Goal: Task Accomplishment & Management: Manage account settings

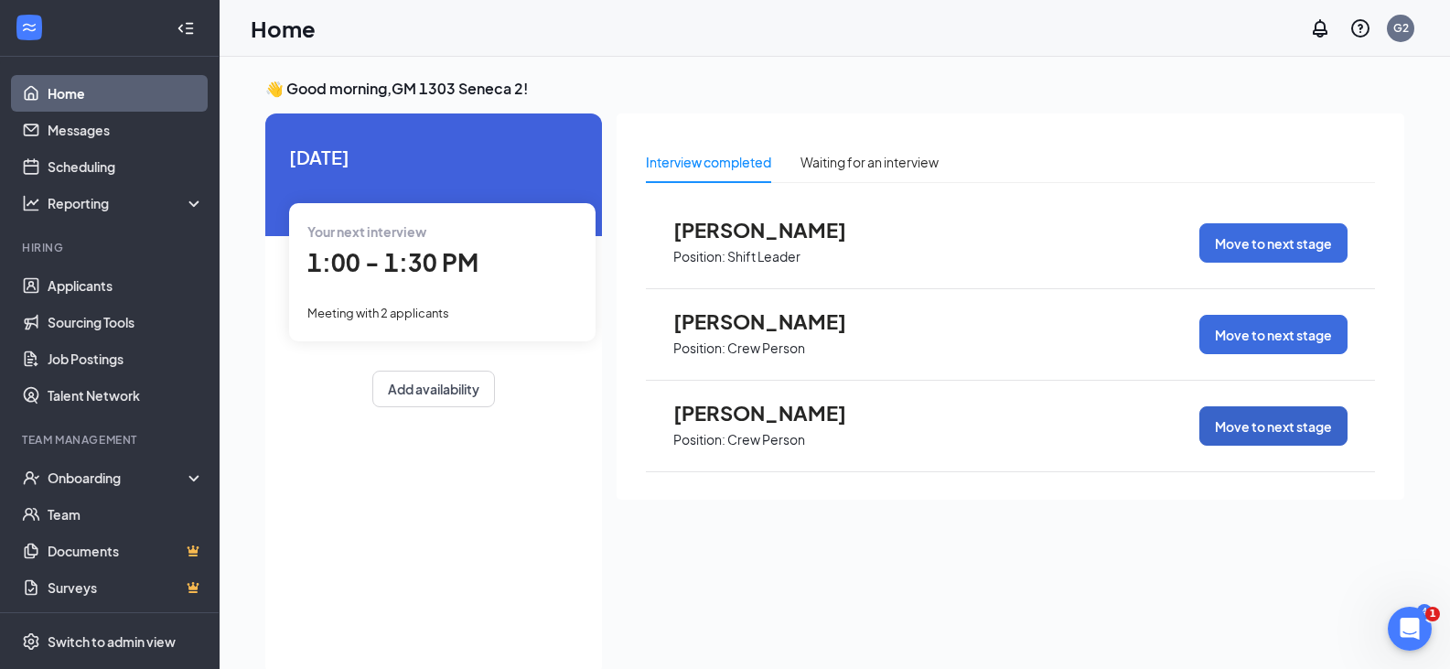
click at [1236, 430] on button "Move to next stage" at bounding box center [1273, 425] width 148 height 39
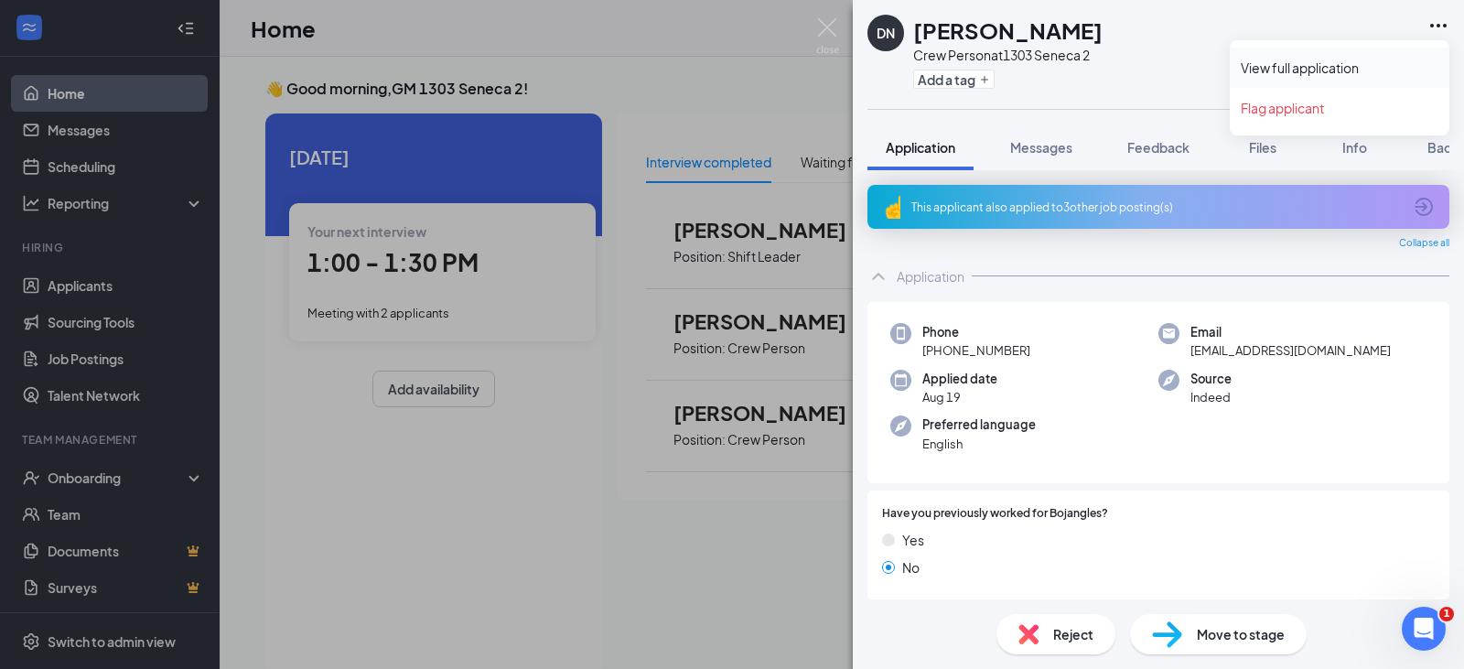
click at [1361, 62] on link "View full application" at bounding box center [1339, 68] width 198 height 18
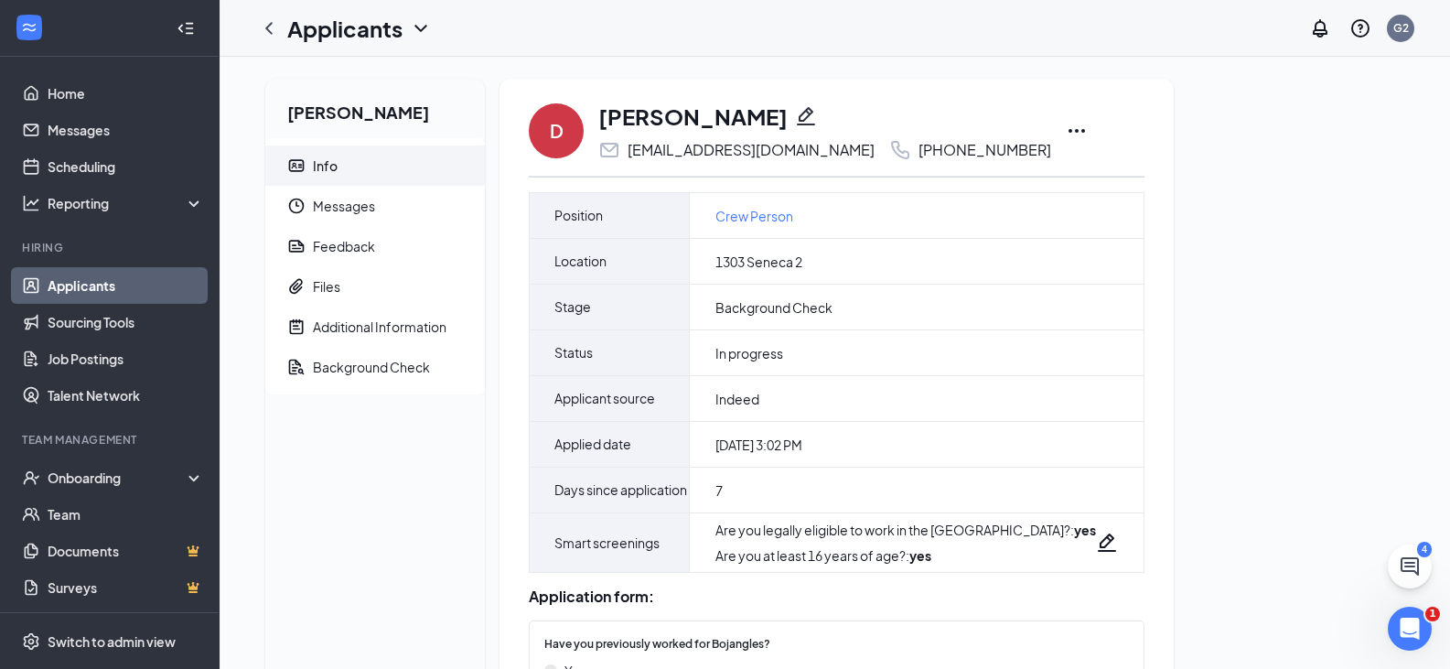
click at [1068, 131] on icon "Ellipses" at bounding box center [1076, 131] width 16 height 4
click at [396, 369] on div "Background Check" at bounding box center [371, 367] width 117 height 18
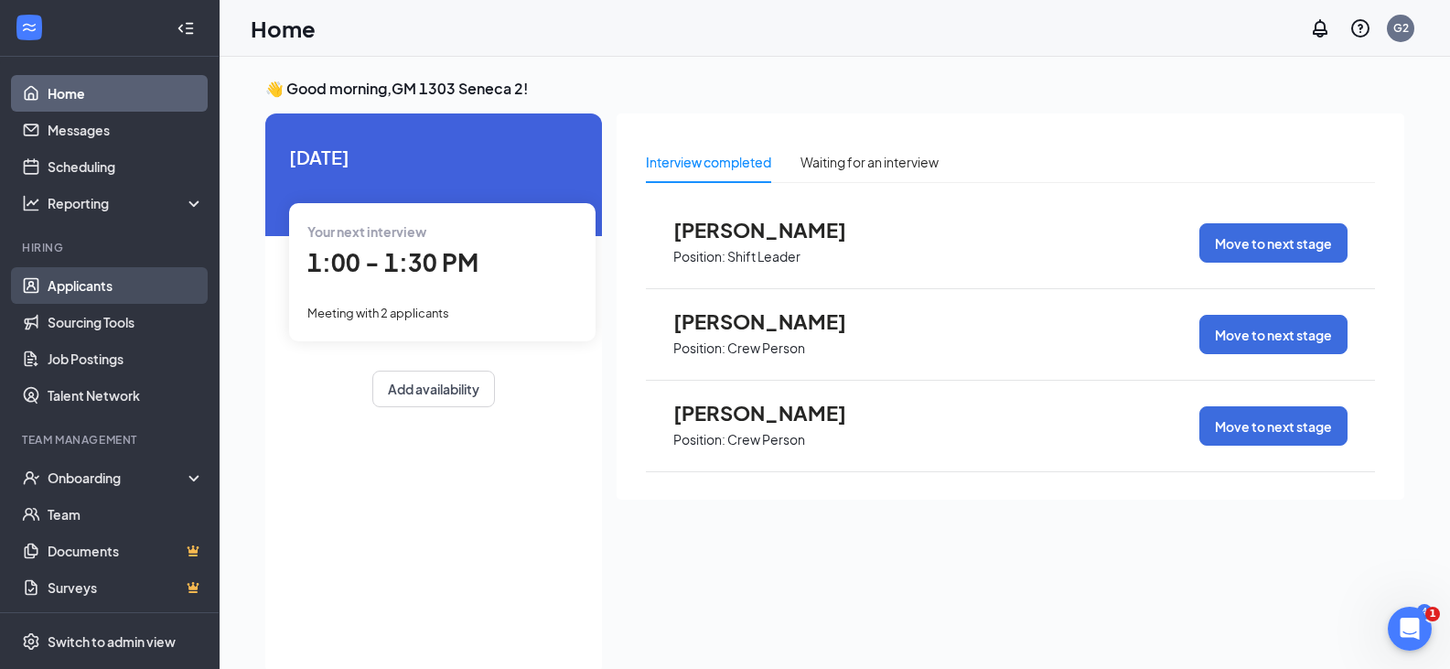
click at [95, 281] on link "Applicants" at bounding box center [126, 285] width 156 height 37
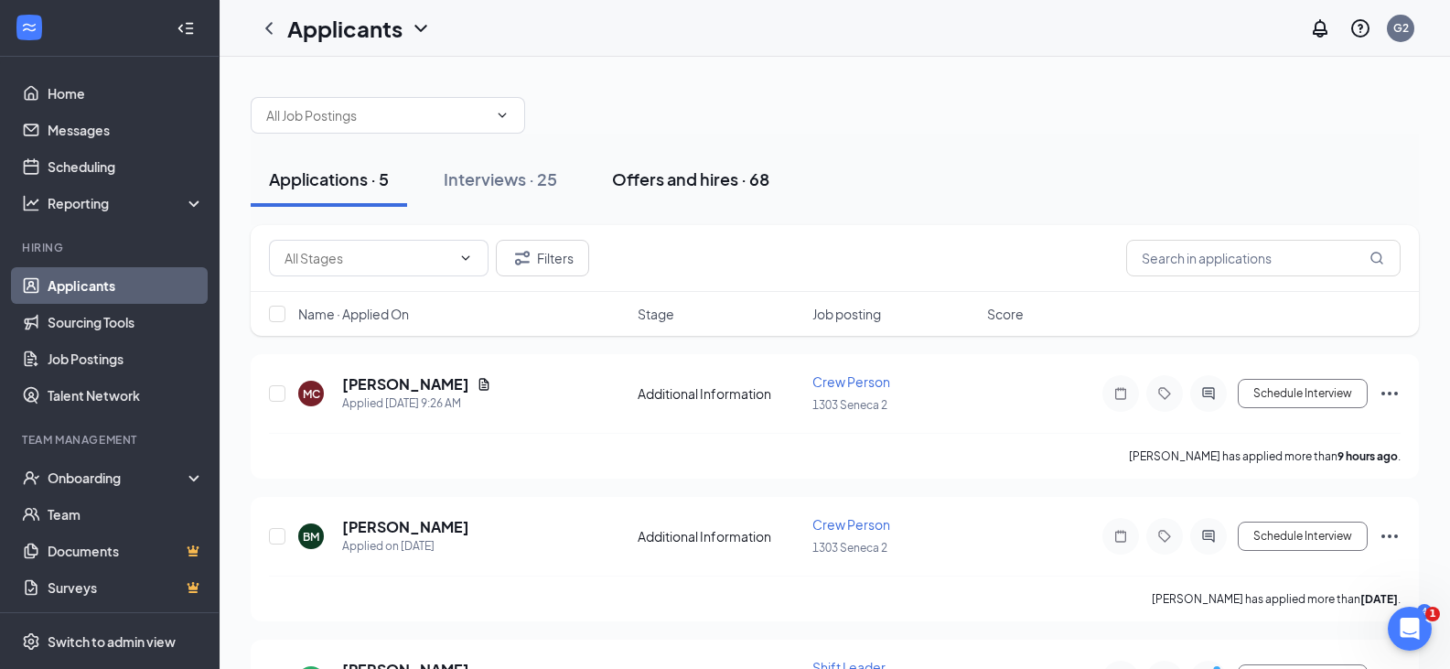
click at [649, 178] on div "Offers and hires · 68" at bounding box center [690, 178] width 157 height 23
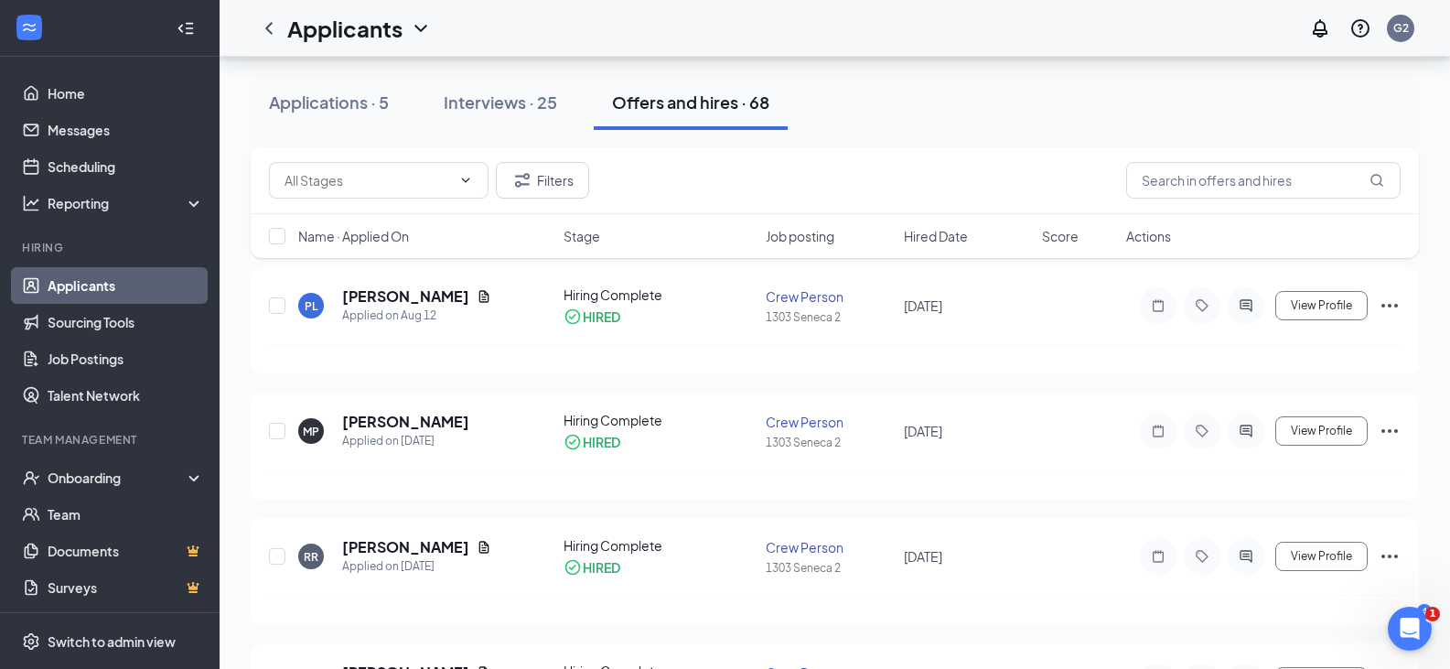
scroll to position [915, 0]
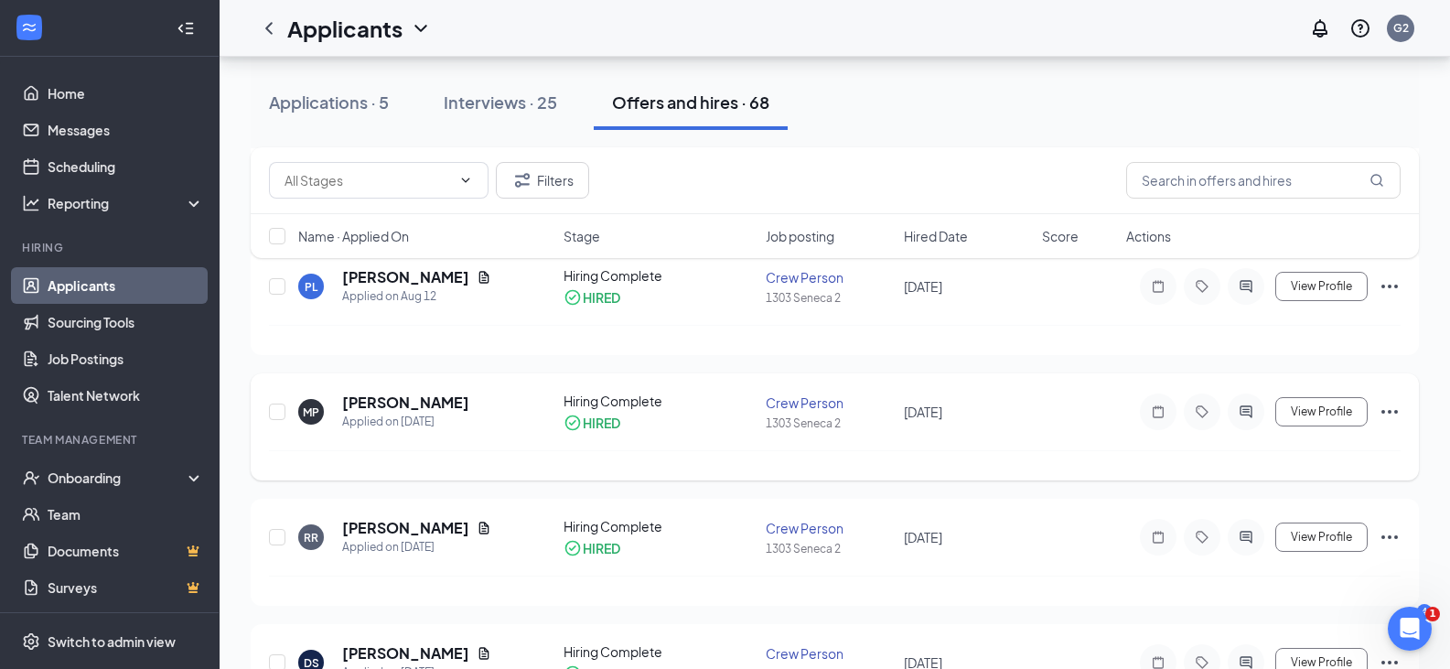
click at [1395, 411] on icon "Ellipses" at bounding box center [1389, 412] width 16 height 4
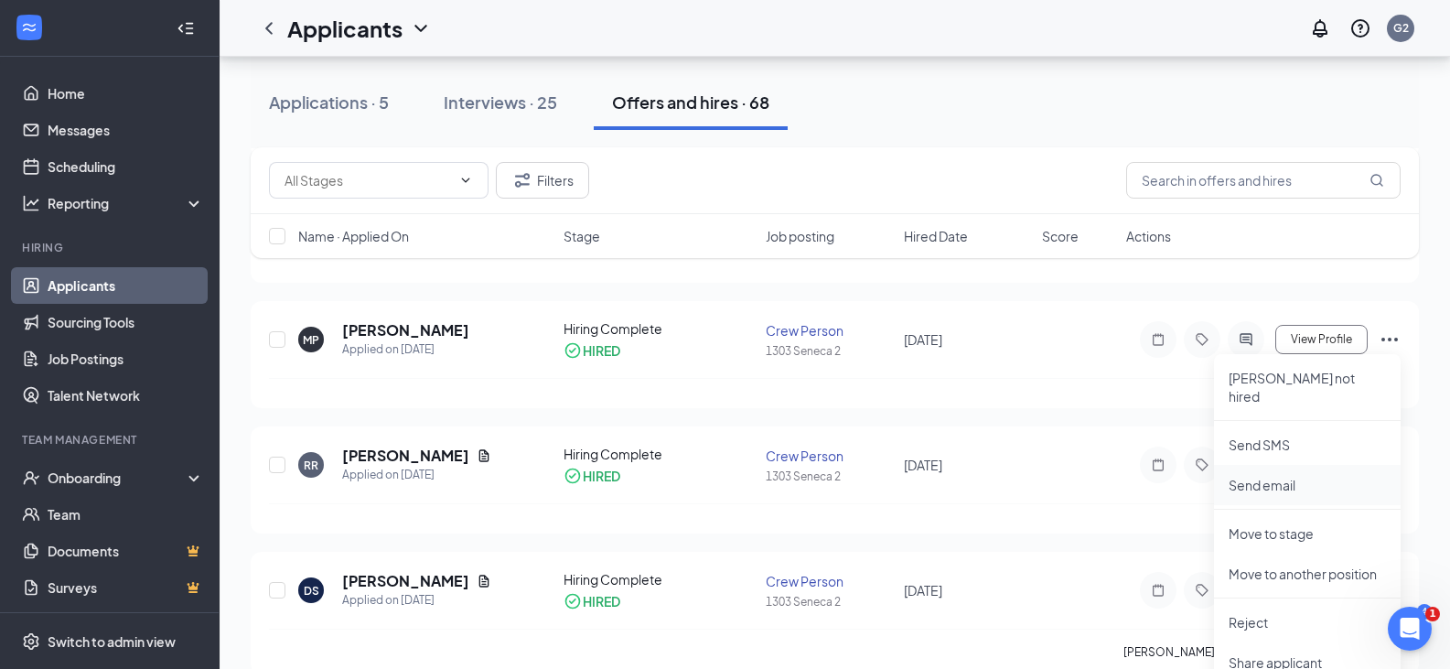
scroll to position [1098, 0]
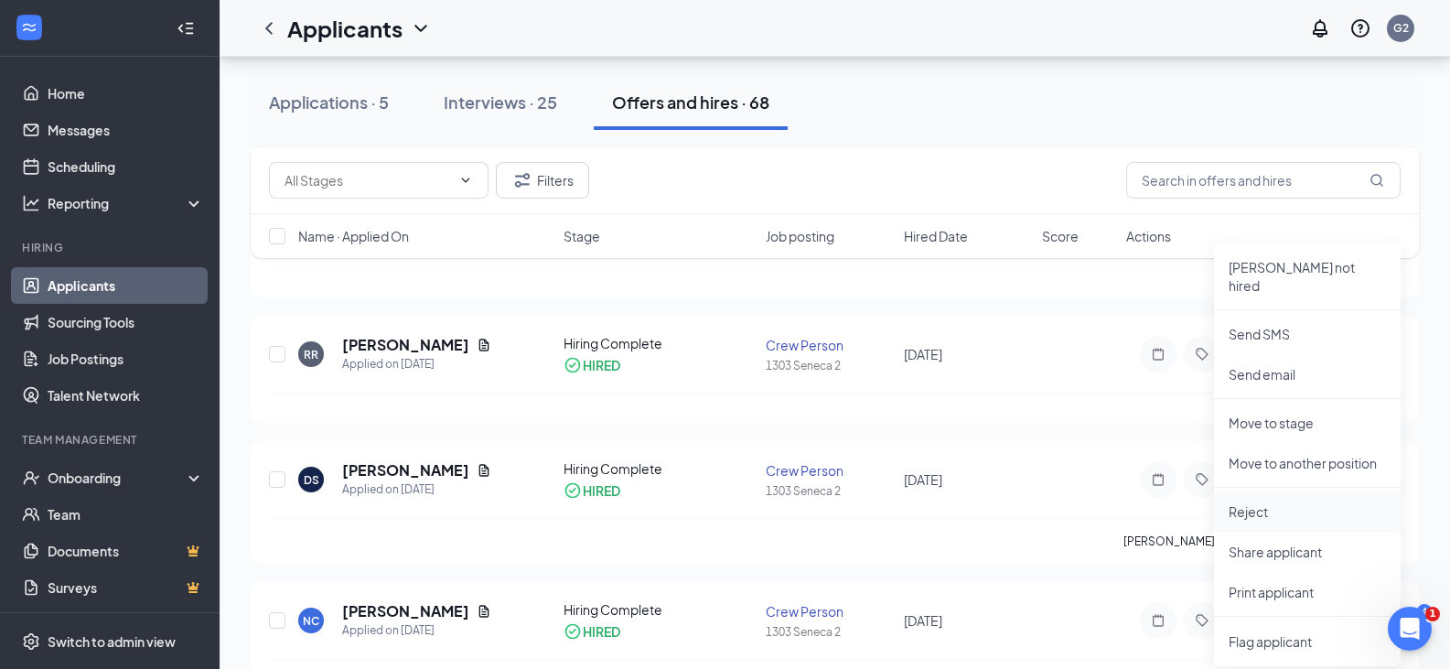
click at [1309, 502] on p "Reject" at bounding box center [1307, 511] width 157 height 18
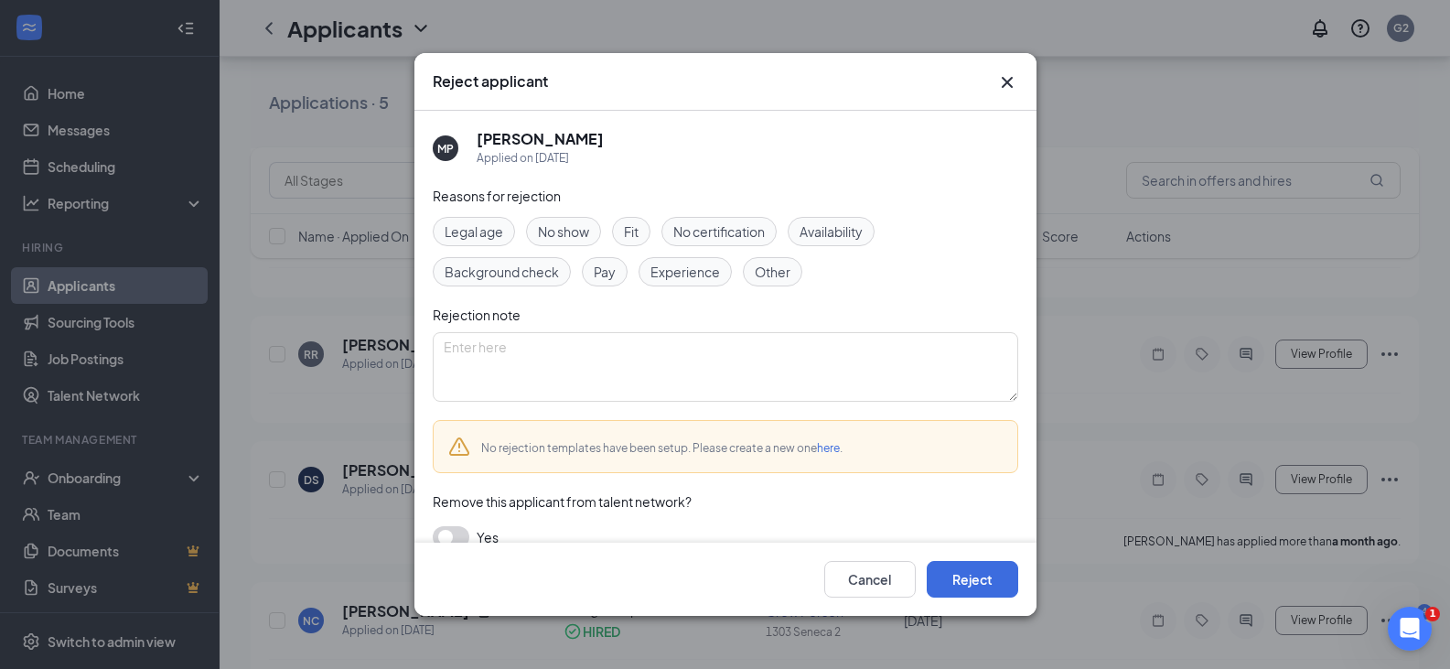
click at [586, 237] on span "No show" at bounding box center [563, 231] width 51 height 20
click at [973, 568] on button "Reject" at bounding box center [972, 579] width 91 height 37
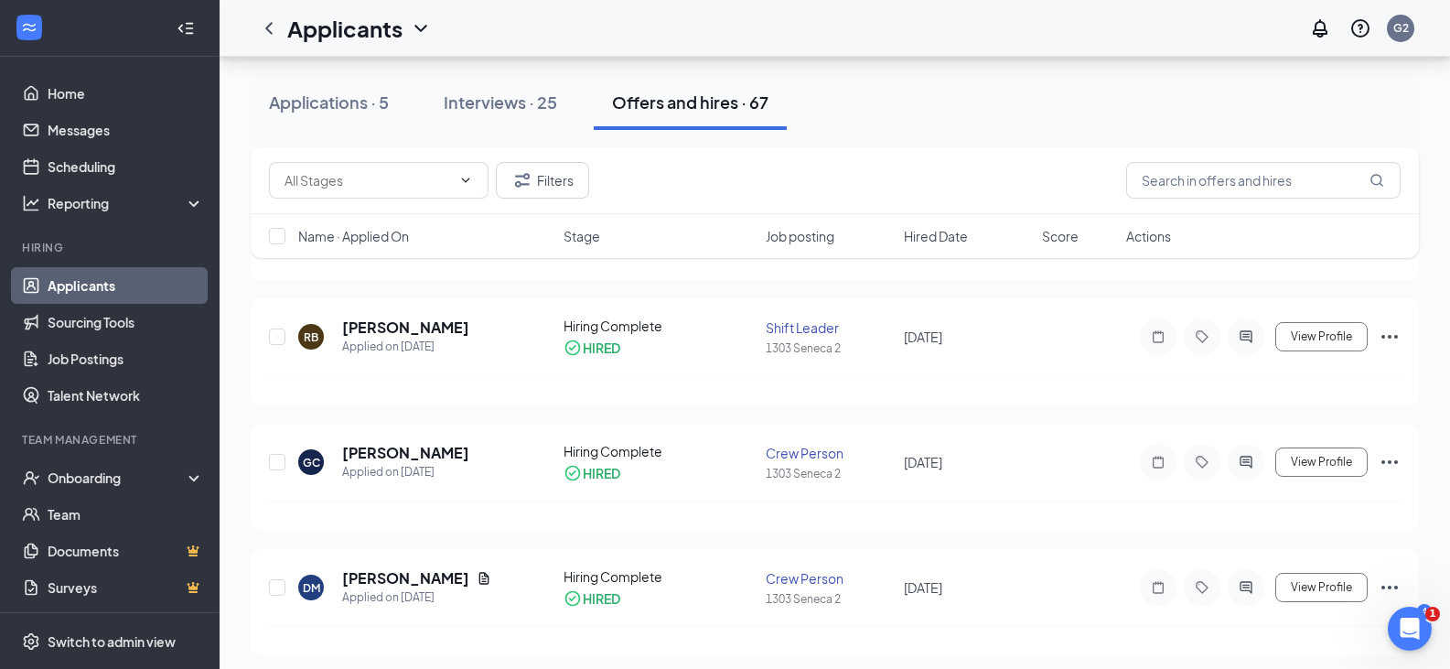
scroll to position [2104, 0]
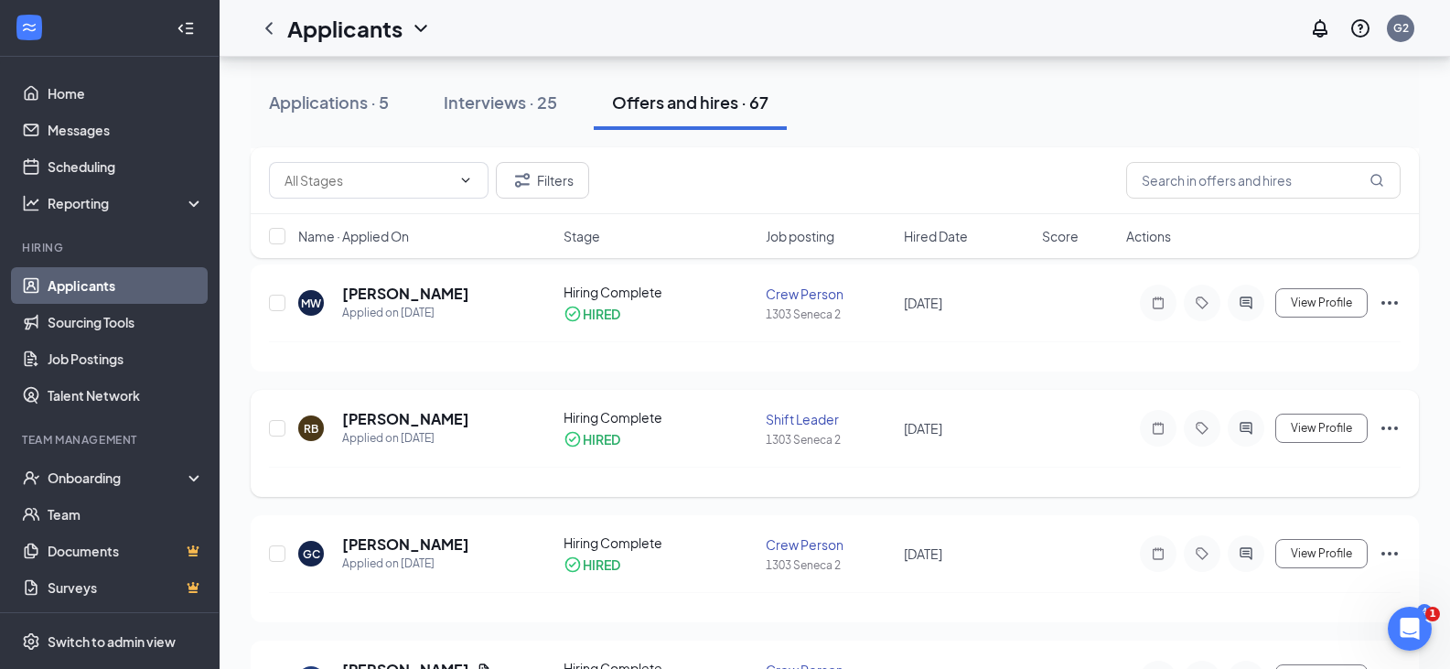
click at [1390, 427] on icon "Ellipses" at bounding box center [1389, 428] width 16 height 4
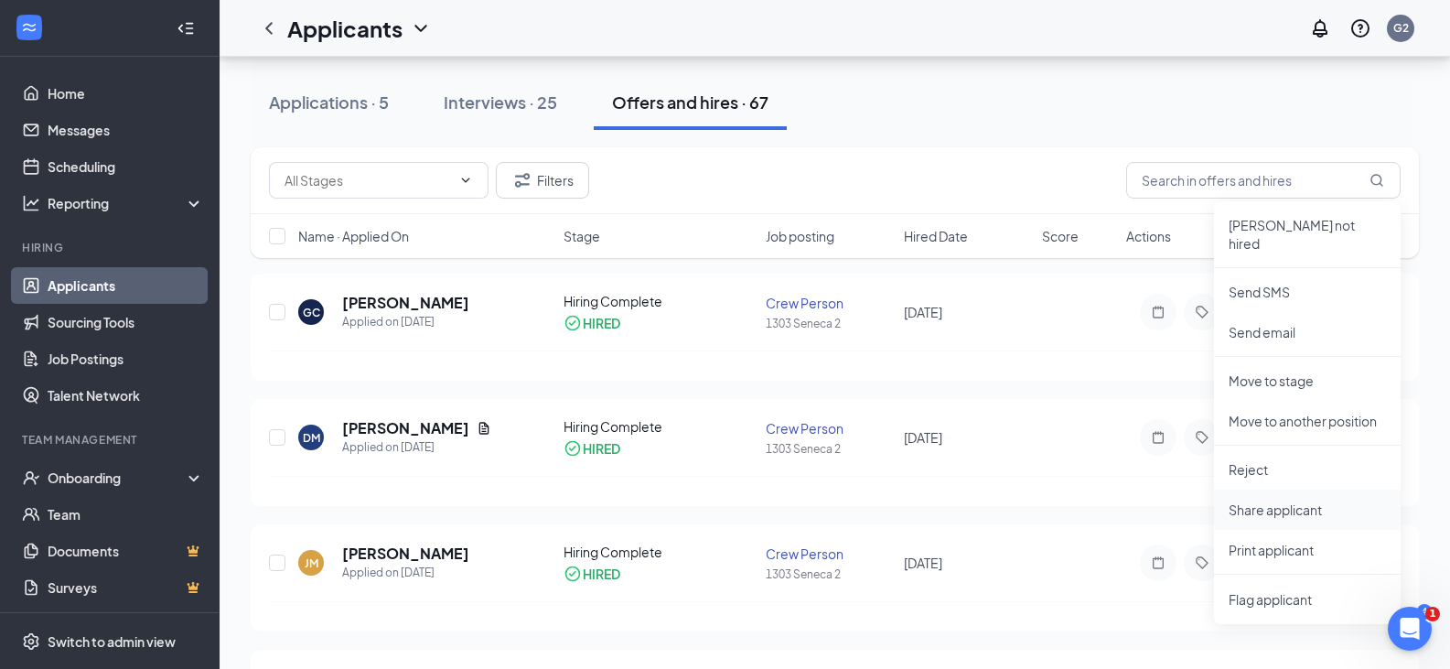
scroll to position [2378, 0]
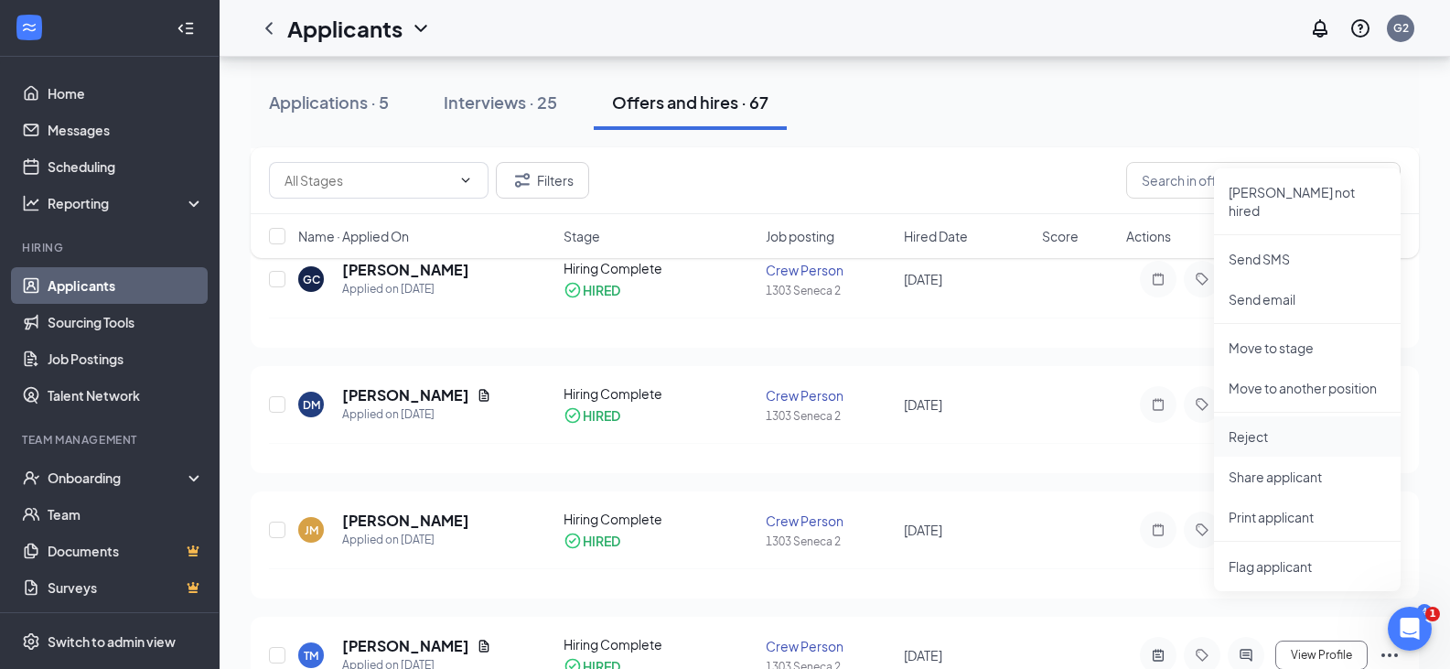
click at [1315, 427] on p "Reject" at bounding box center [1307, 436] width 157 height 18
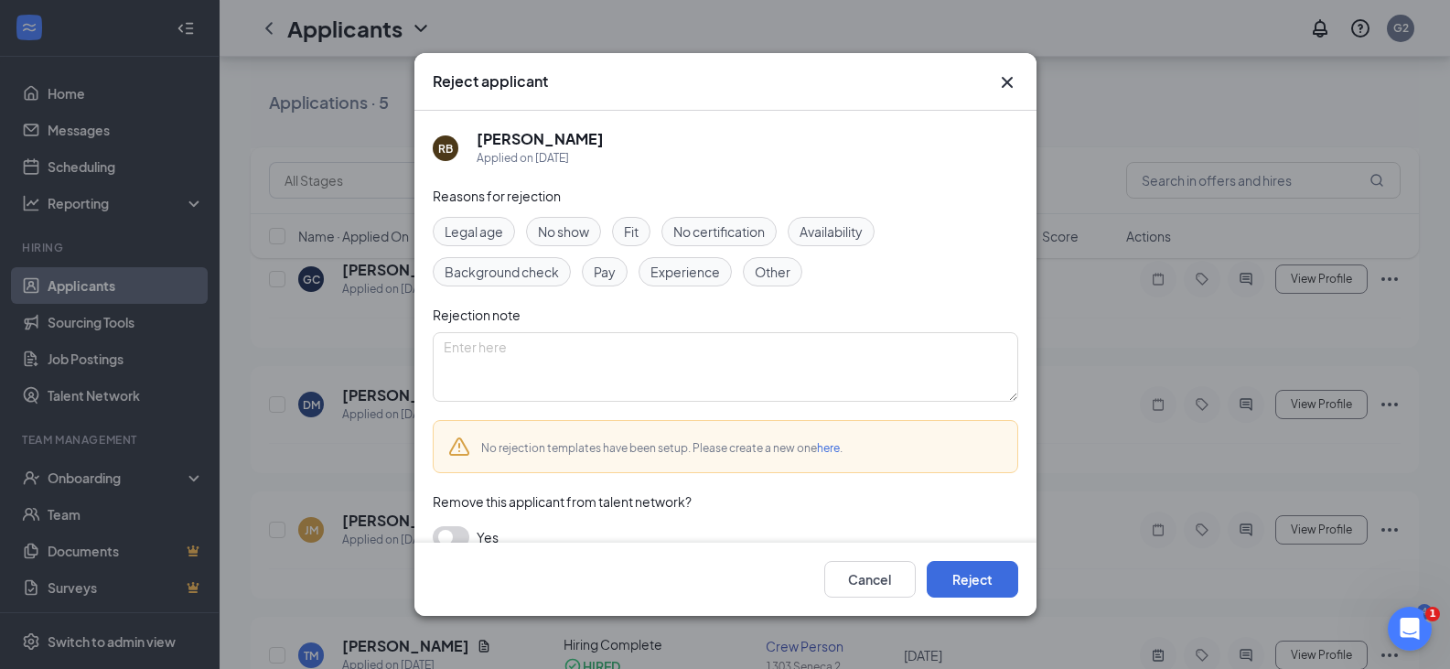
click at [788, 270] on span "Other" at bounding box center [773, 272] width 36 height 20
click at [978, 579] on button "Reject" at bounding box center [972, 579] width 91 height 37
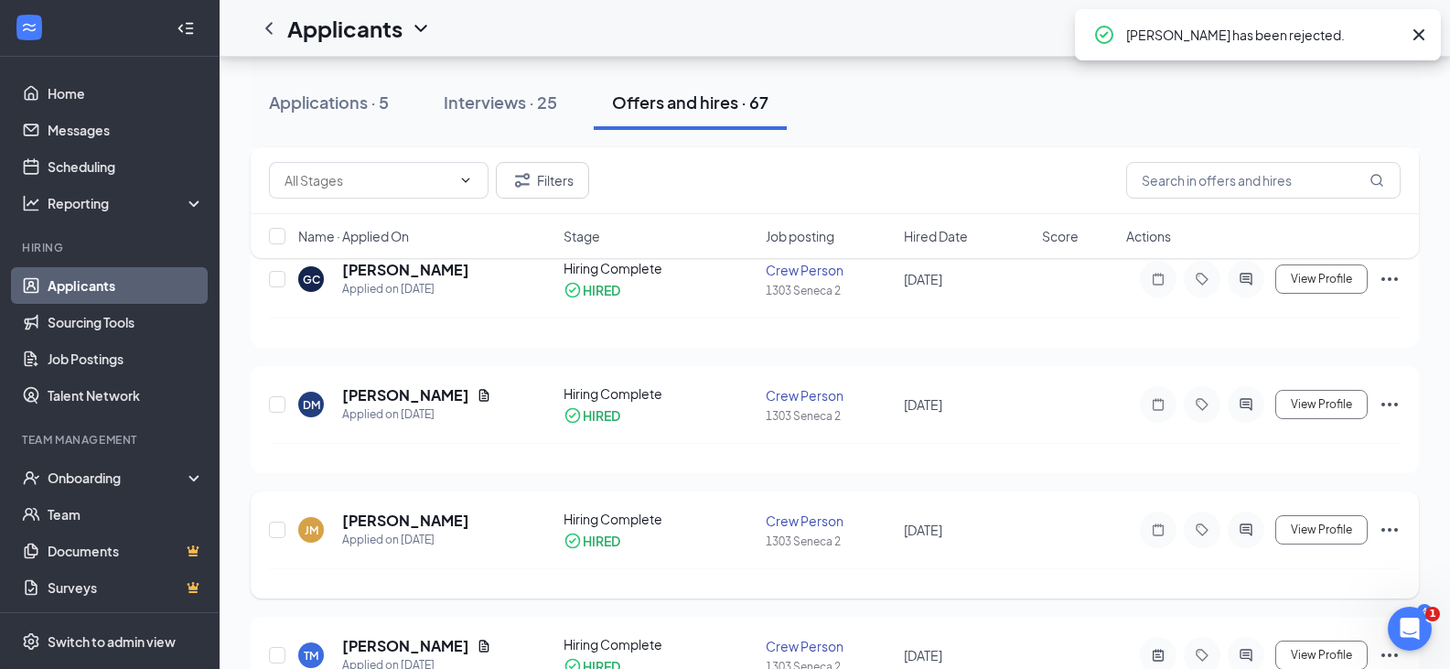
scroll to position [2470, 0]
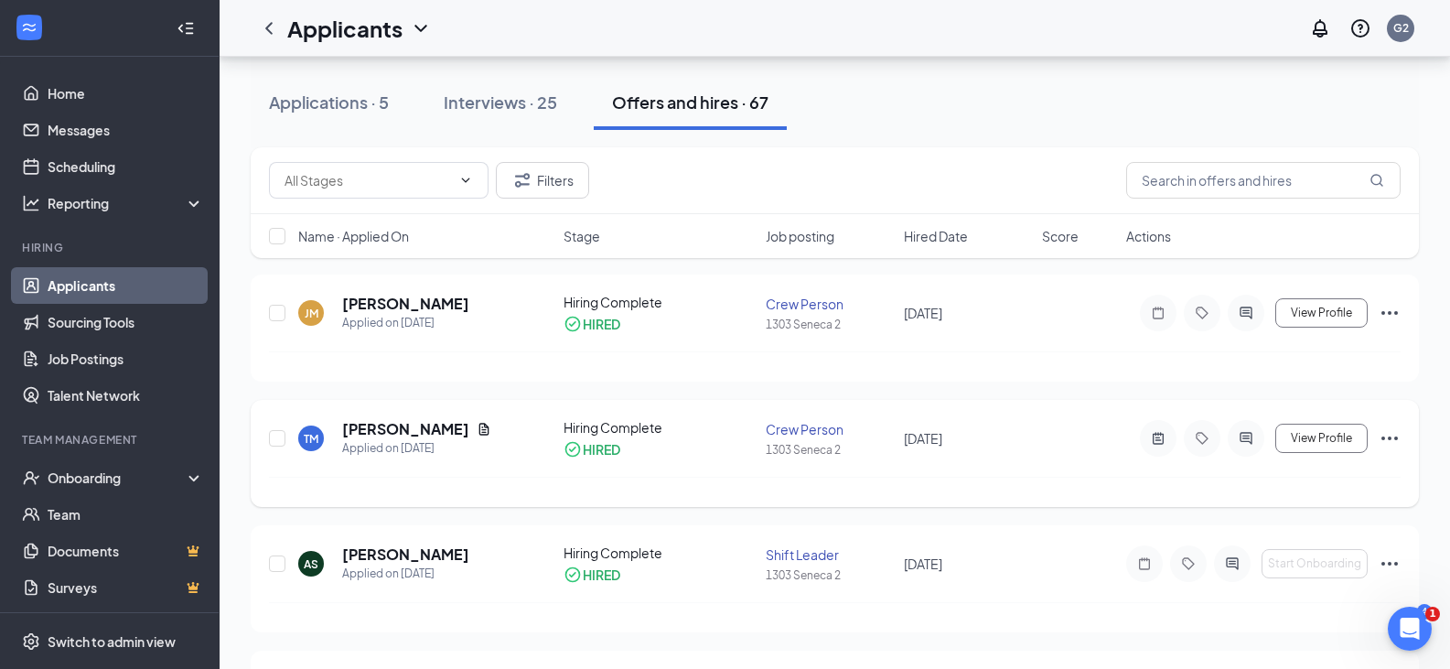
click at [1394, 435] on icon "Ellipses" at bounding box center [1390, 438] width 22 height 22
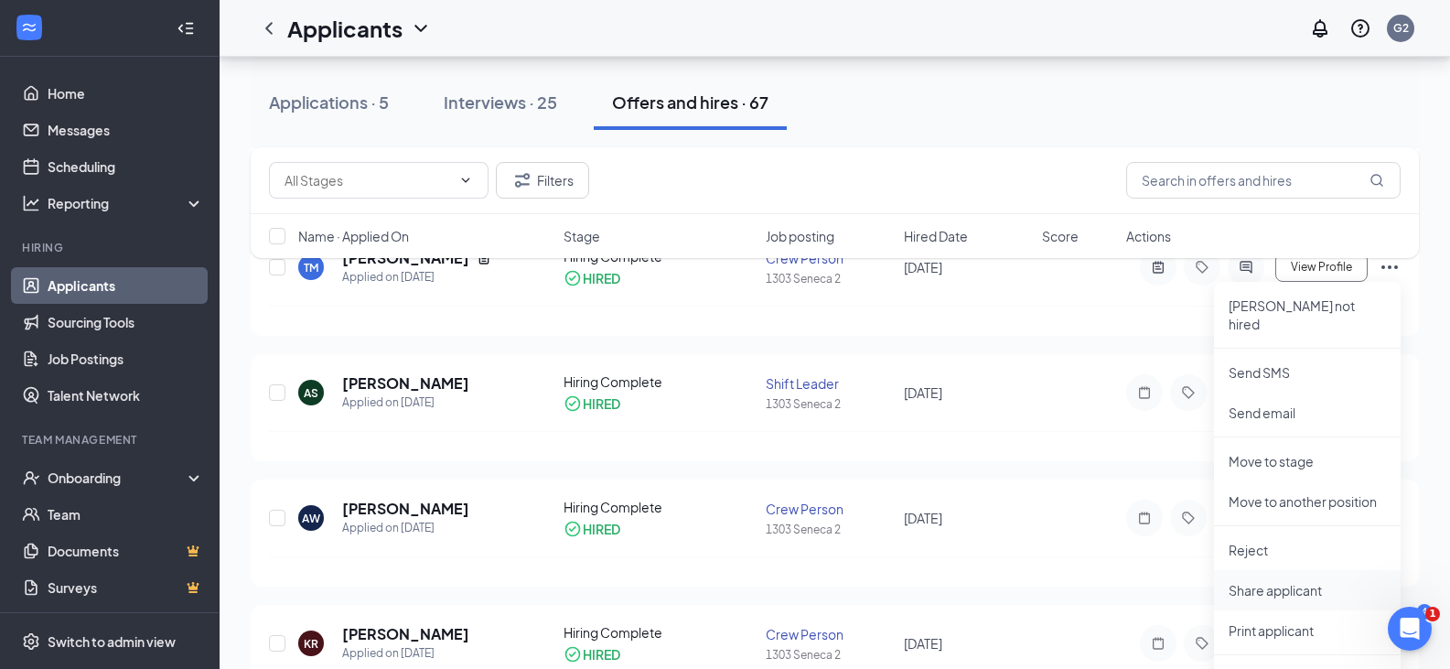
scroll to position [2653, 0]
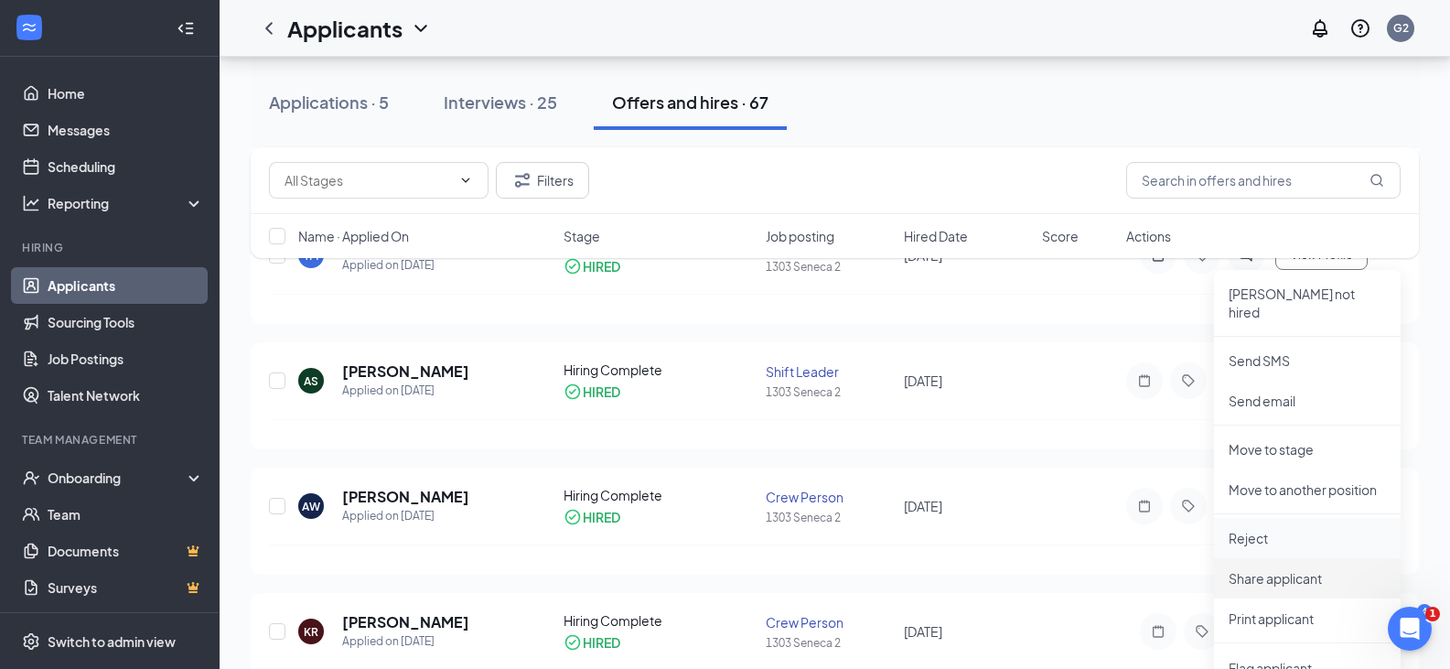
click at [1289, 529] on p "Reject" at bounding box center [1307, 538] width 157 height 18
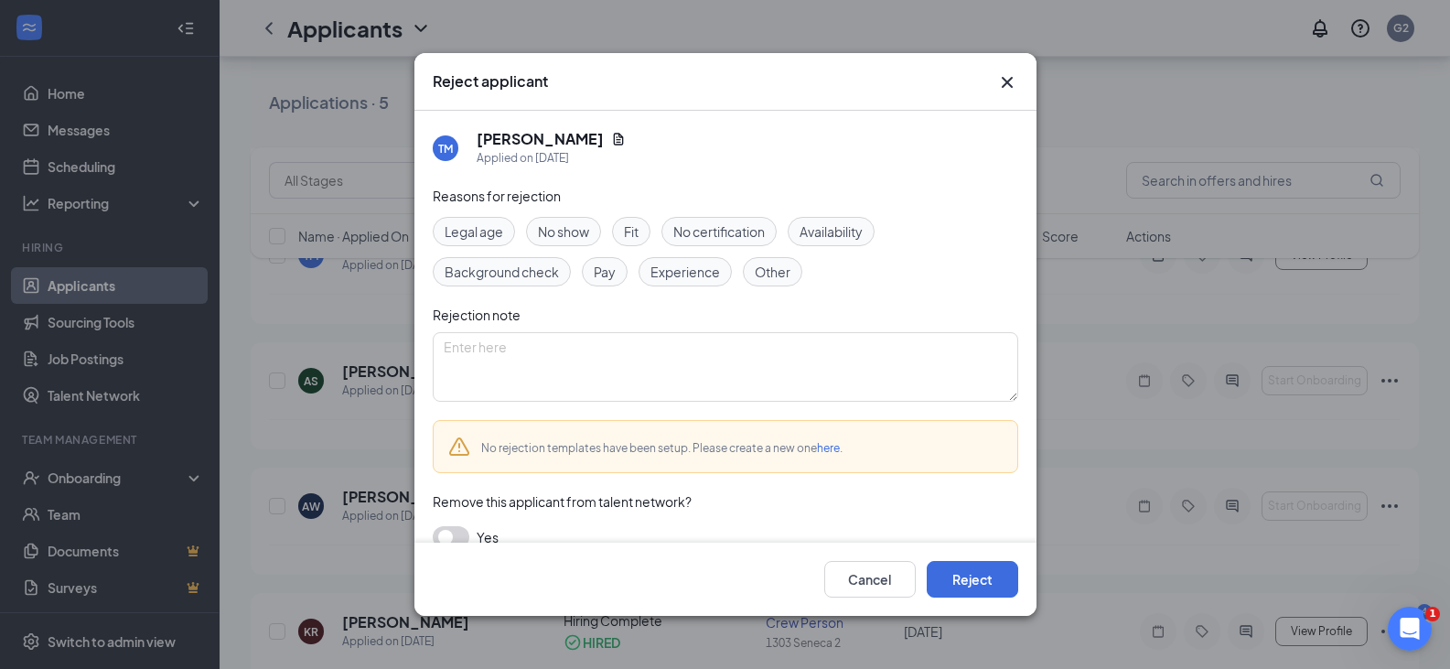
click at [778, 274] on span "Other" at bounding box center [773, 272] width 36 height 20
click at [962, 586] on button "Reject" at bounding box center [972, 579] width 91 height 37
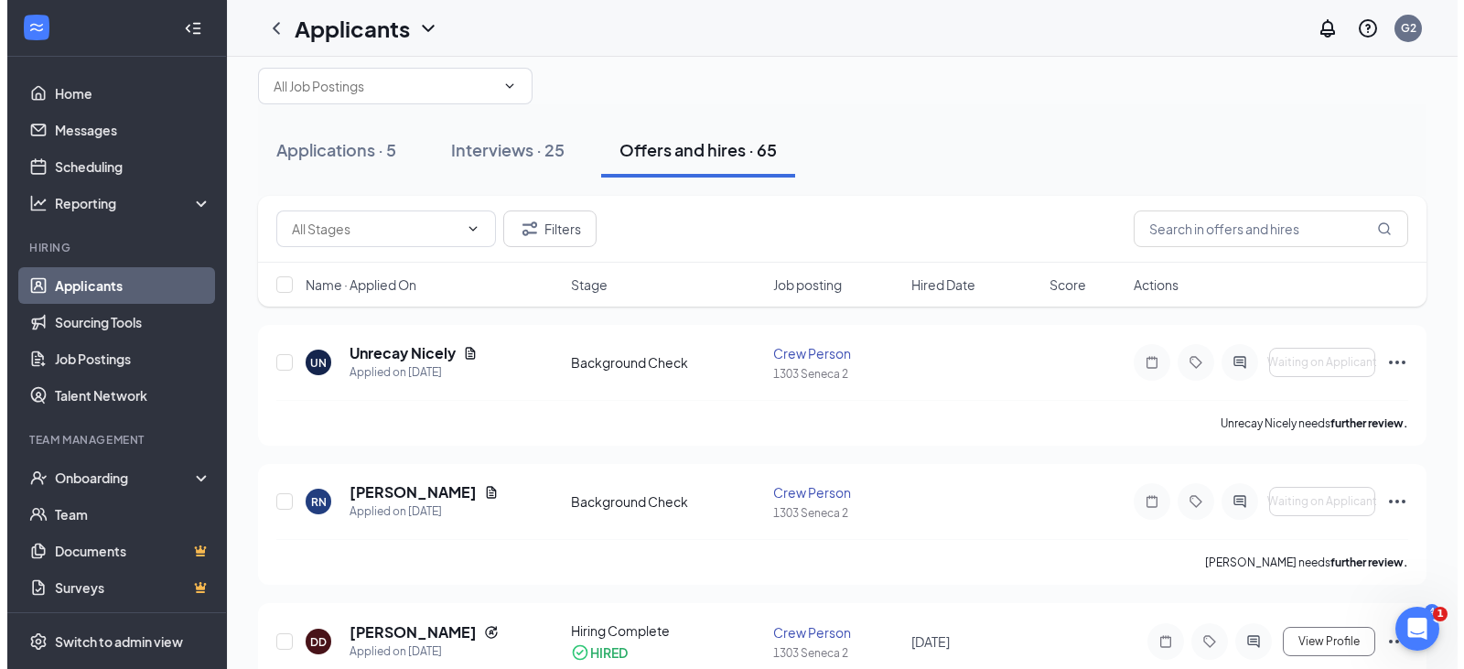
scroll to position [0, 0]
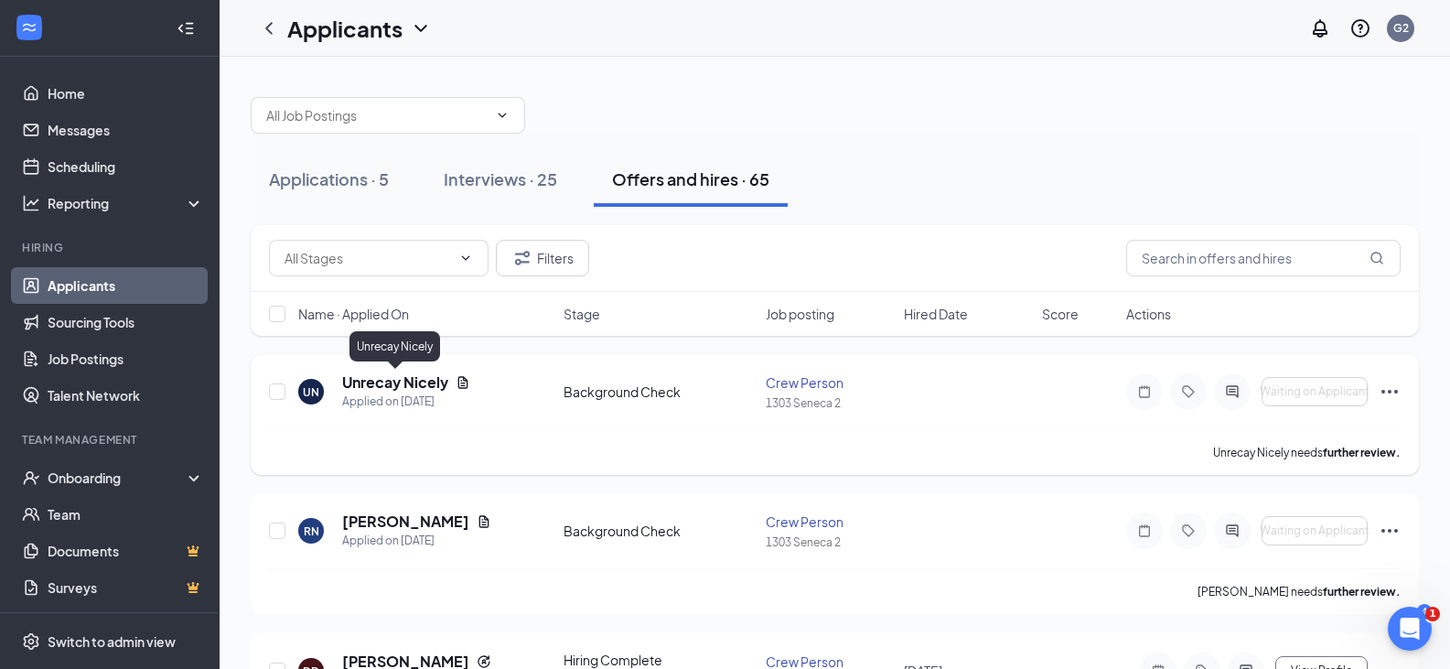
click at [398, 380] on h5 "Unrecay Nicely" at bounding box center [395, 382] width 106 height 20
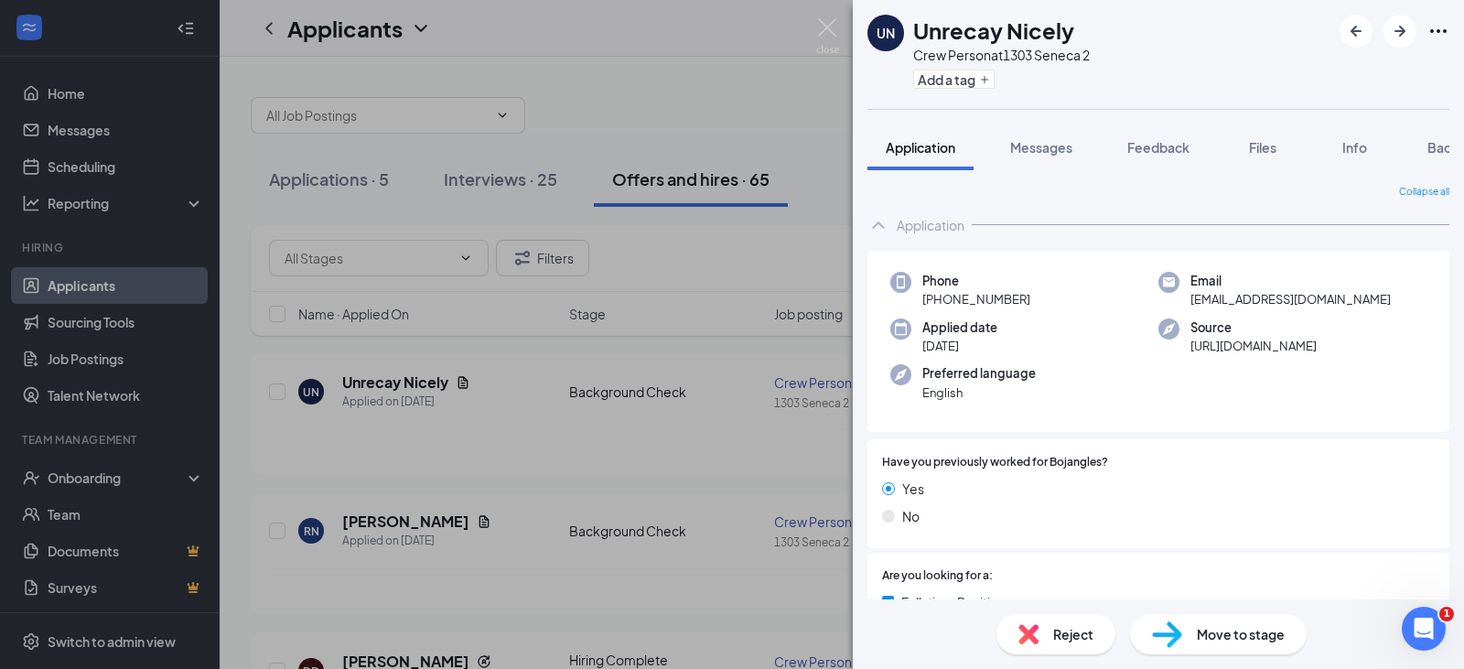
click at [1449, 34] on div "UN Unrecay Nicely Crew Person at 1303 Seneca 2 Add a tag" at bounding box center [1158, 54] width 611 height 109
click at [1441, 145] on span "Background" at bounding box center [1464, 147] width 75 height 16
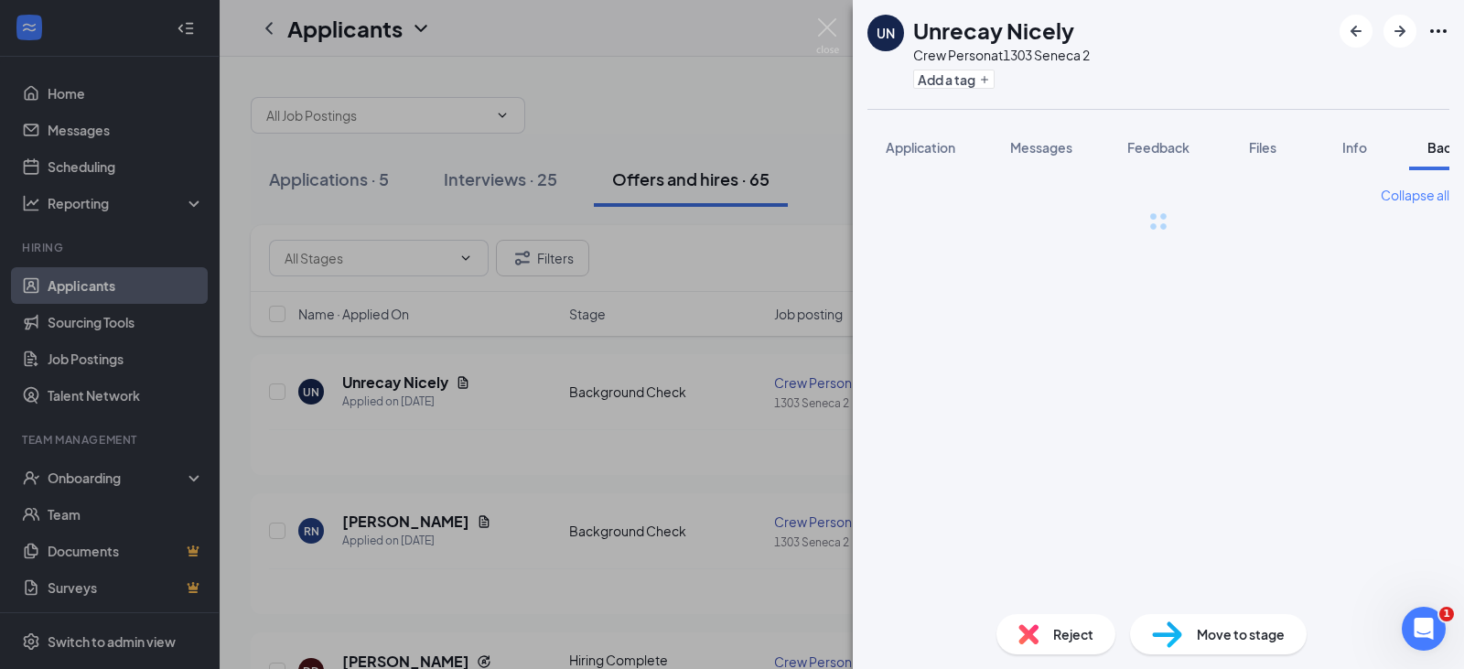
scroll to position [0, 75]
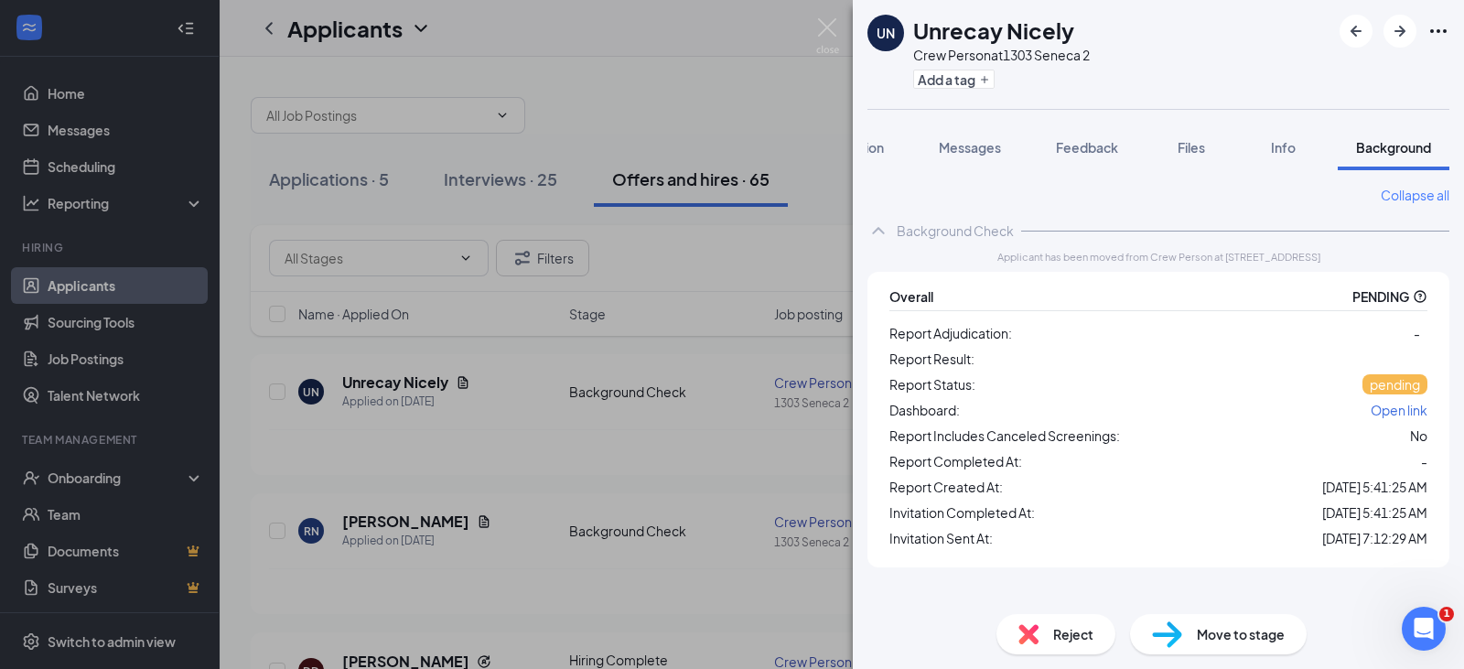
click at [829, 266] on div "UN Unrecay Nicely Crew Person at 1303 Seneca 2 Add a tag Application Messages F…" at bounding box center [732, 334] width 1464 height 669
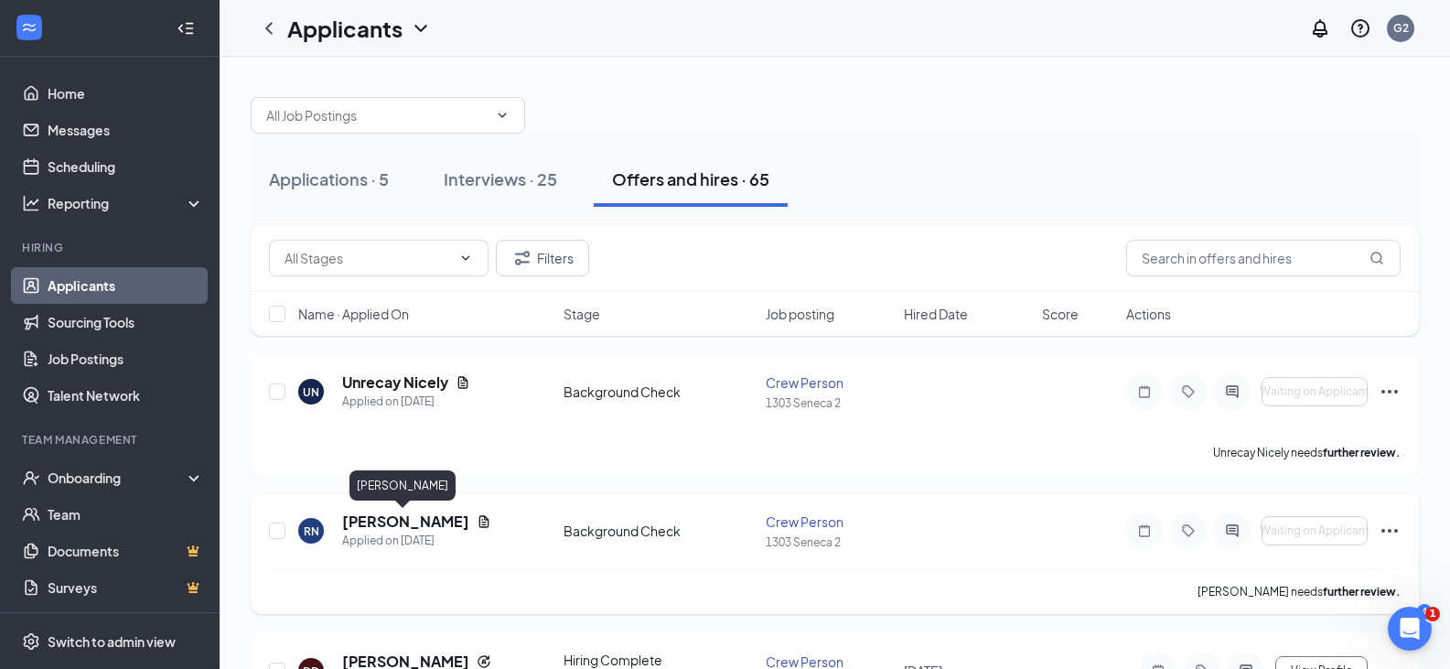
click at [404, 524] on h5 "[PERSON_NAME]" at bounding box center [405, 521] width 127 height 20
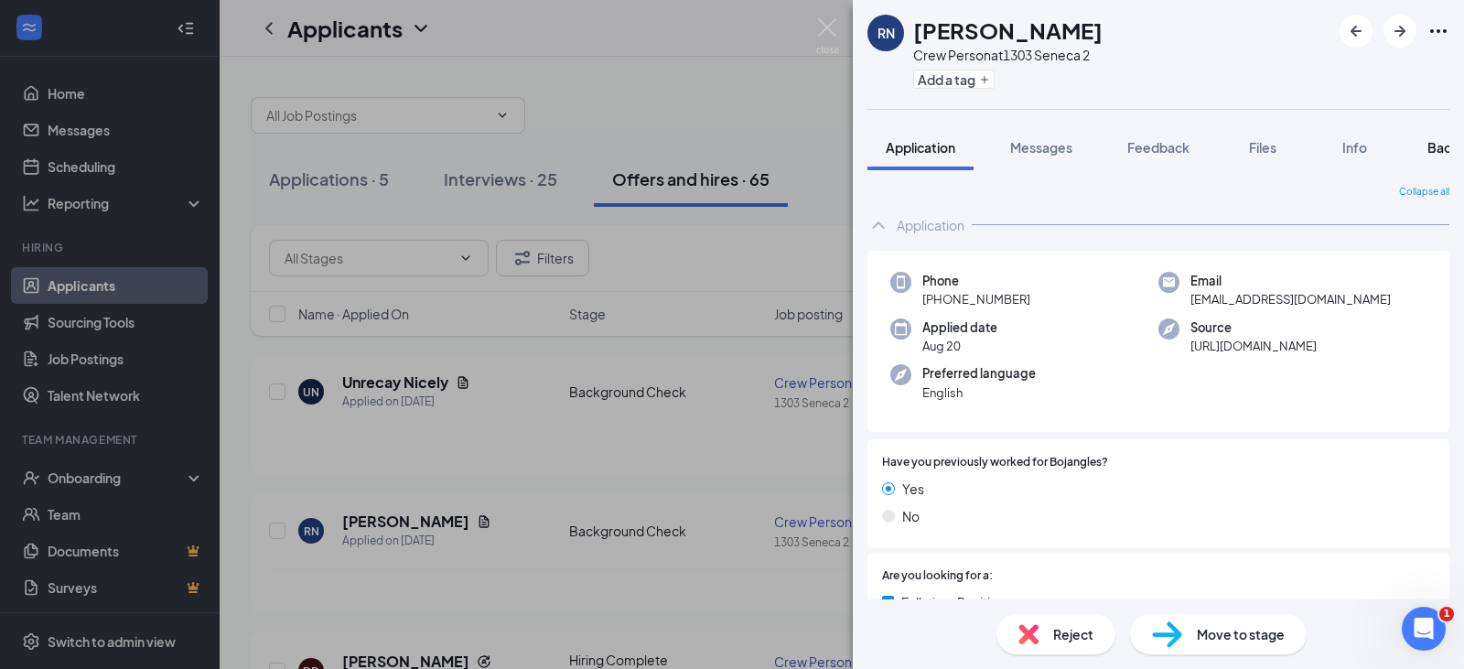
click at [1435, 143] on span "Background" at bounding box center [1464, 147] width 75 height 16
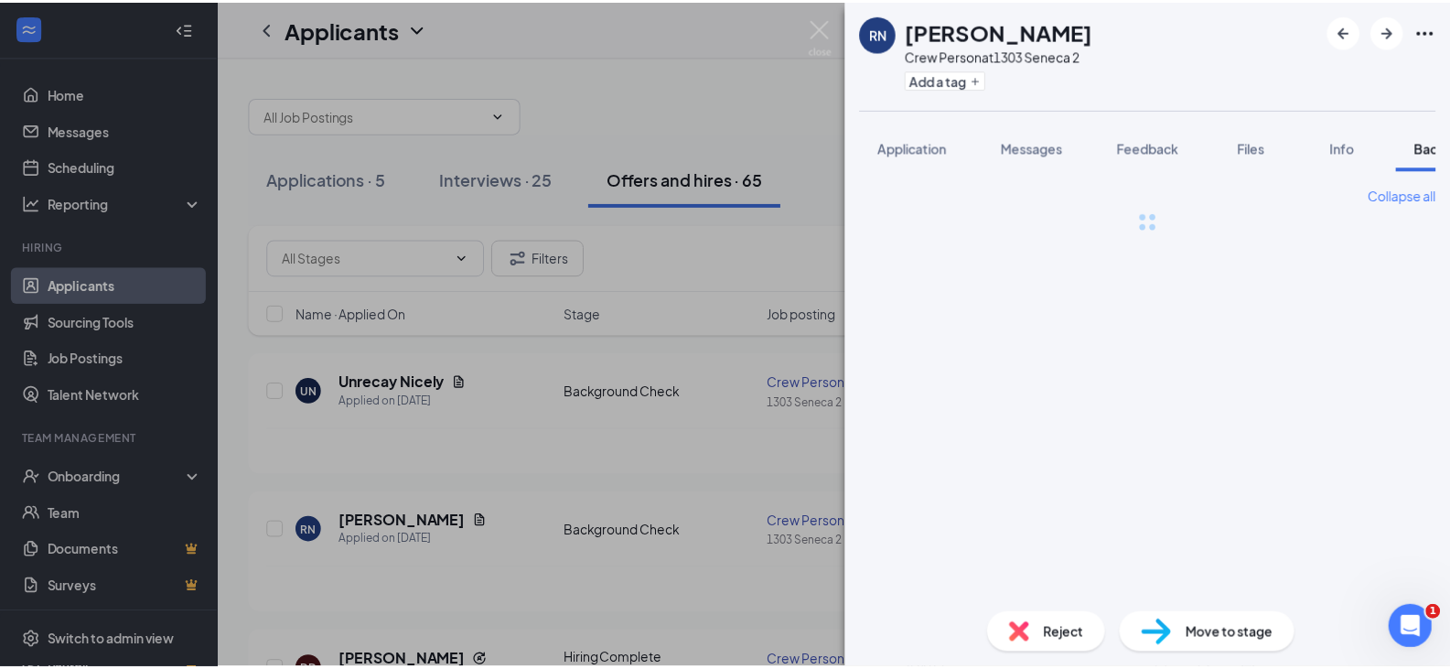
scroll to position [0, 75]
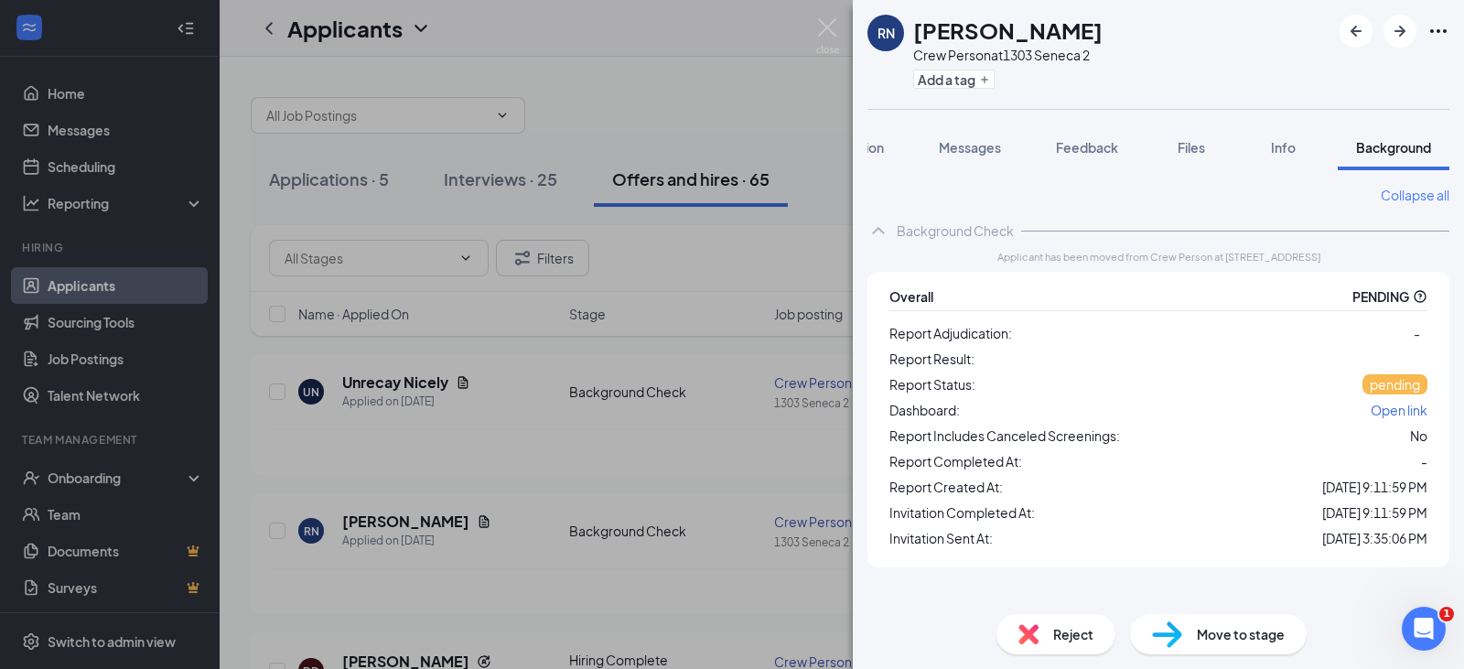
click at [725, 420] on div "RN Randall Nelson Crew Person at 1303 Seneca 2 Add a tag Application Messages F…" at bounding box center [732, 334] width 1464 height 669
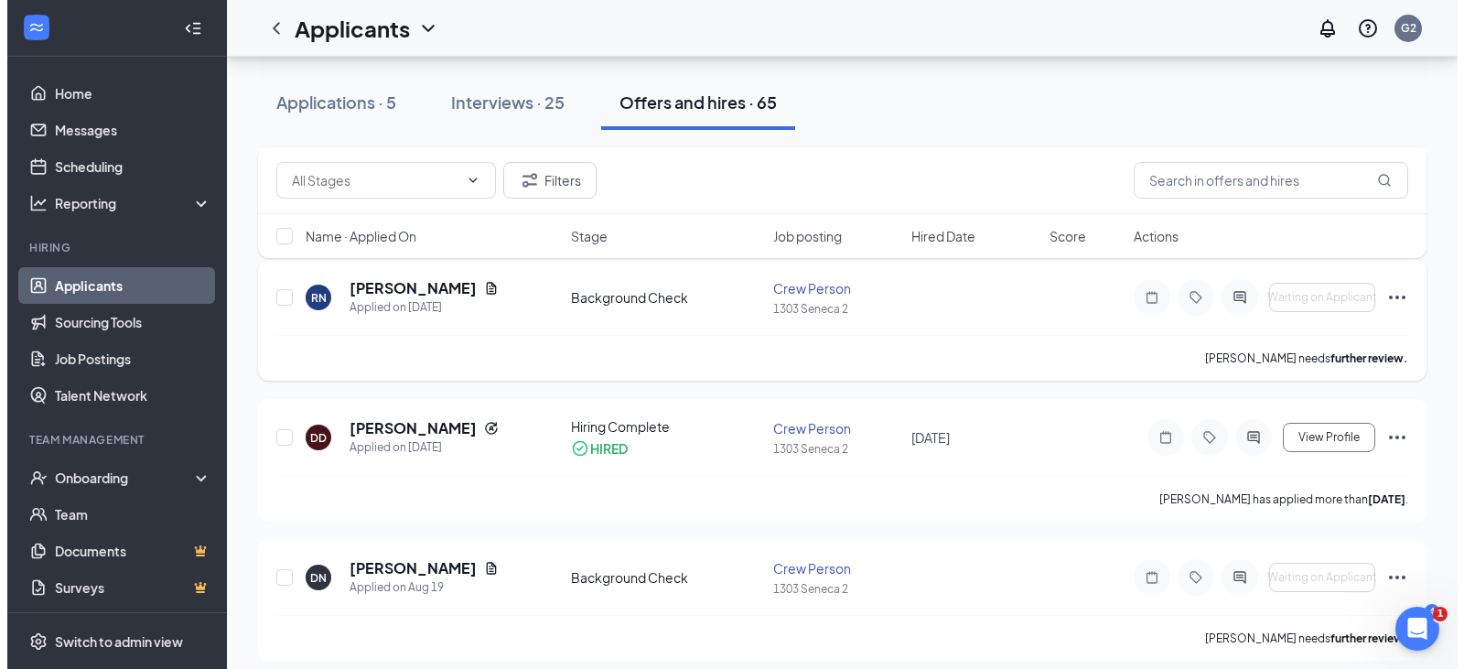
scroll to position [274, 0]
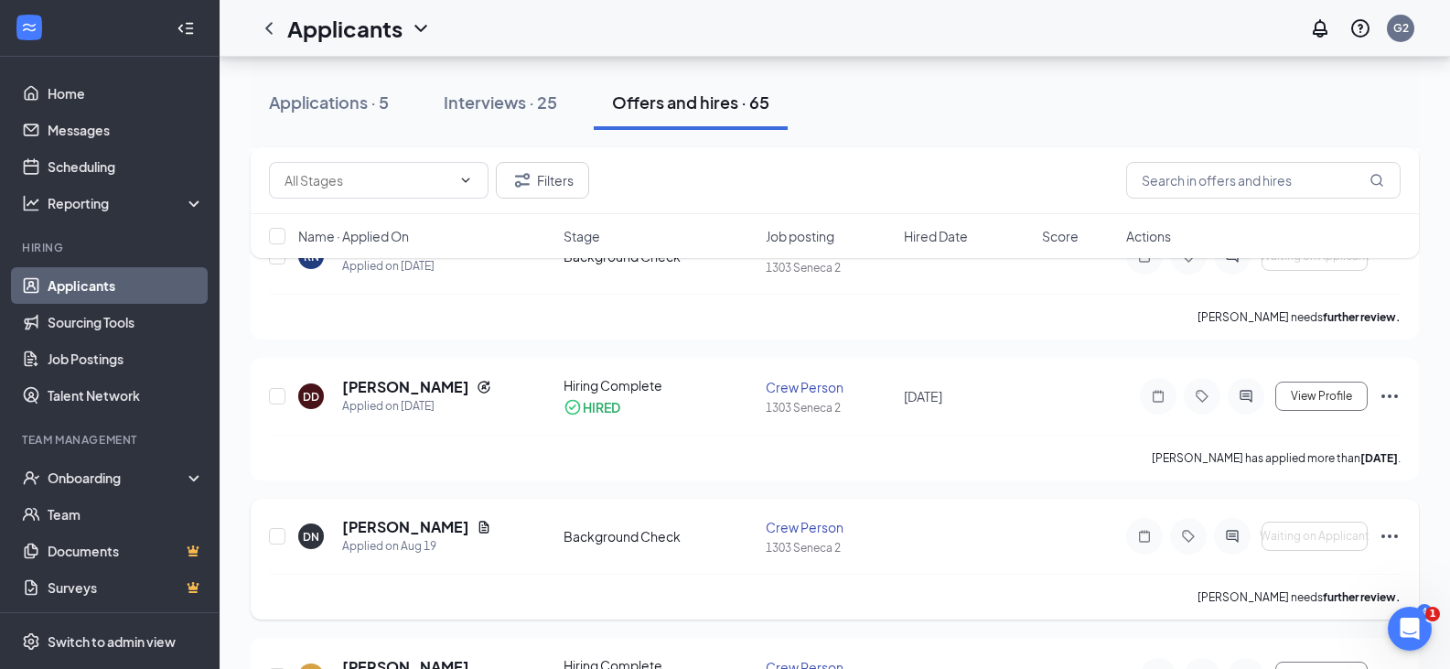
click at [459, 530] on div "[PERSON_NAME]" at bounding box center [416, 527] width 149 height 20
click at [425, 525] on h5 "[PERSON_NAME]" at bounding box center [405, 527] width 127 height 20
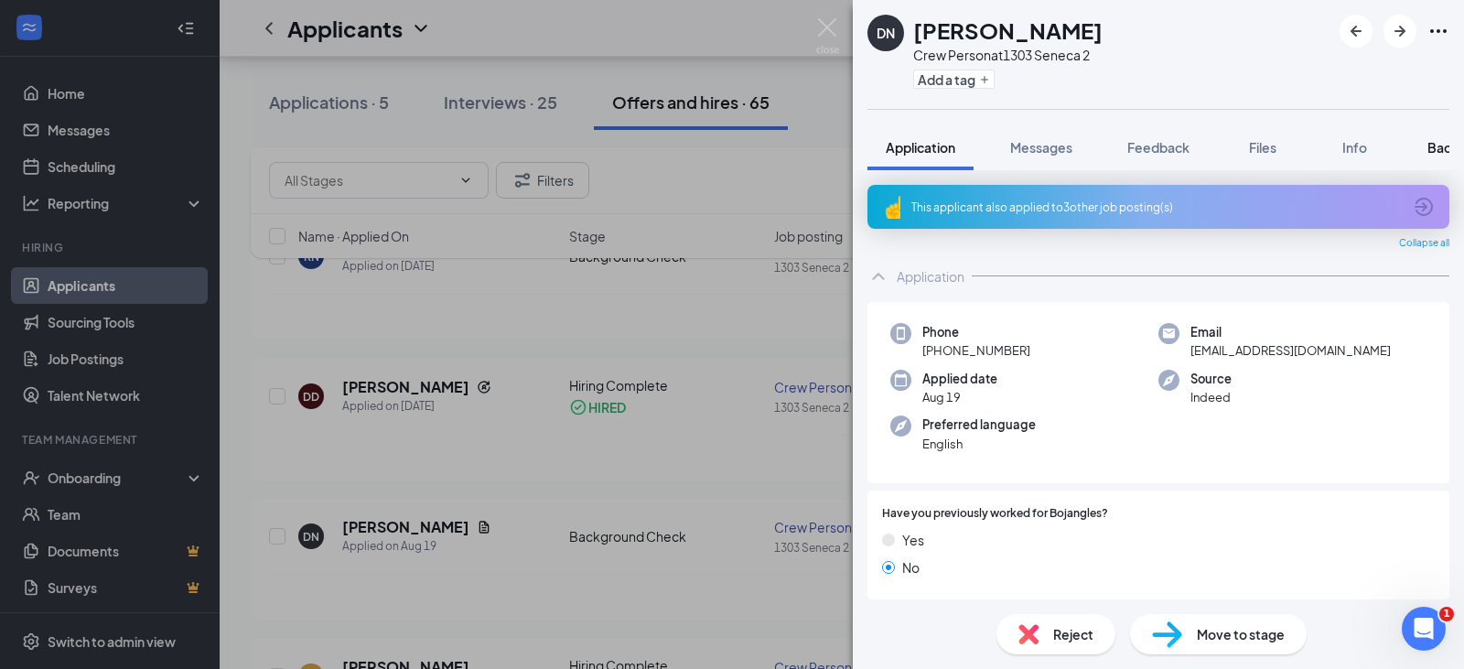
click at [1439, 141] on span "Background" at bounding box center [1464, 147] width 75 height 16
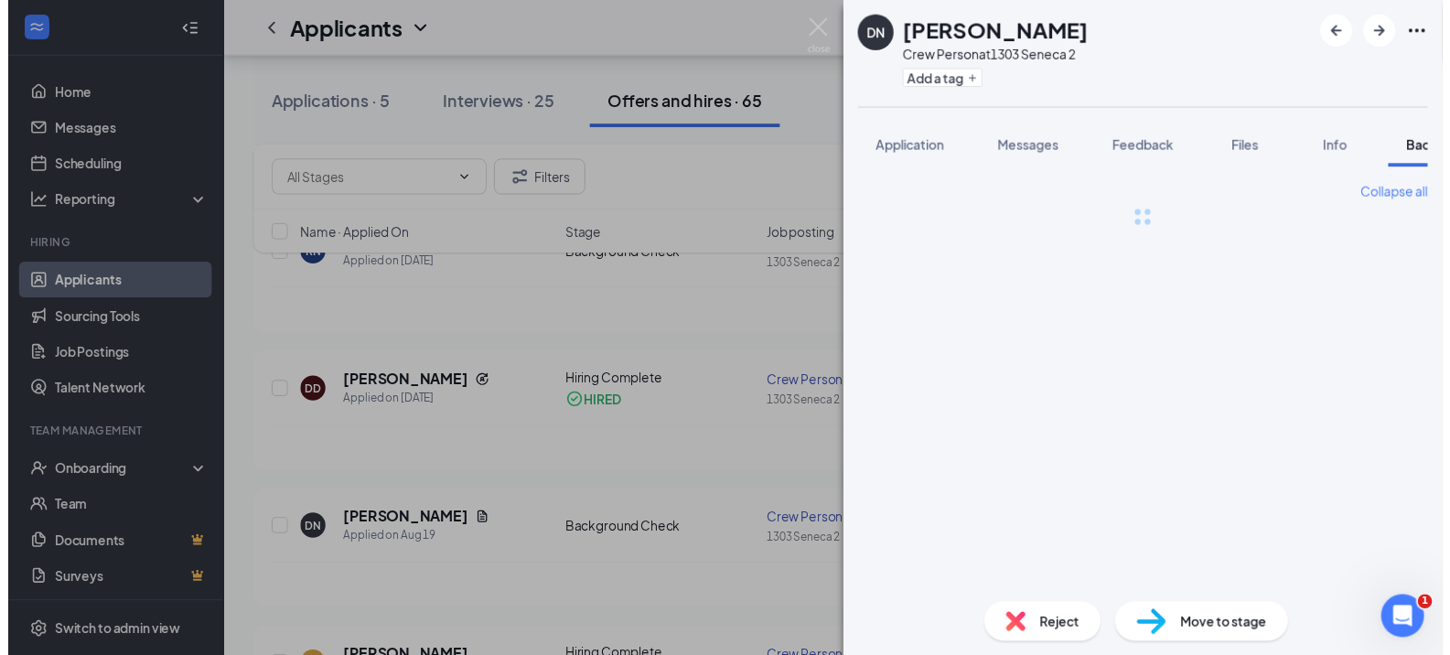
scroll to position [0, 75]
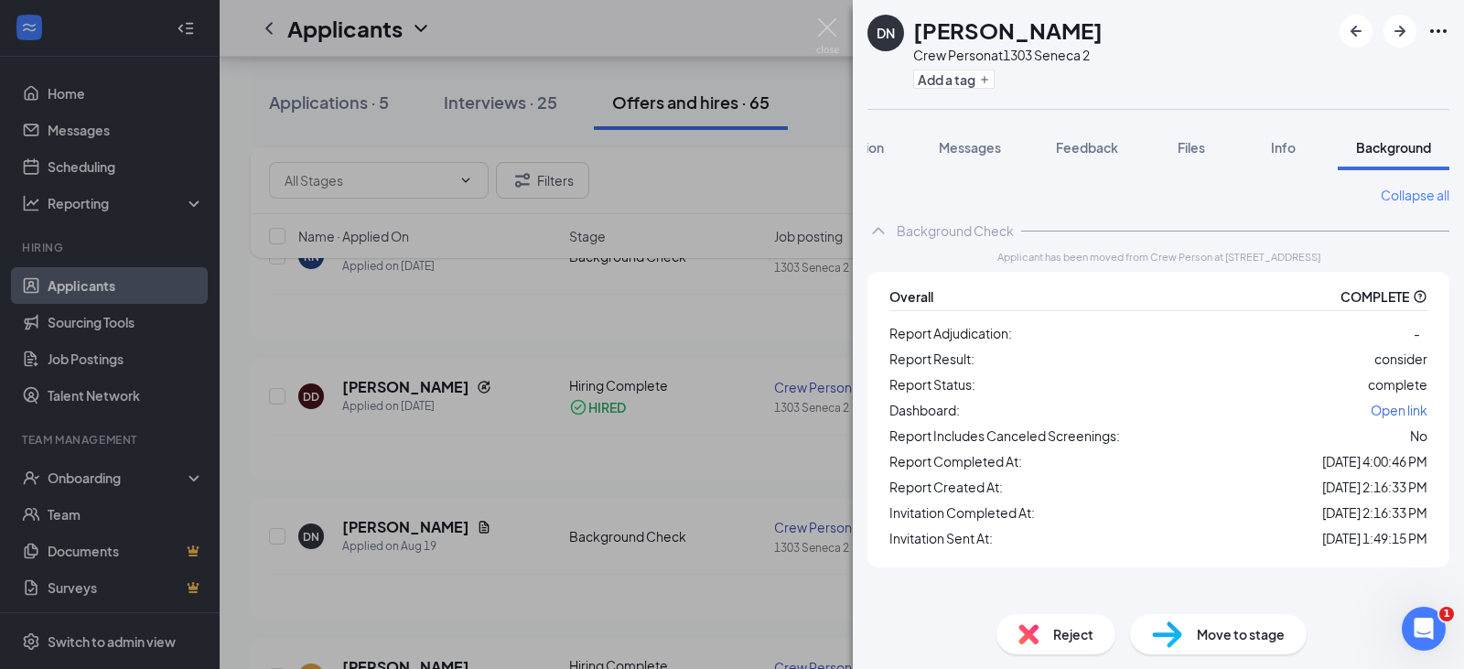
click at [833, 460] on div "DN Dustin Narragon Crew Person at 1303 Seneca 2 Add a tag Application Messages …" at bounding box center [732, 334] width 1464 height 669
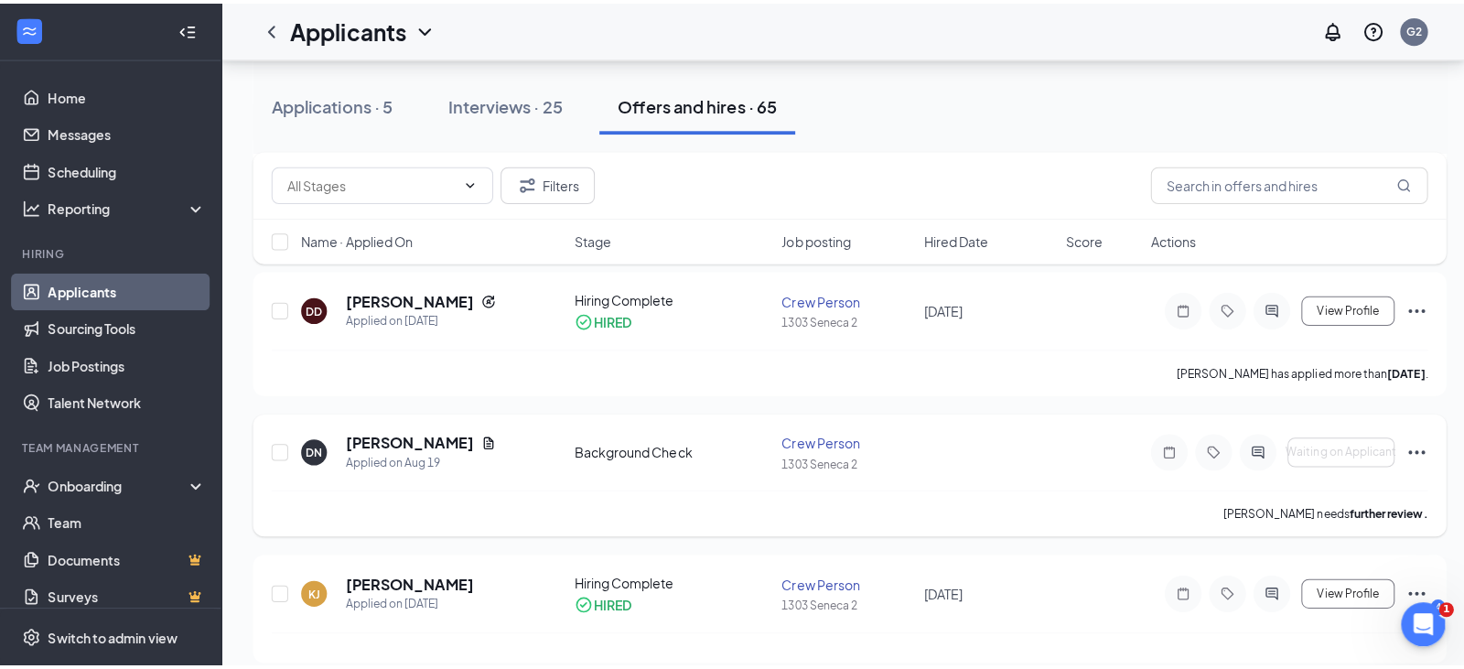
scroll to position [457, 0]
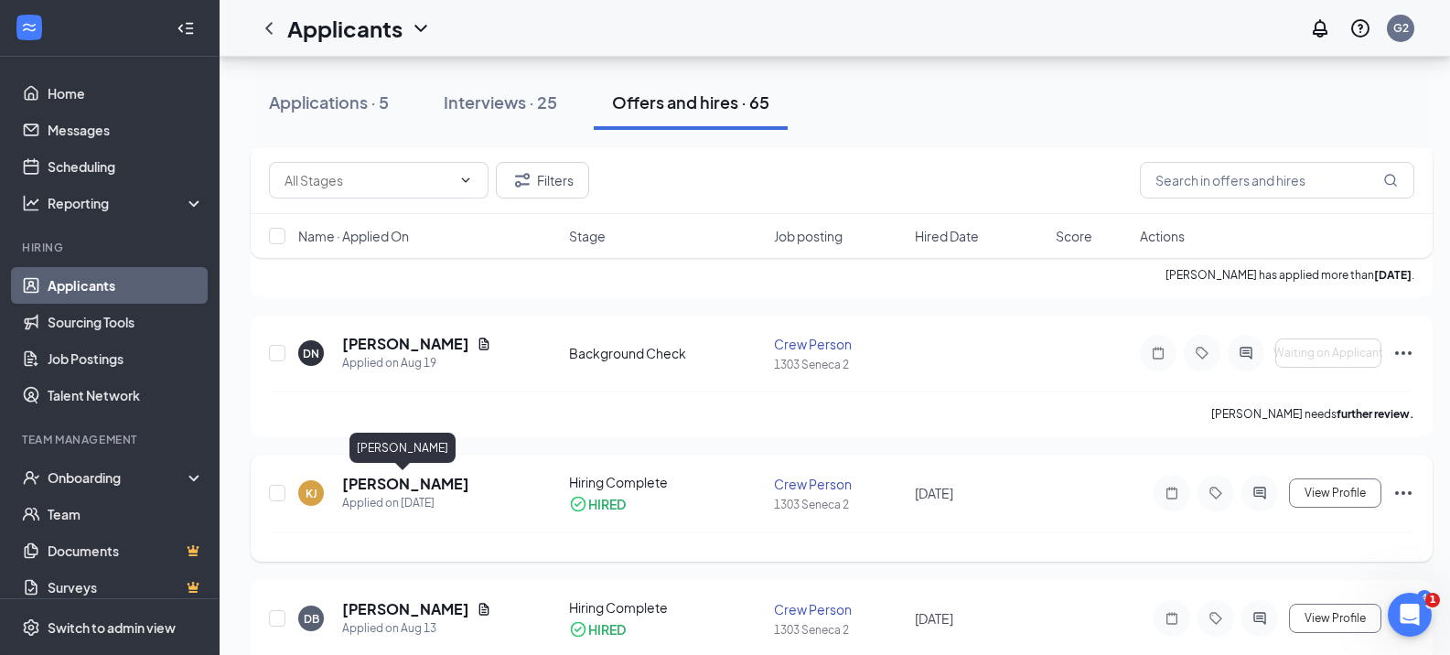
click at [384, 492] on h5 "[PERSON_NAME]" at bounding box center [405, 484] width 127 height 20
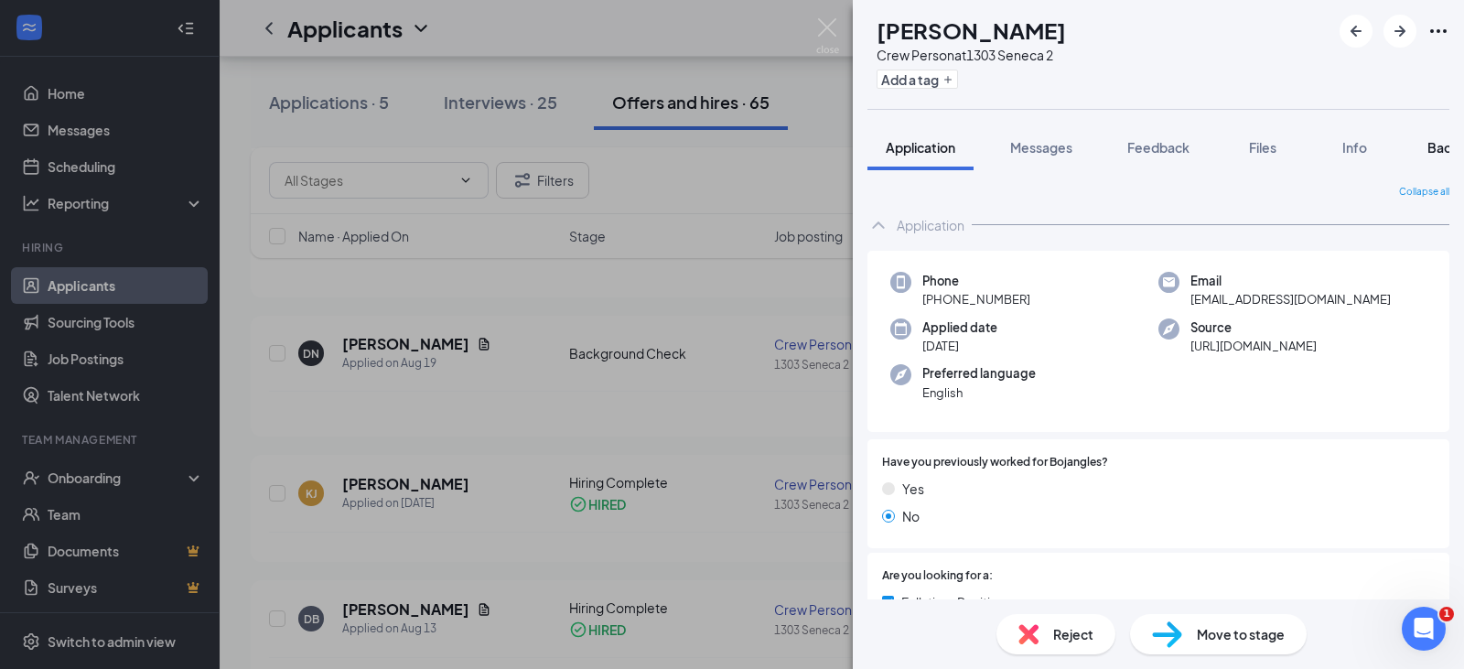
click at [1433, 150] on span "Background" at bounding box center [1464, 147] width 75 height 16
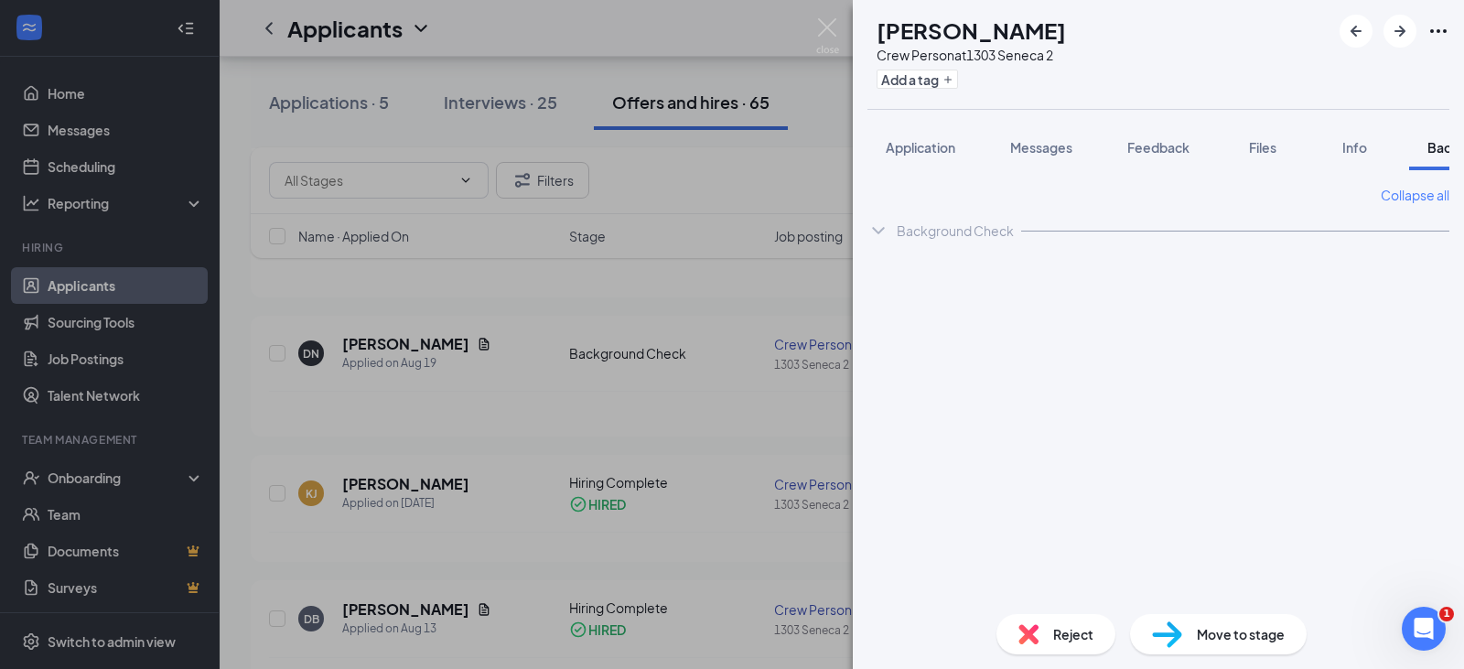
scroll to position [0, 75]
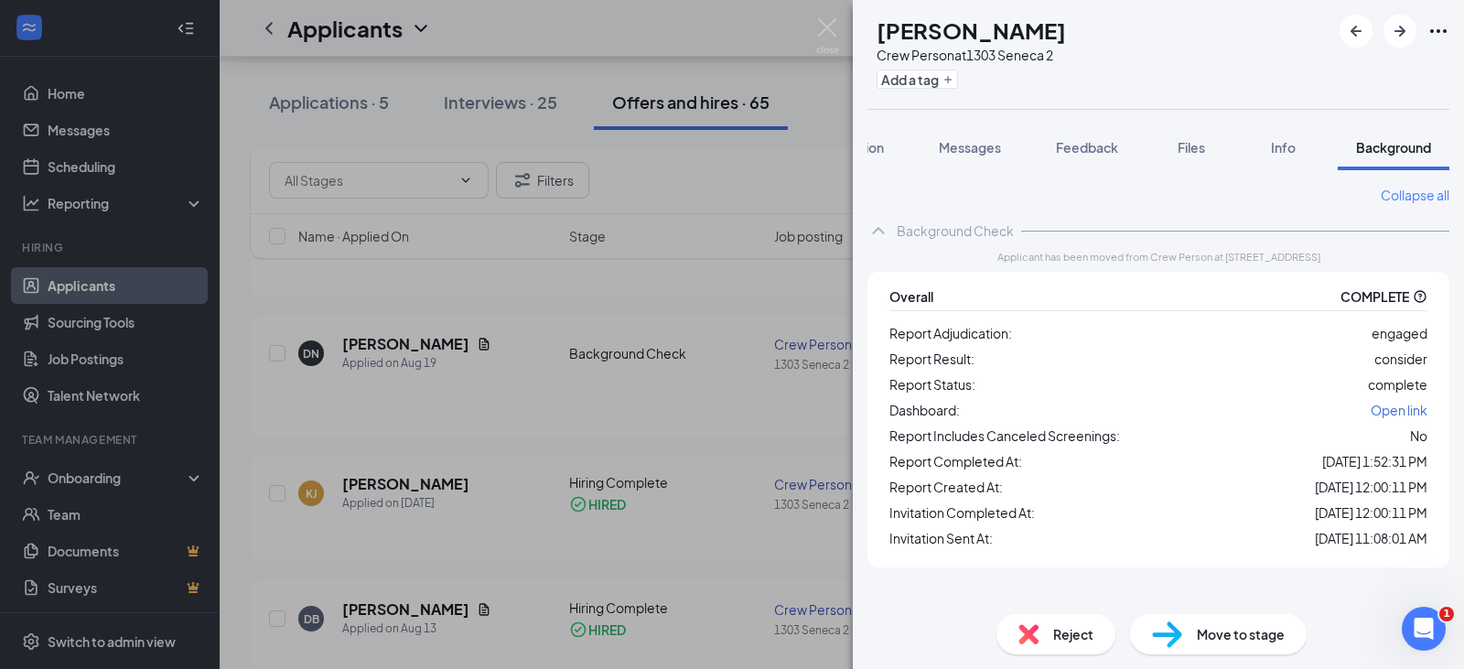
click at [772, 561] on div "KJ Kristi Johnston Crew Person at 1303 Seneca 2 Add a tag Application Messages …" at bounding box center [732, 334] width 1464 height 669
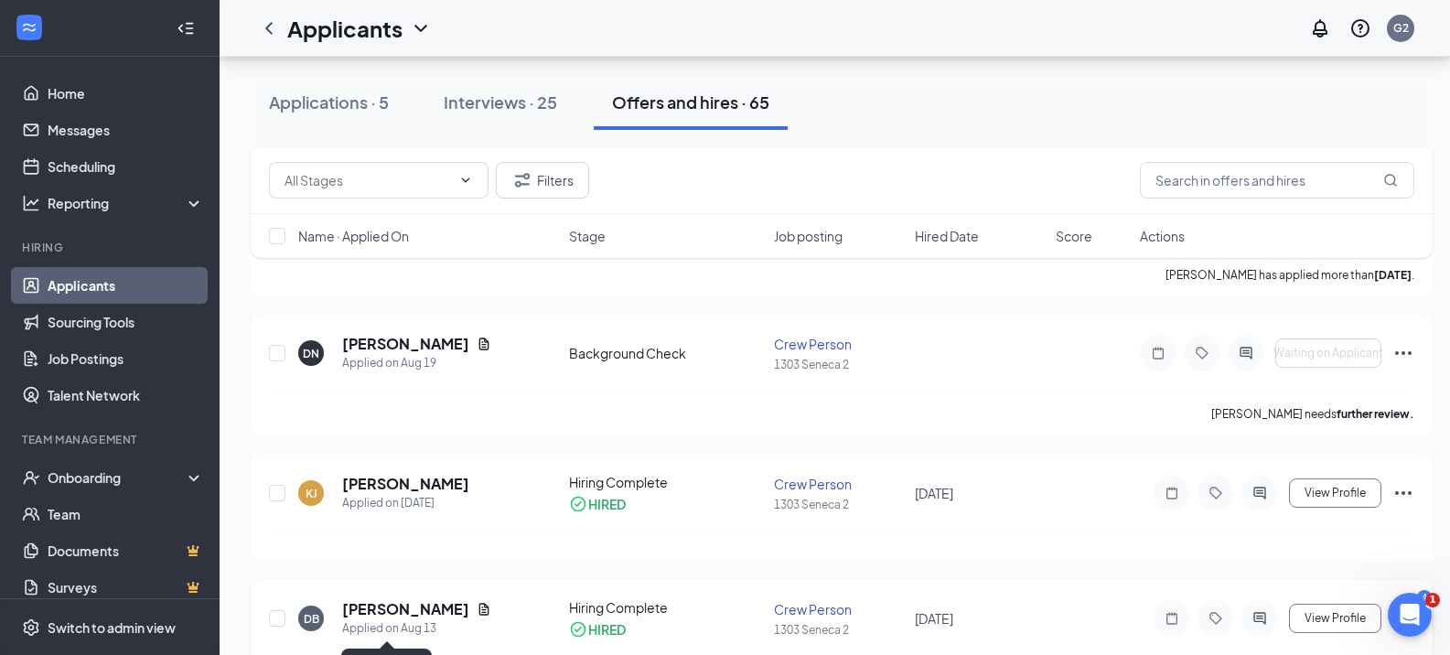
click at [416, 620] on div "Applied on Aug 13" at bounding box center [416, 628] width 149 height 18
click at [421, 611] on h5 "[PERSON_NAME]" at bounding box center [405, 609] width 127 height 20
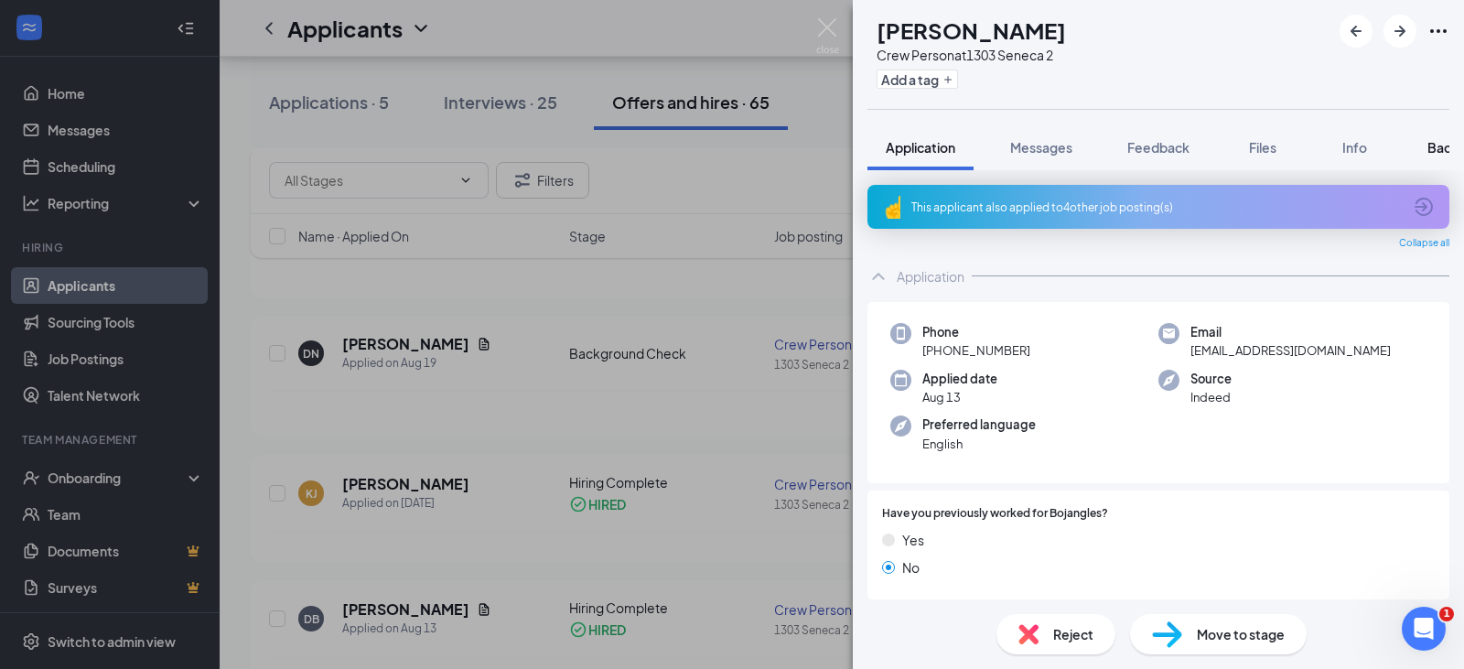
click at [1429, 146] on span "Background" at bounding box center [1464, 147] width 75 height 16
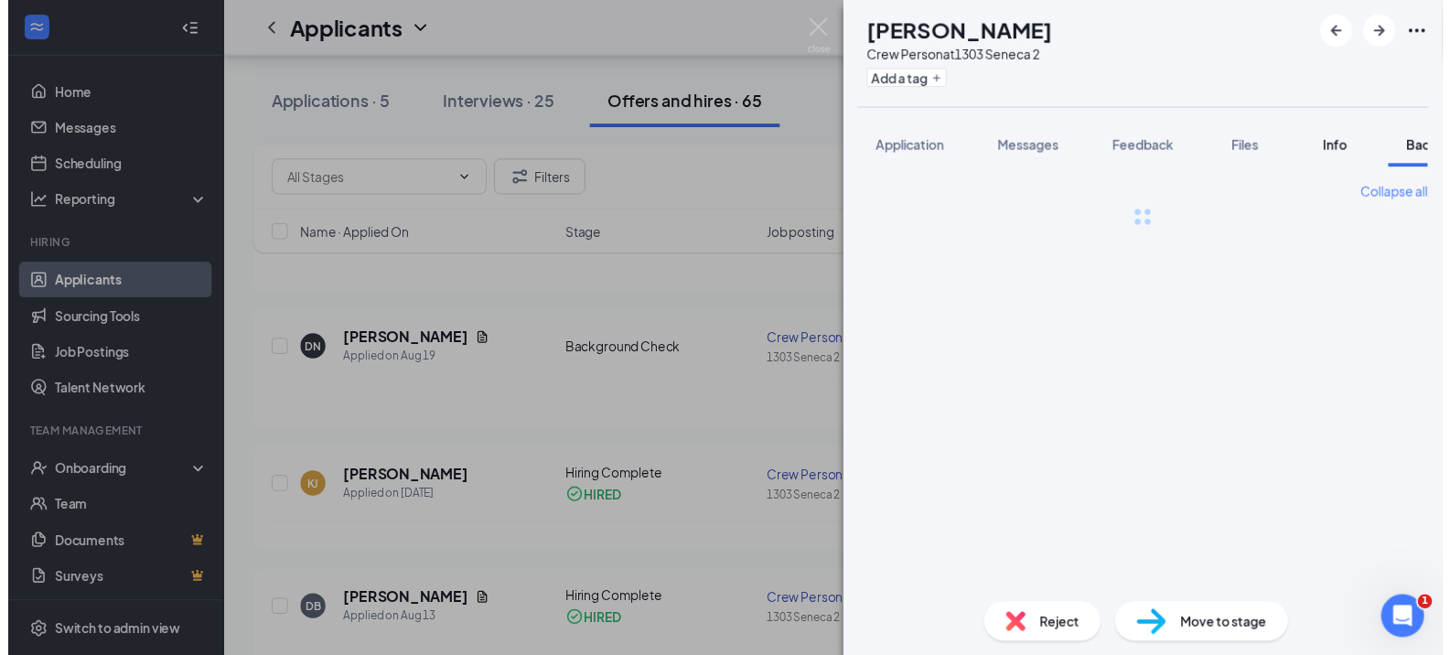
scroll to position [0, 75]
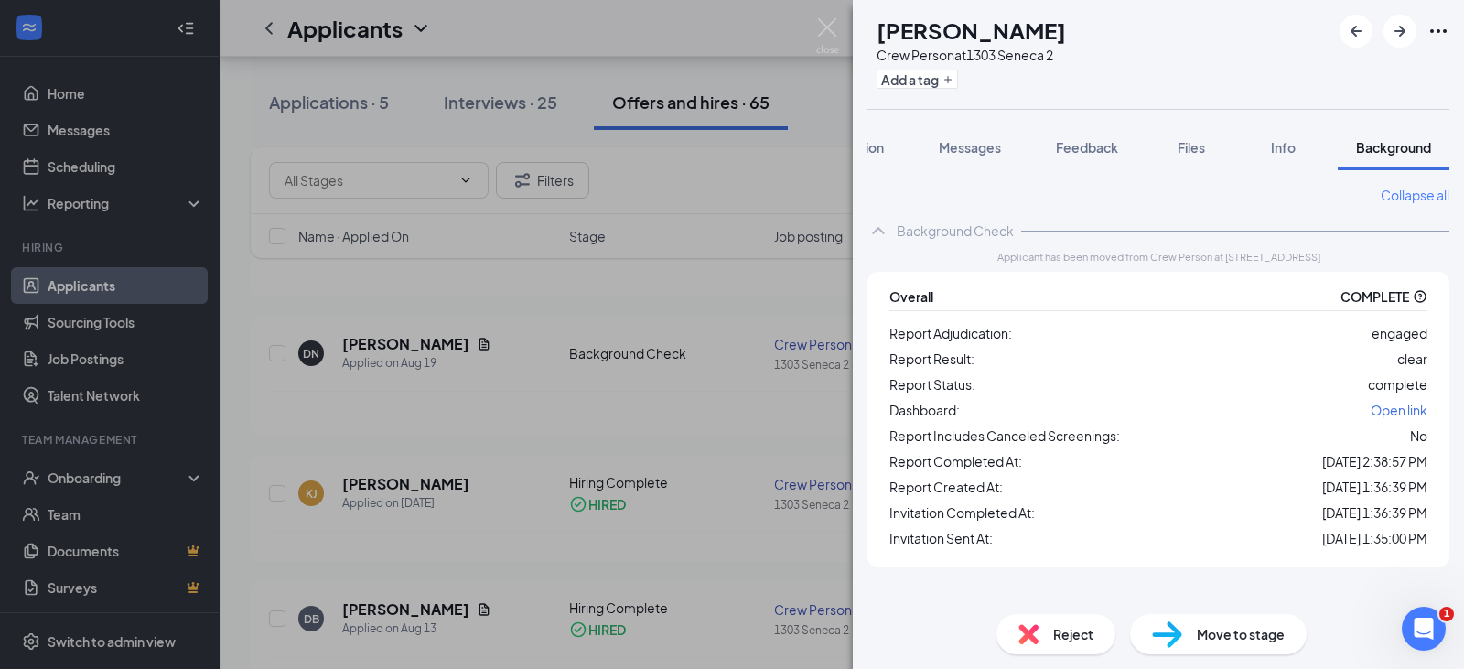
click at [734, 524] on div "DB Donovan Britton Crew Person at 1303 Seneca 2 Add a tag Application Messages …" at bounding box center [732, 334] width 1464 height 669
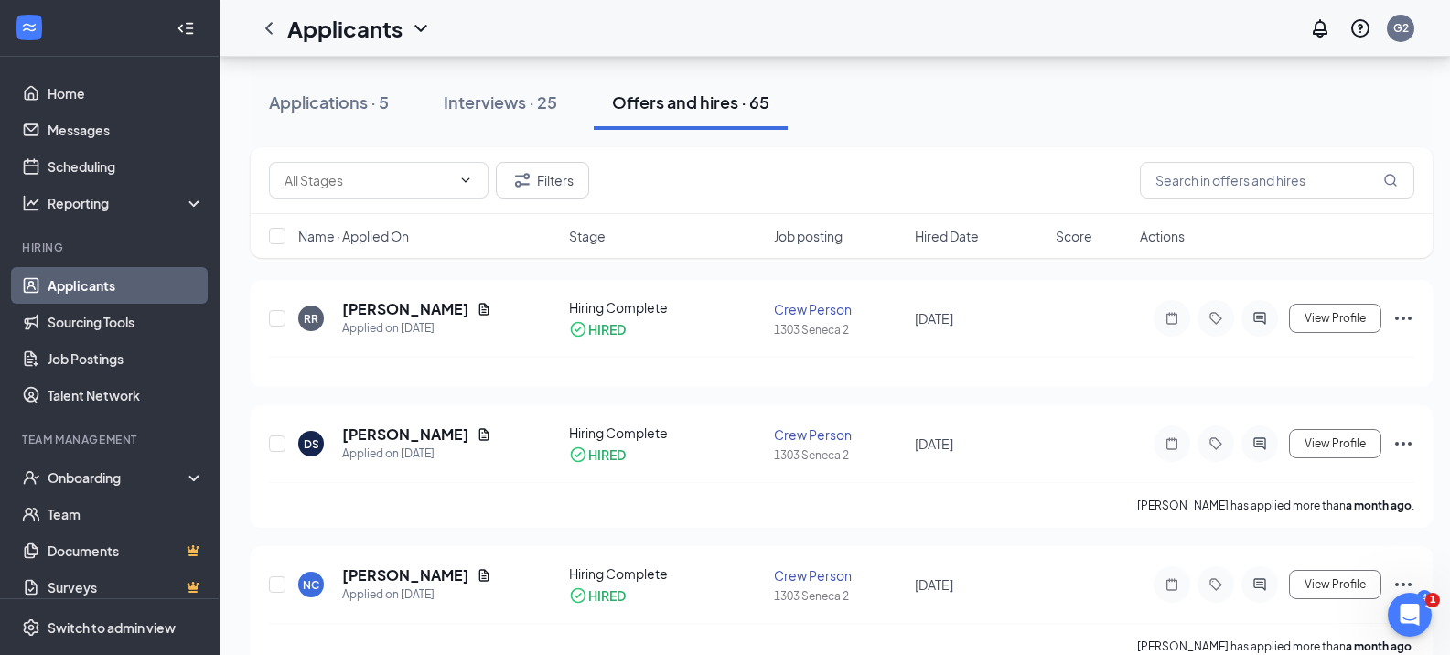
scroll to position [1006, 0]
click at [1416, 607] on icon "Open Intercom Messenger" at bounding box center [1407, 612] width 30 height 30
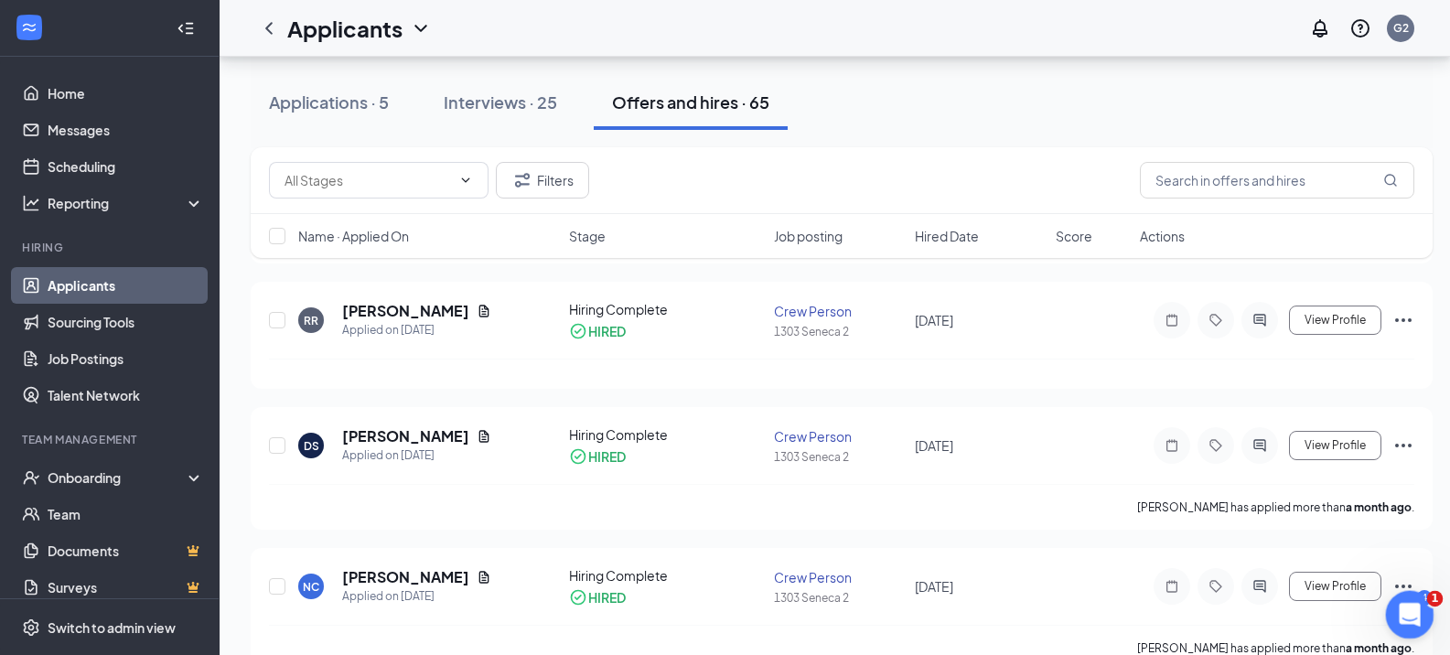
drag, startPoint x: 1410, startPoint y: 596, endPoint x: 1469, endPoint y: 661, distance: 88.1
click html
drag, startPoint x: 1390, startPoint y: 608, endPoint x: 2723, endPoint y: 1215, distance: 1465.2
click html
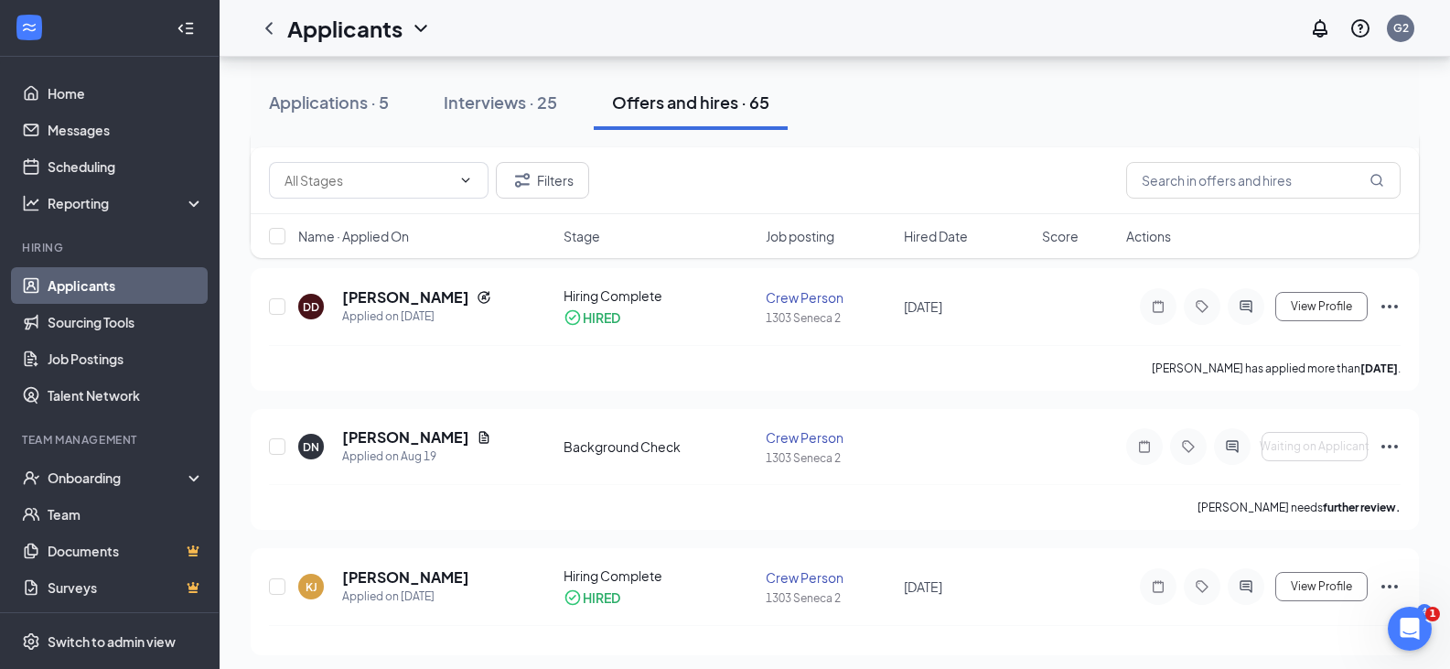
scroll to position [366, 0]
click at [171, 274] on link "Applicants" at bounding box center [126, 285] width 156 height 37
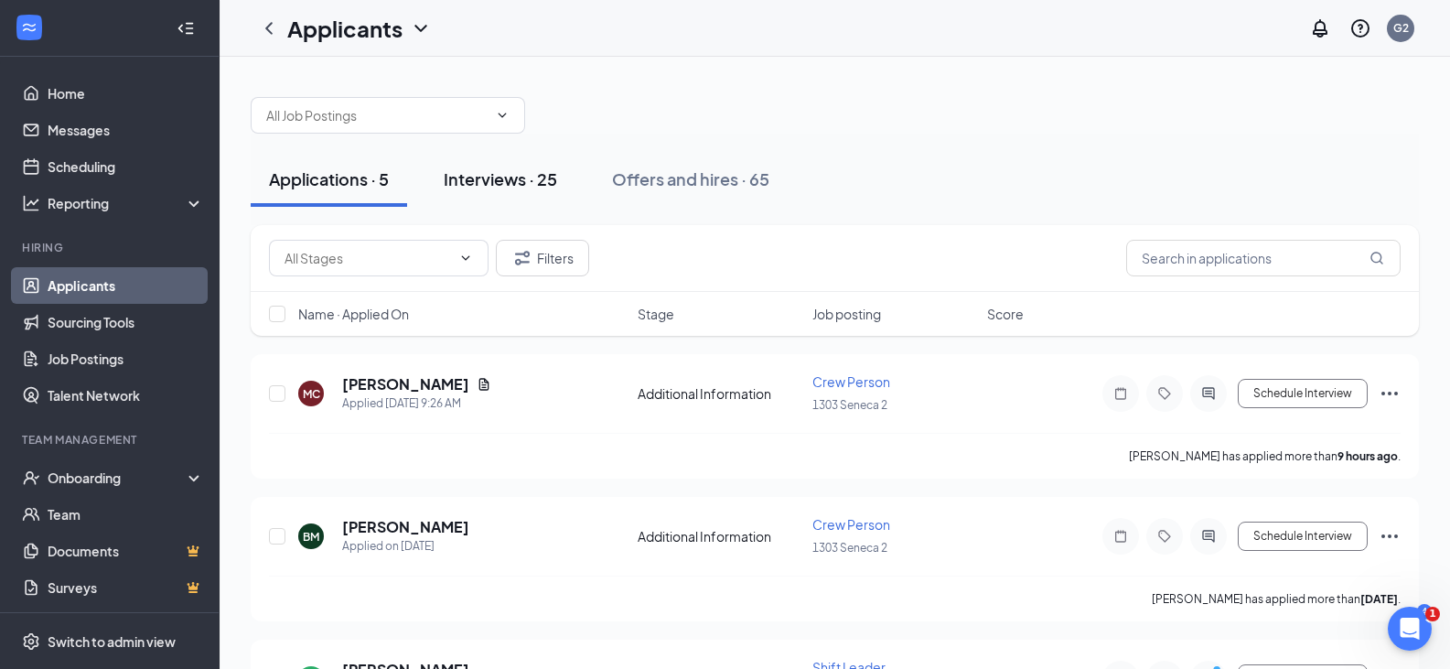
click at [554, 175] on div "Interviews · 25" at bounding box center [500, 178] width 113 height 23
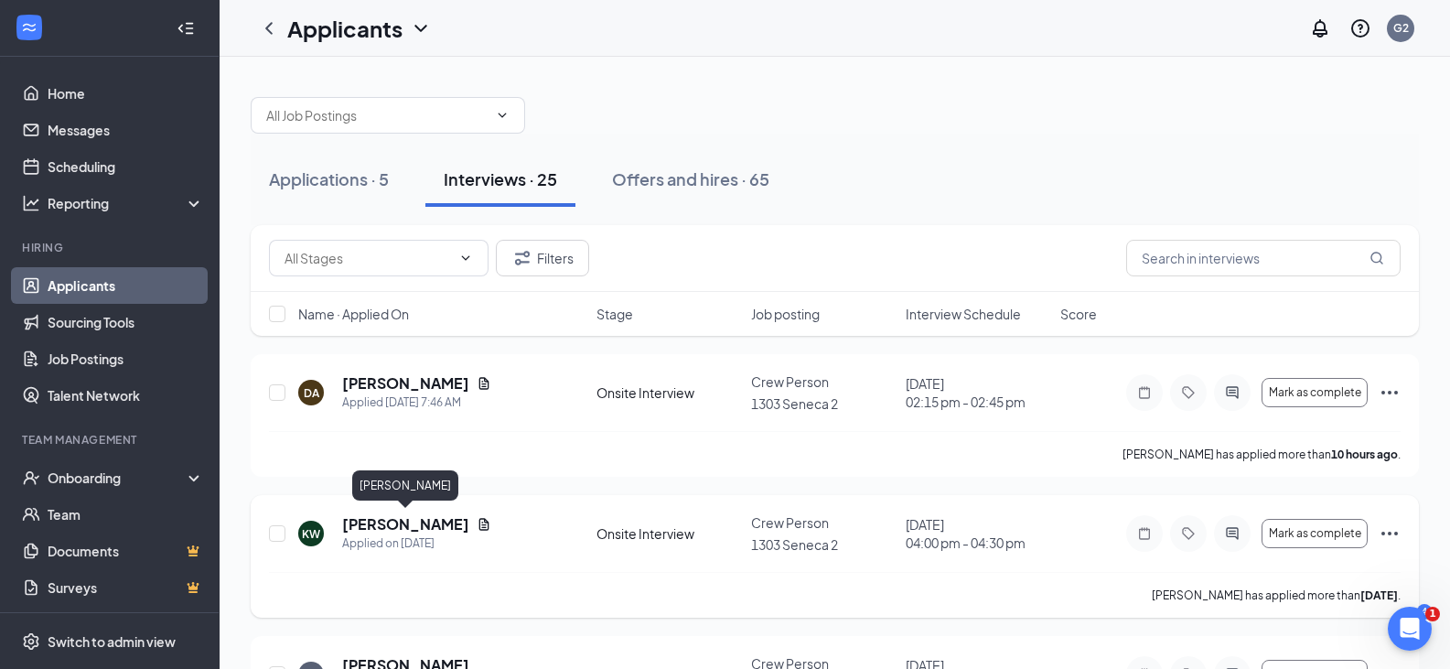
click at [393, 519] on h5 "[PERSON_NAME]" at bounding box center [405, 524] width 127 height 20
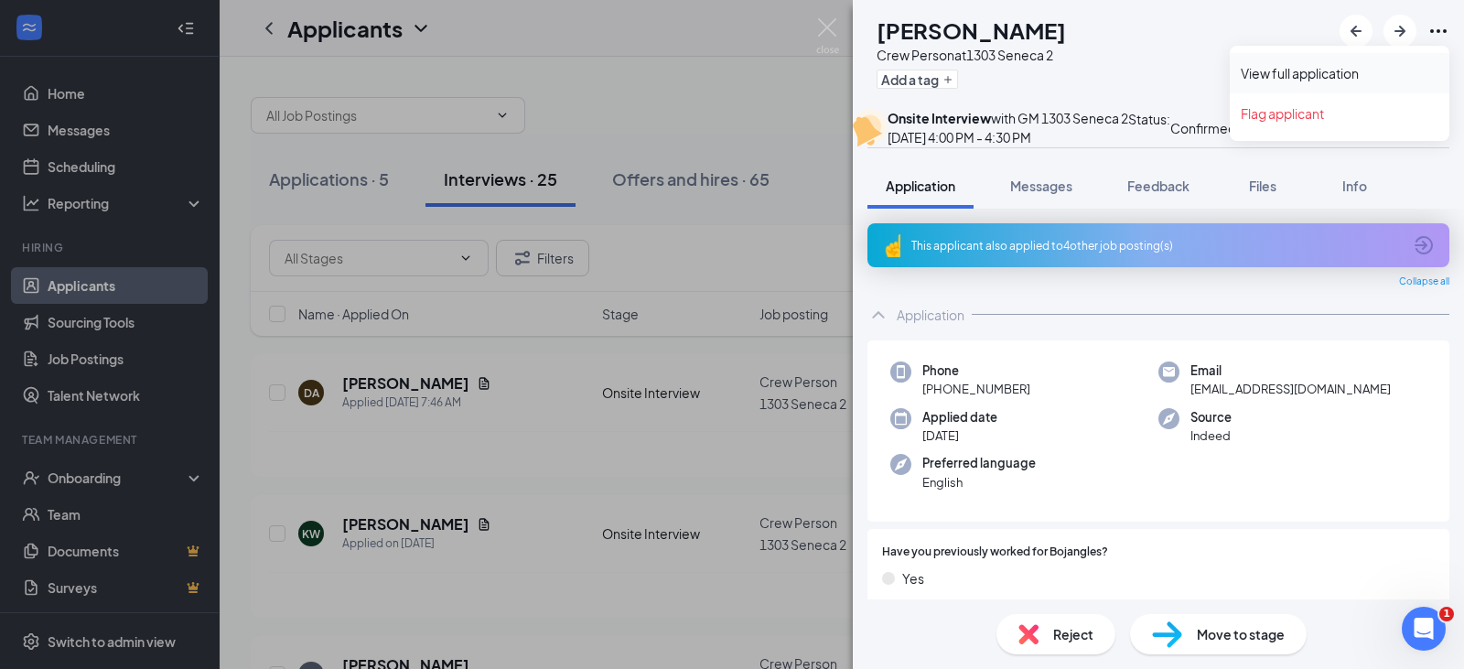
click at [1352, 71] on link "View full application" at bounding box center [1339, 73] width 198 height 18
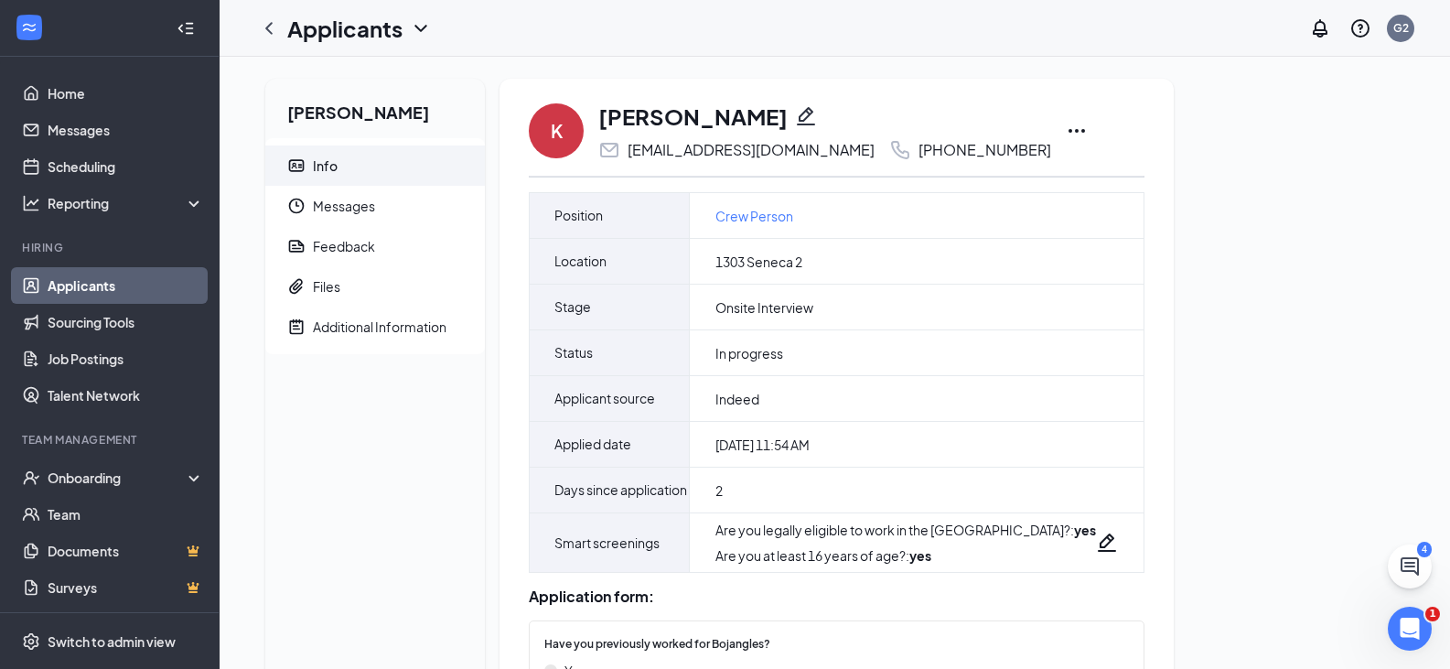
click at [1088, 132] on icon "Ellipses" at bounding box center [1077, 131] width 22 height 22
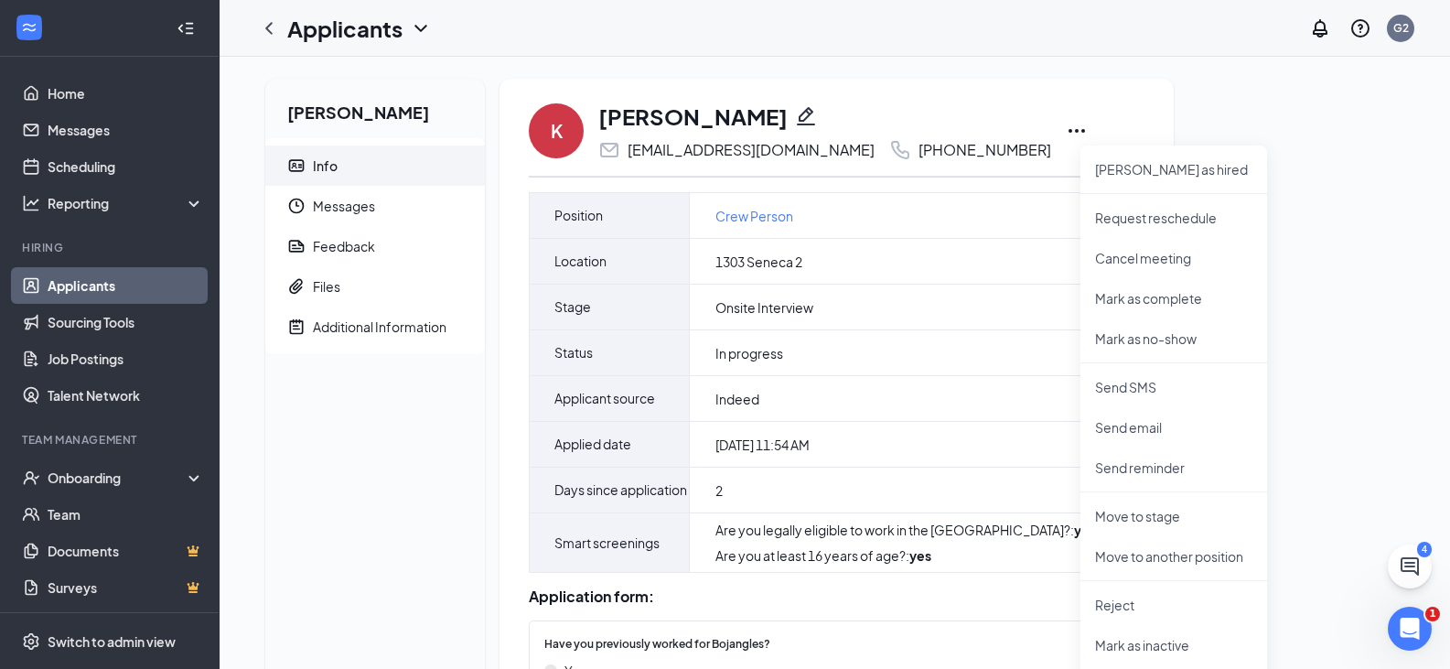
click at [961, 61] on div "Kyleigh Whitfield Info Messages Feedback Files Additional Information K Kyleigh…" at bounding box center [835, 572] width 1230 height 1031
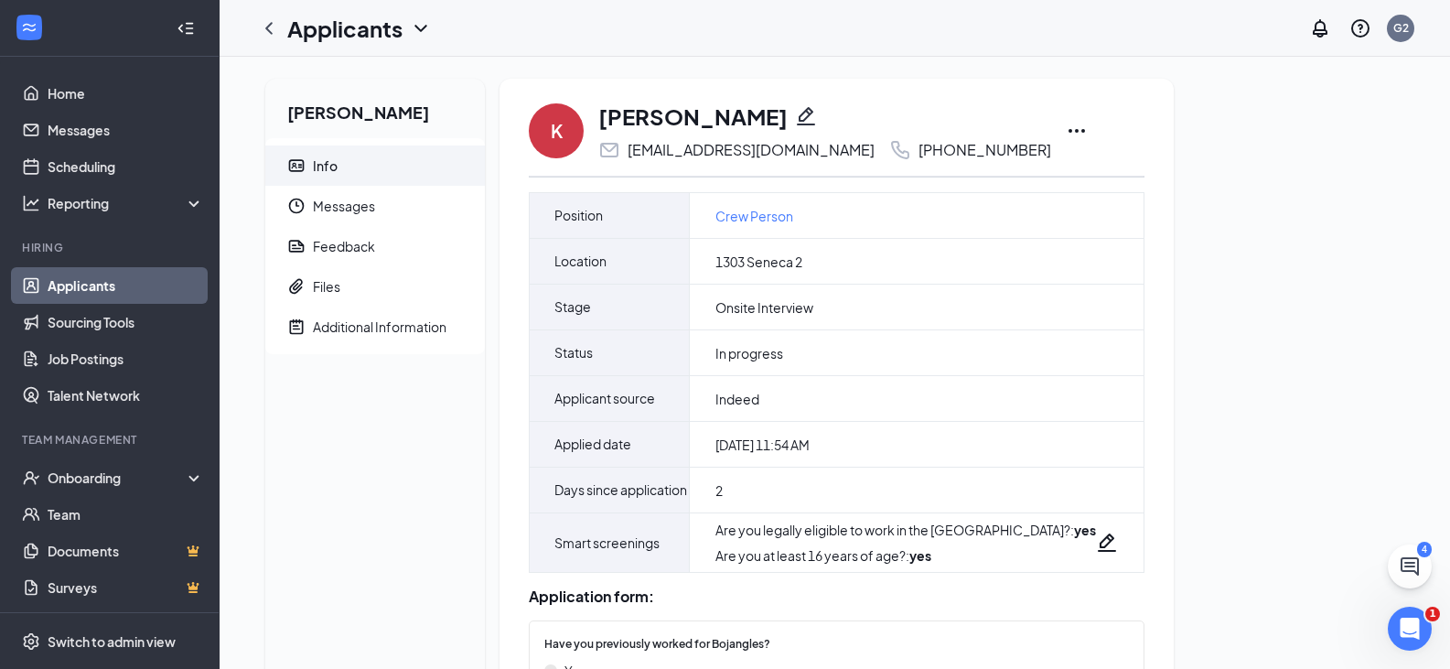
click at [1088, 130] on icon "Ellipses" at bounding box center [1077, 131] width 22 height 22
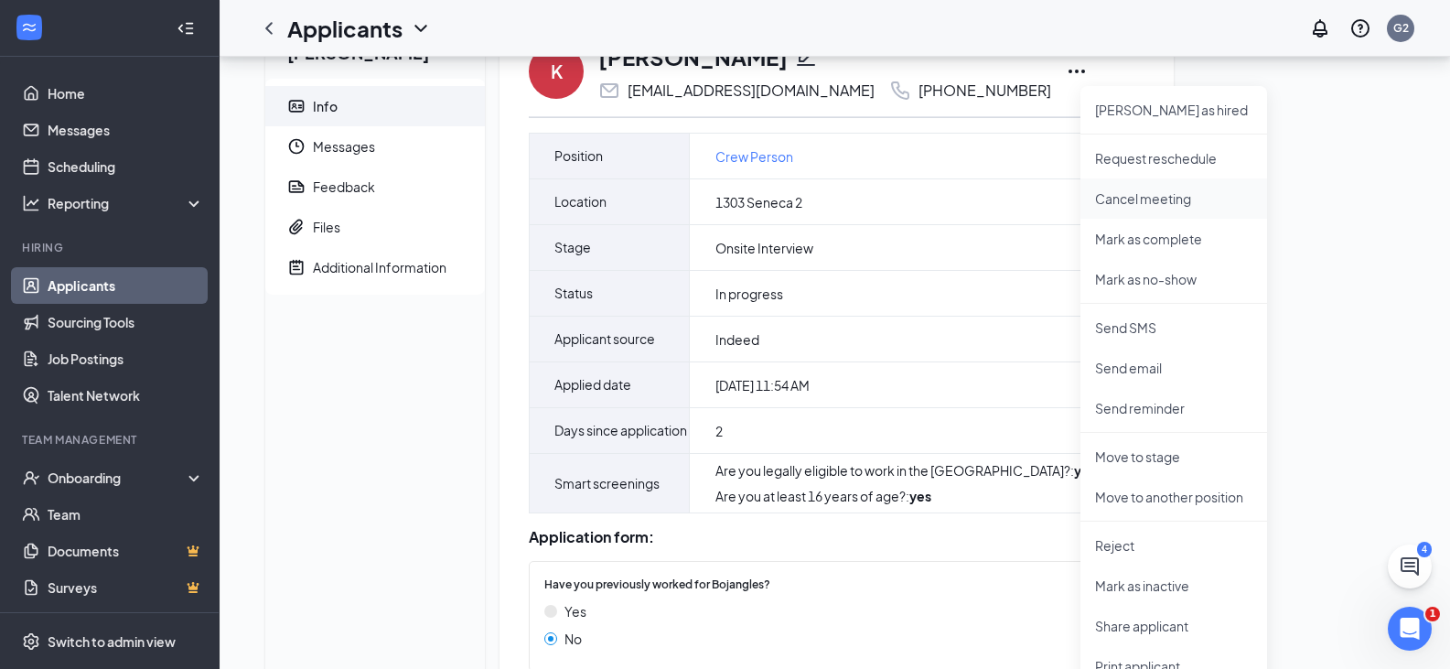
scroll to position [183, 0]
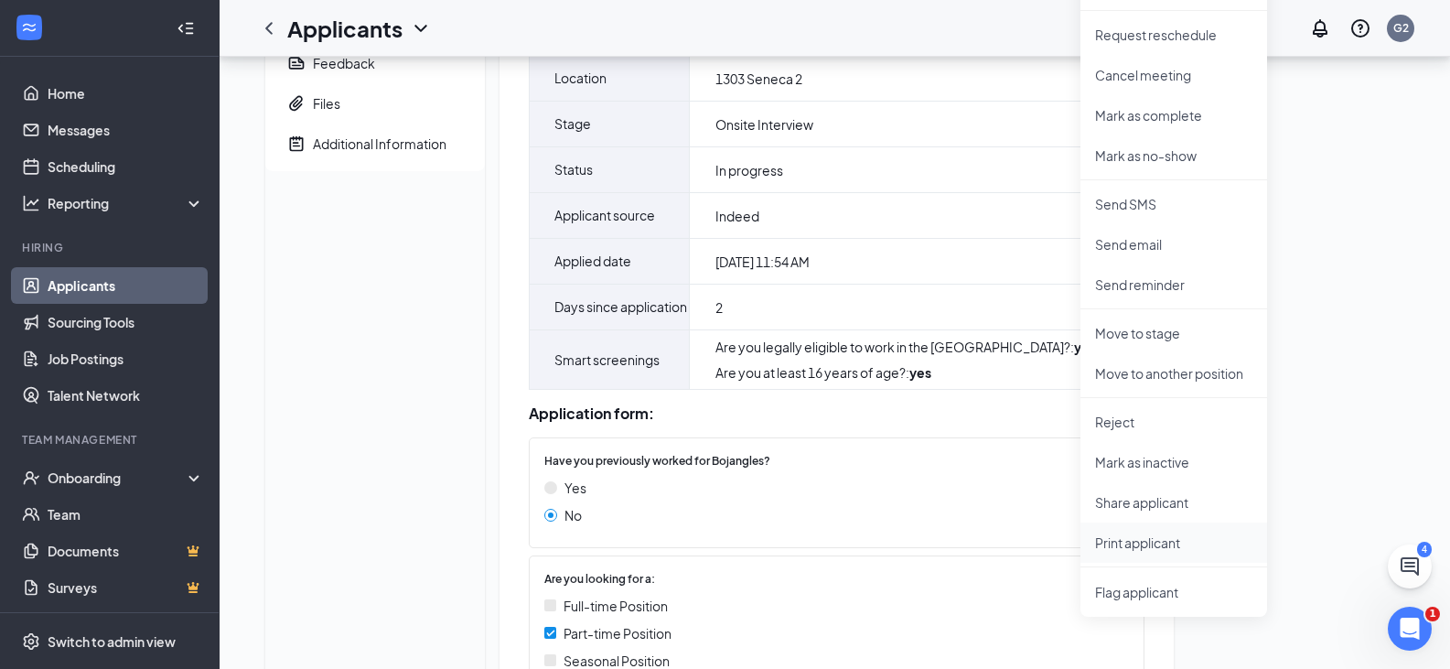
click at [1173, 542] on p "Print applicant" at bounding box center [1173, 542] width 157 height 18
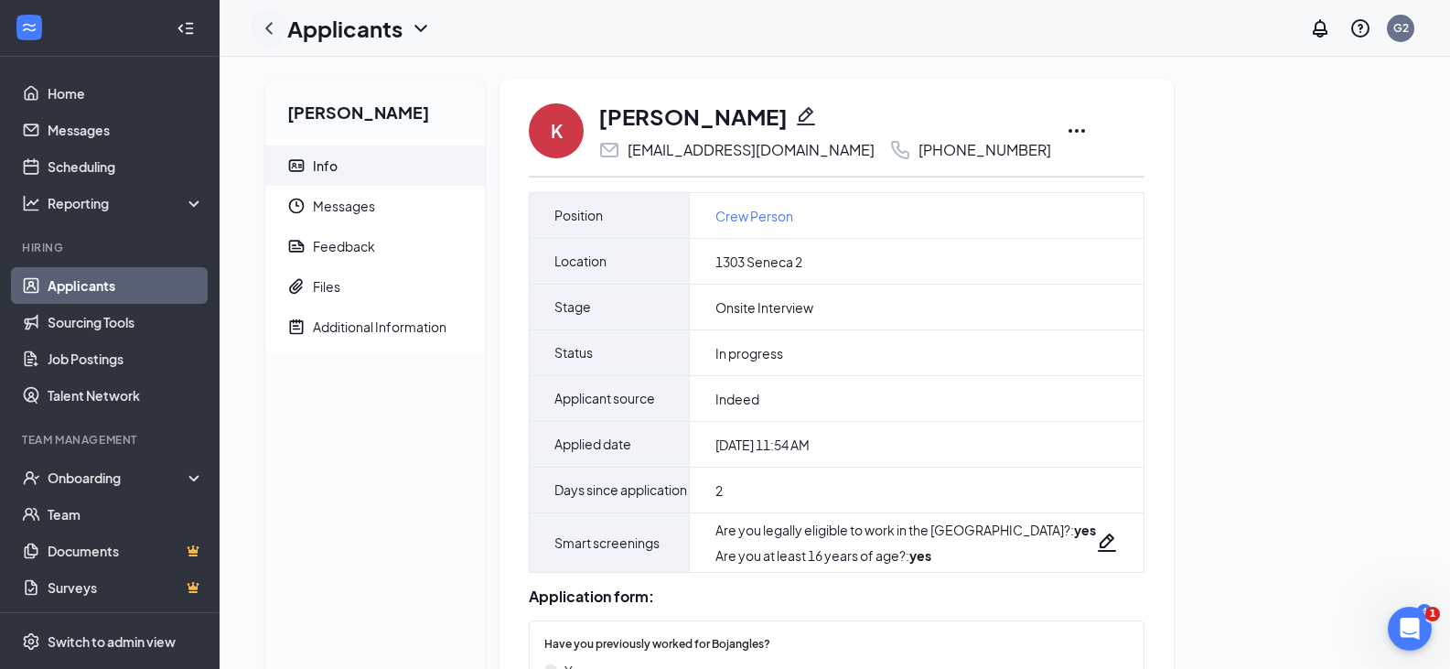
click at [269, 35] on icon "ChevronLeft" at bounding box center [269, 28] width 22 height 22
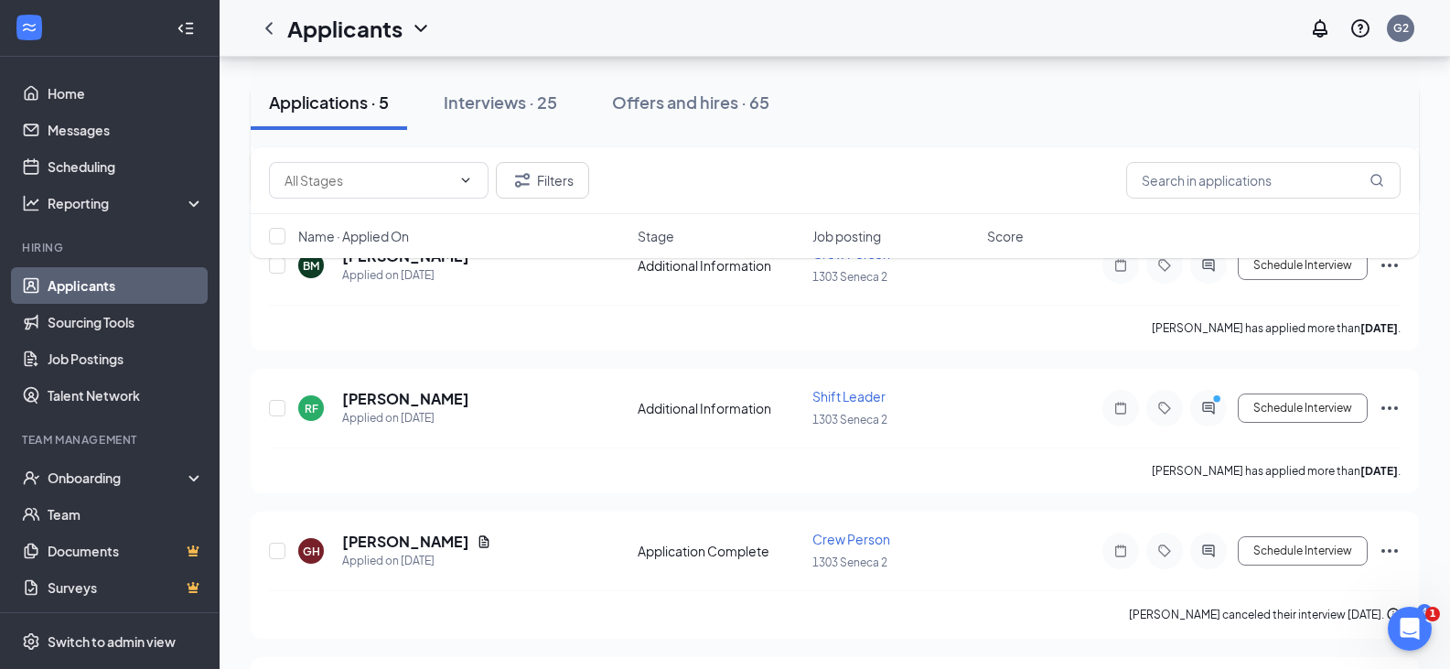
scroll to position [274, 0]
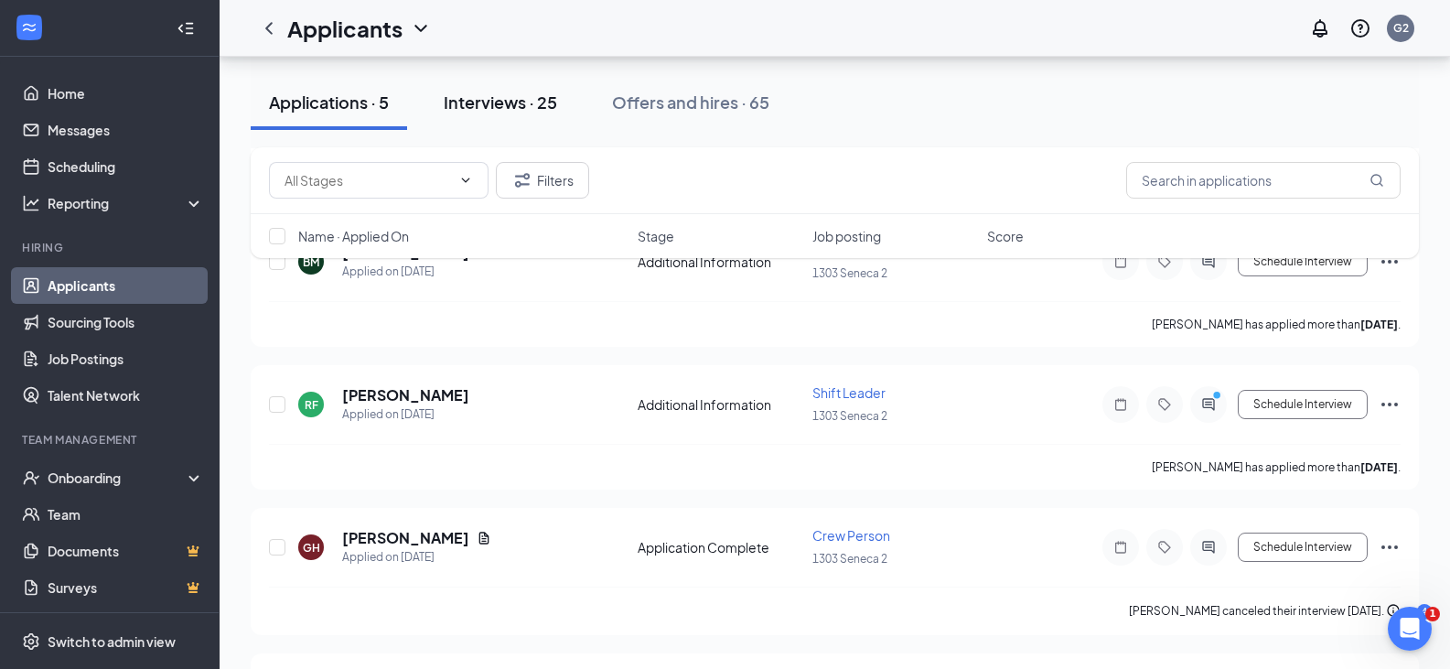
click at [509, 98] on div "Interviews · 25" at bounding box center [500, 102] width 113 height 23
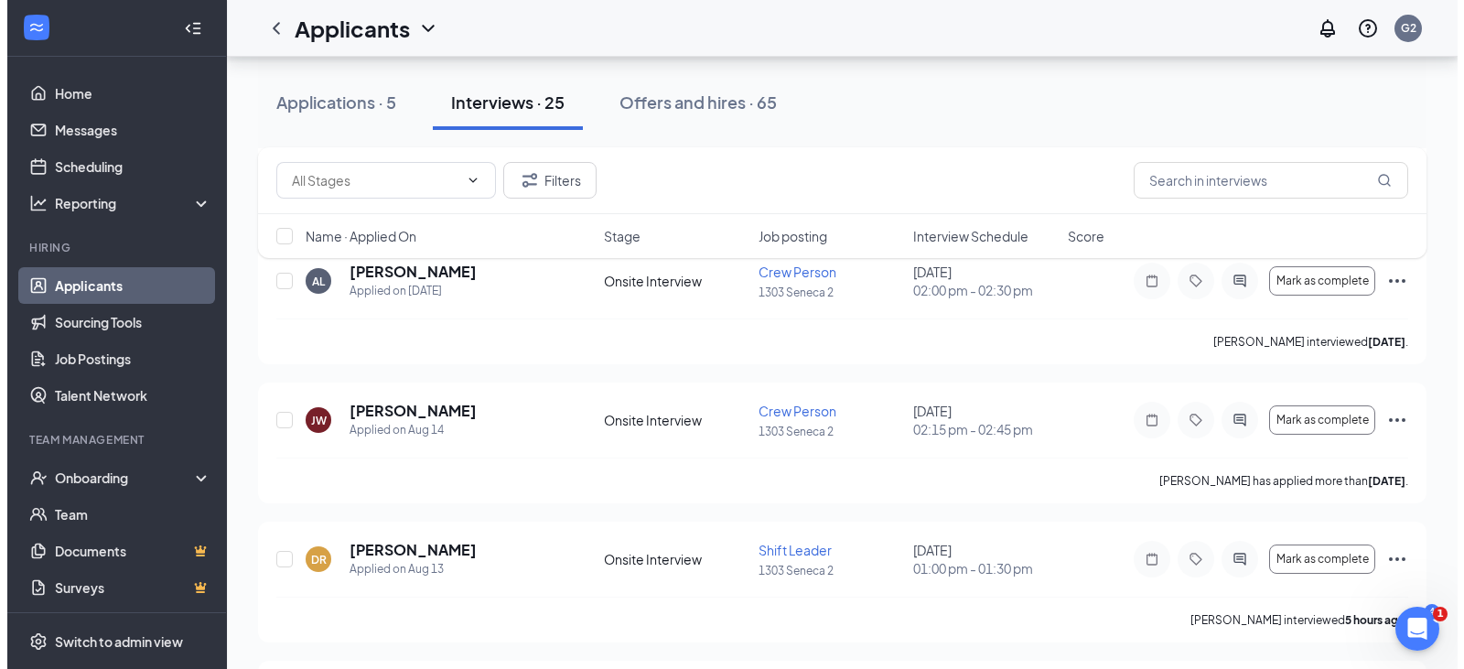
scroll to position [366, 0]
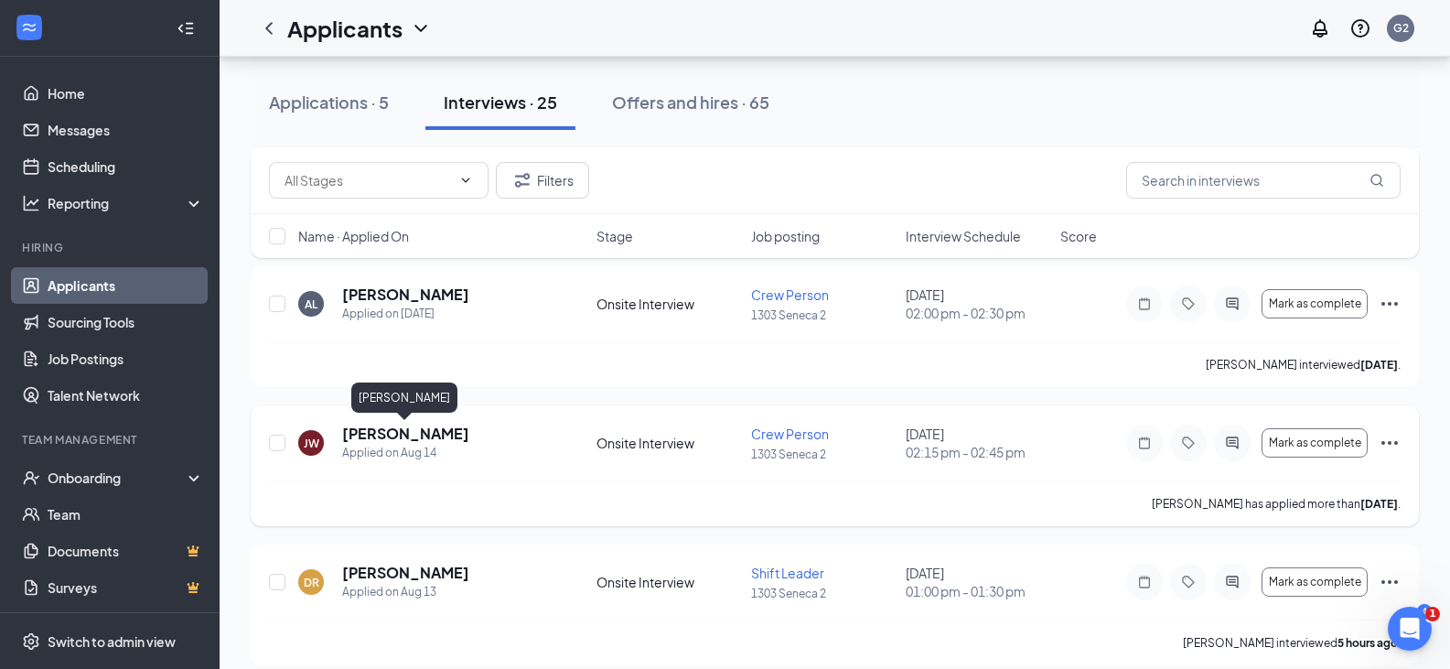
click at [413, 439] on h5 "[PERSON_NAME]" at bounding box center [405, 434] width 127 height 20
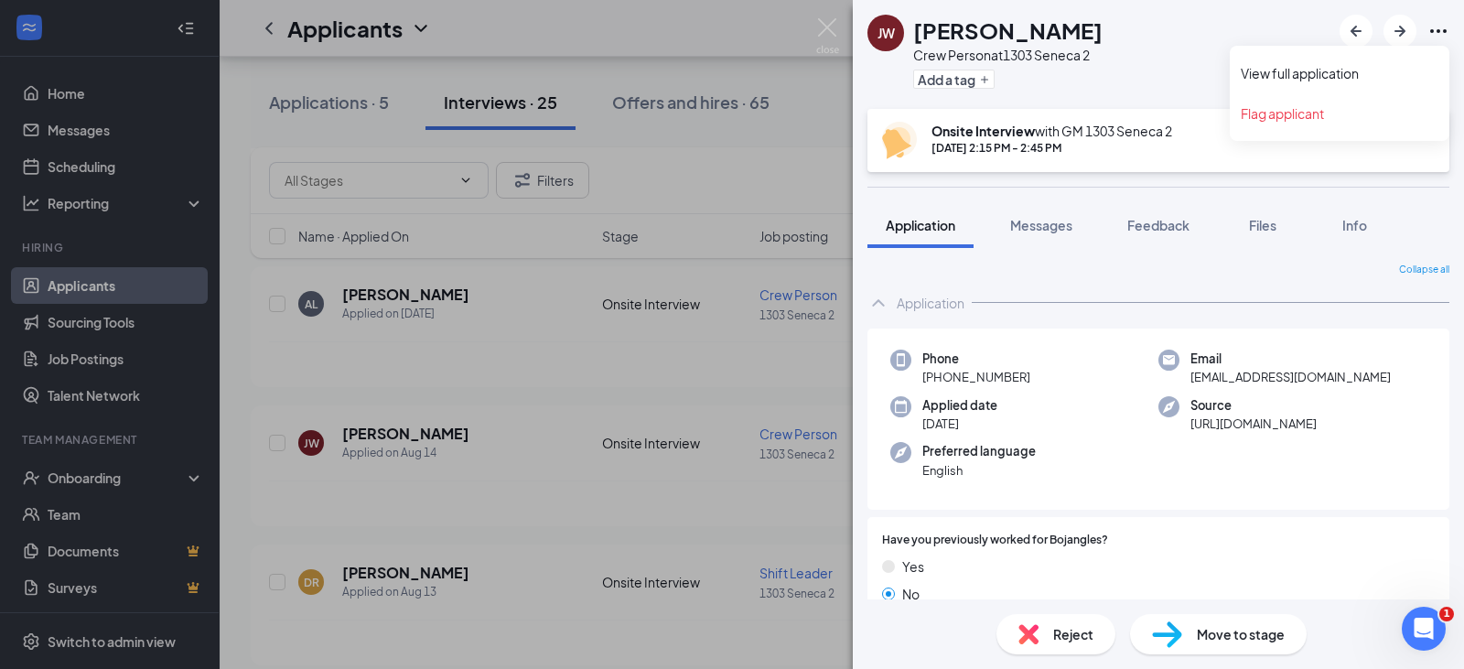
click at [1439, 26] on icon "Ellipses" at bounding box center [1438, 31] width 22 height 22
click at [1354, 70] on link "View full application" at bounding box center [1339, 73] width 198 height 18
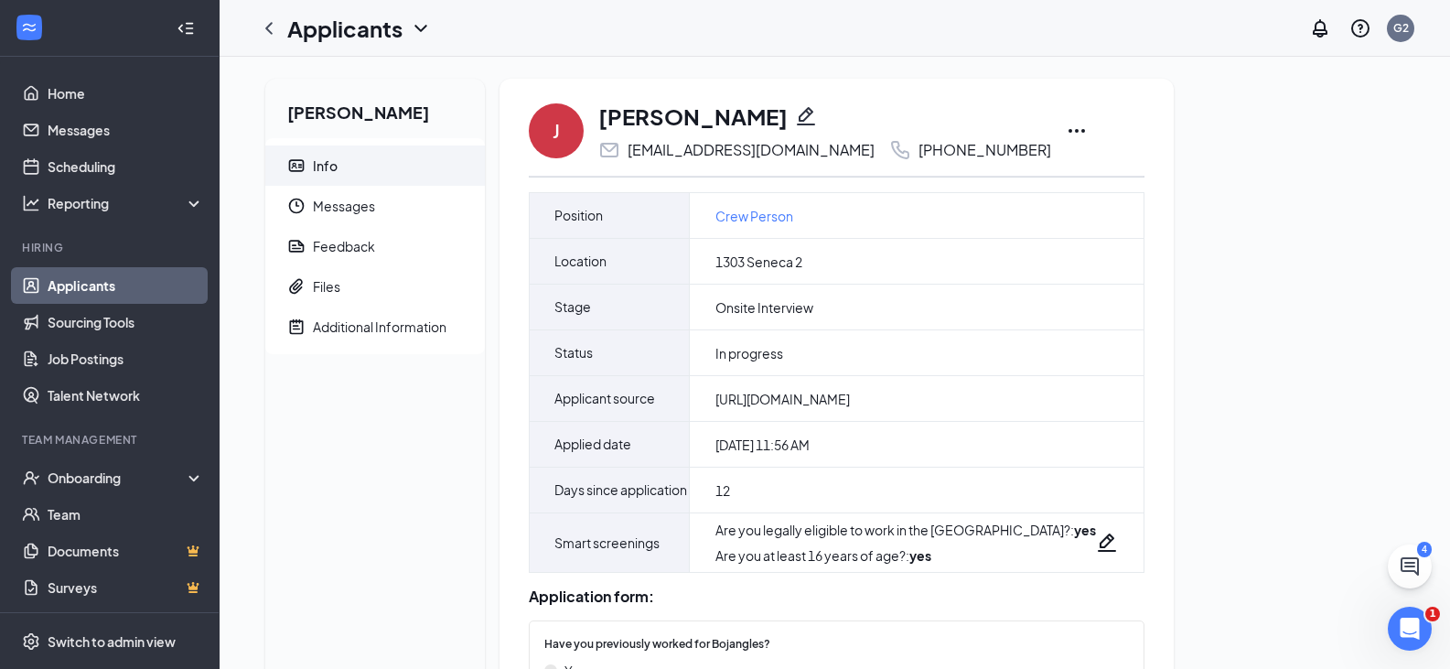
click at [1066, 133] on icon "Ellipses" at bounding box center [1077, 131] width 22 height 22
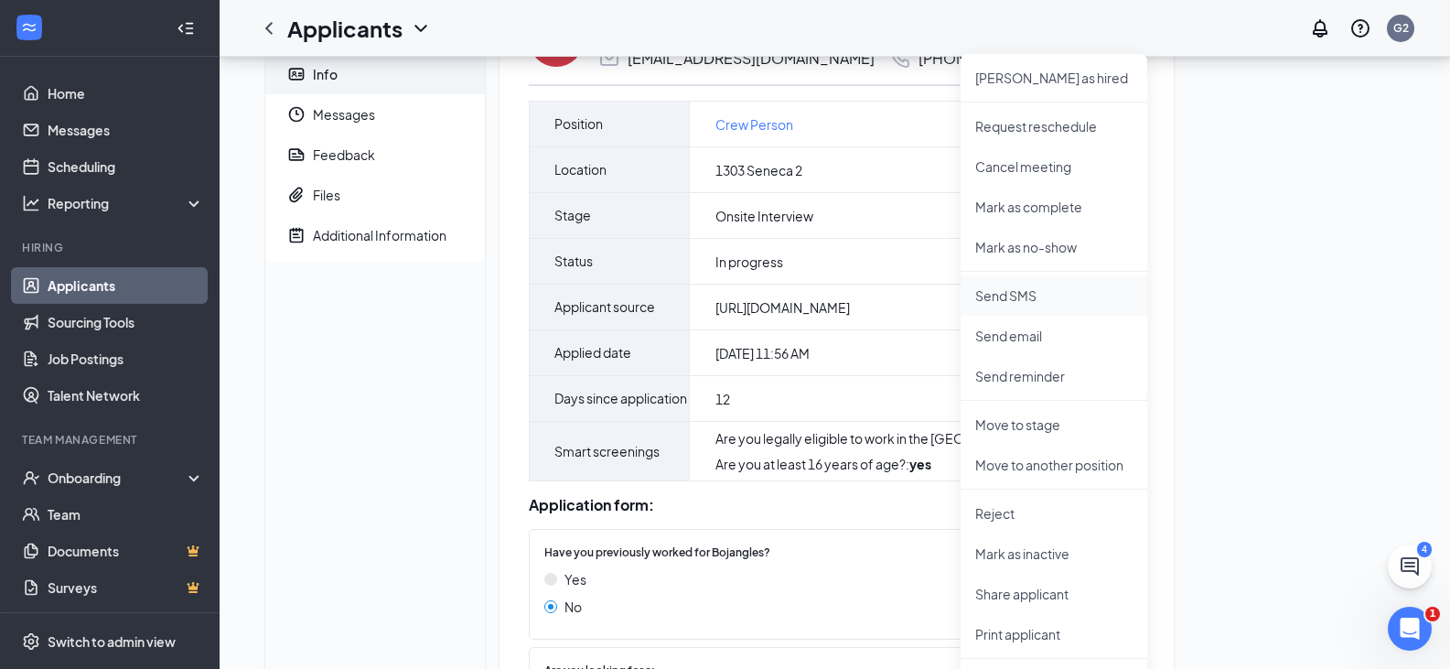
scroll to position [183, 0]
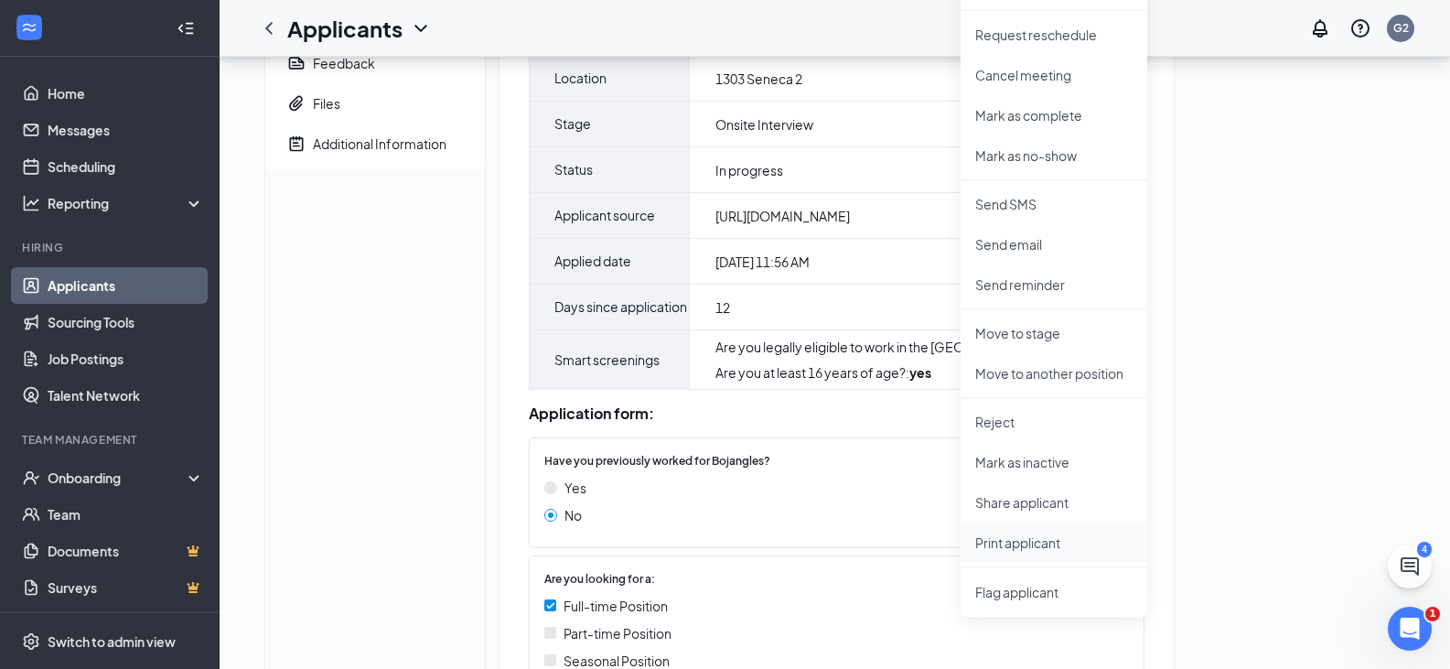
click at [1055, 544] on p "Print applicant" at bounding box center [1053, 542] width 157 height 18
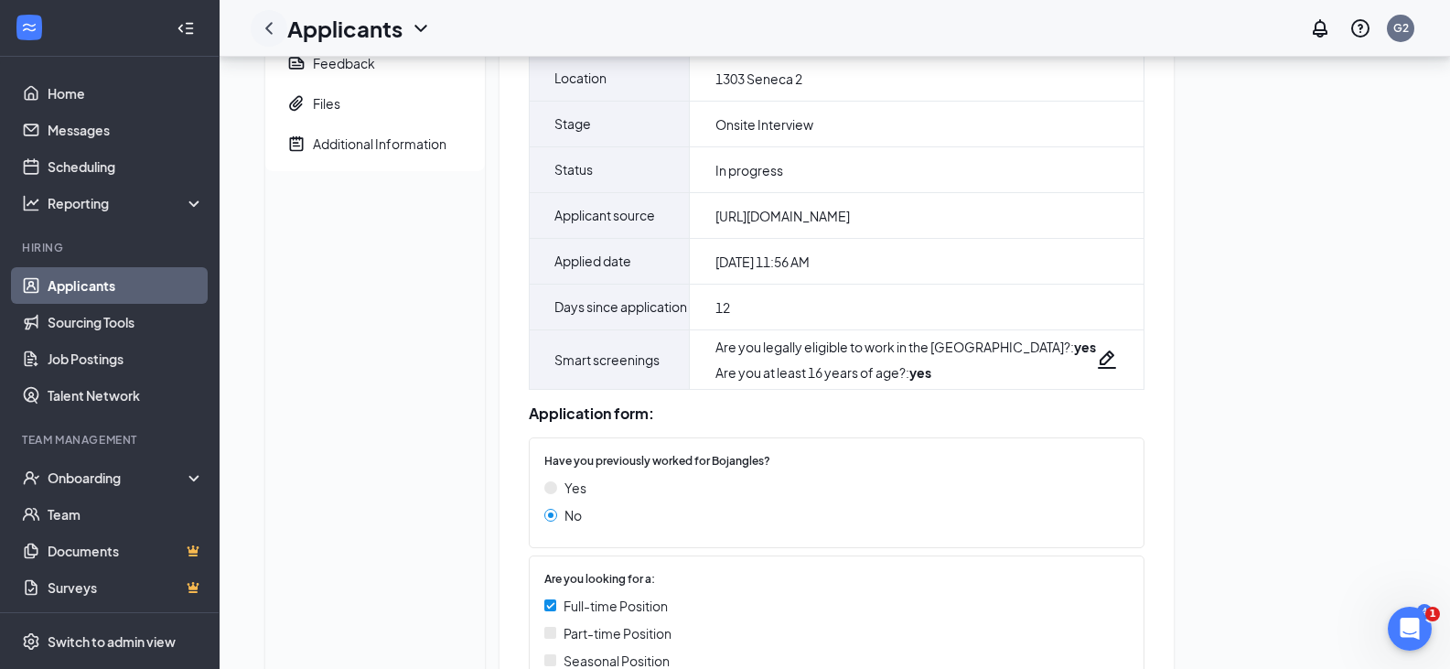
click at [268, 27] on icon "ChevronLeft" at bounding box center [268, 28] width 7 height 12
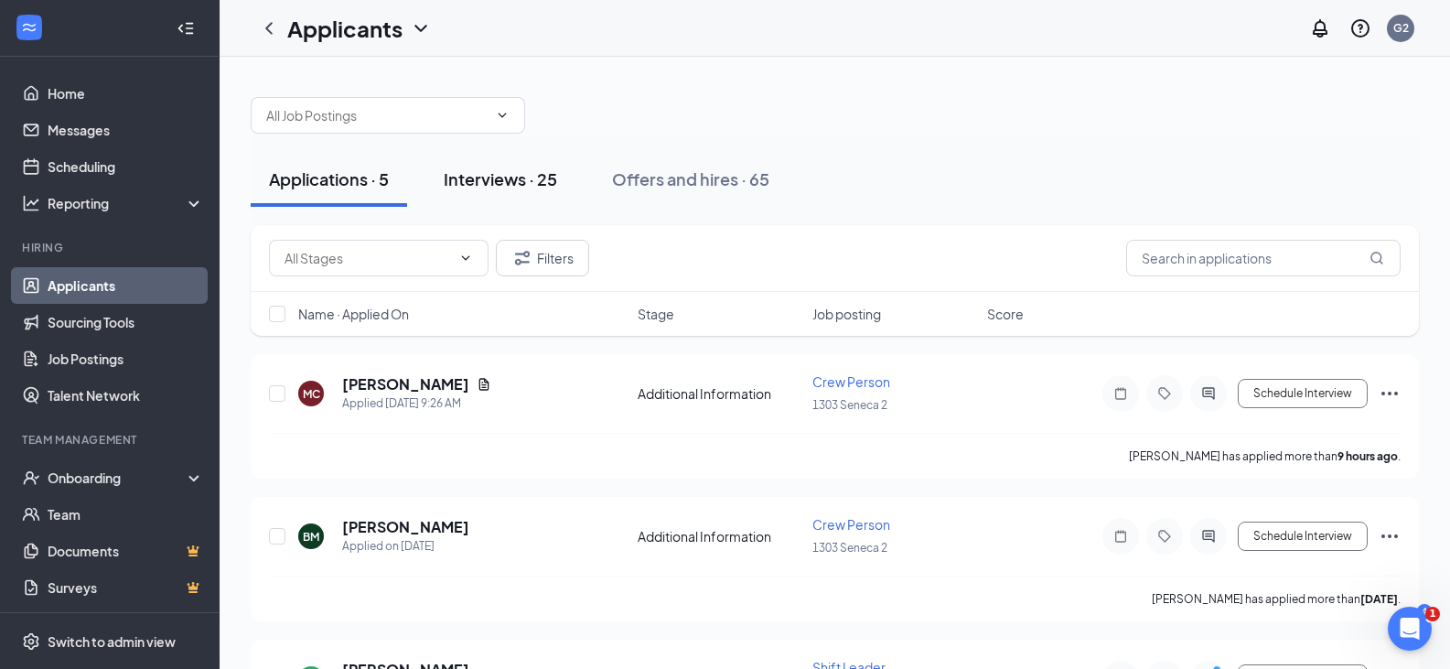
click at [510, 183] on div "Interviews · 25" at bounding box center [500, 178] width 113 height 23
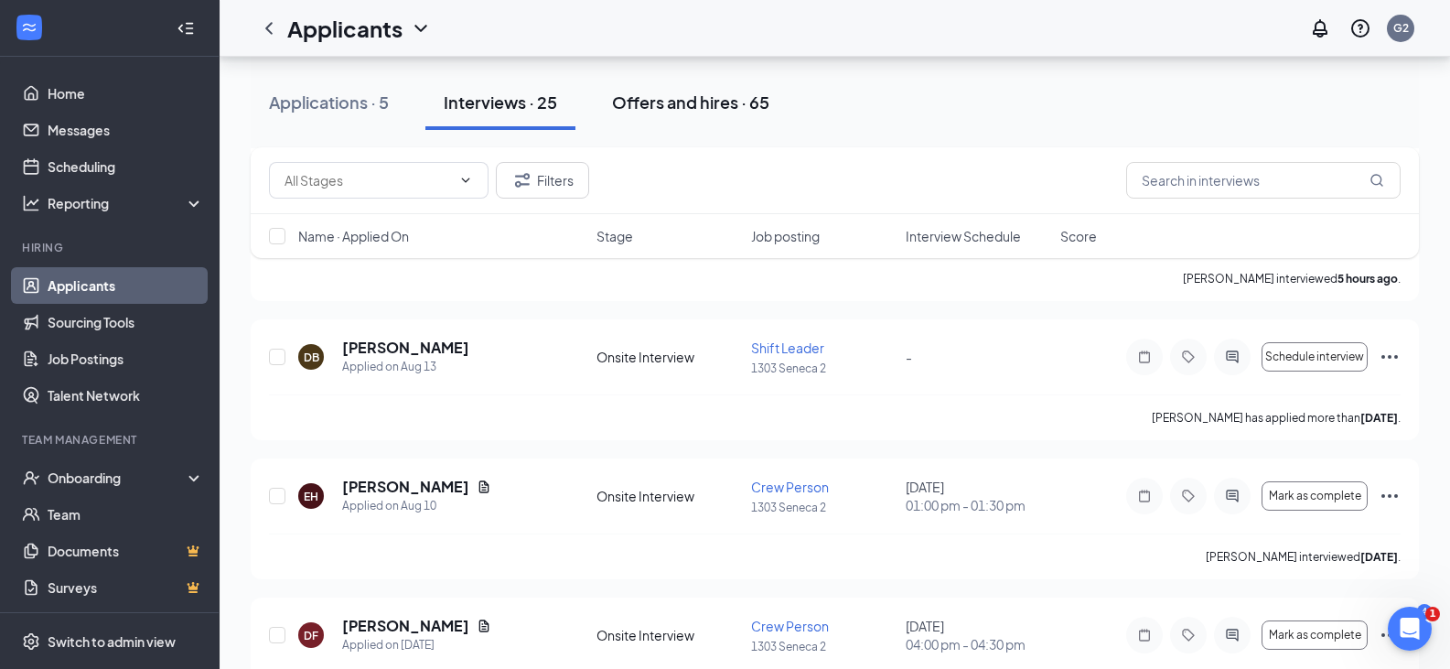
scroll to position [732, 0]
click at [708, 105] on div "Offers and hires · 65" at bounding box center [690, 102] width 157 height 23
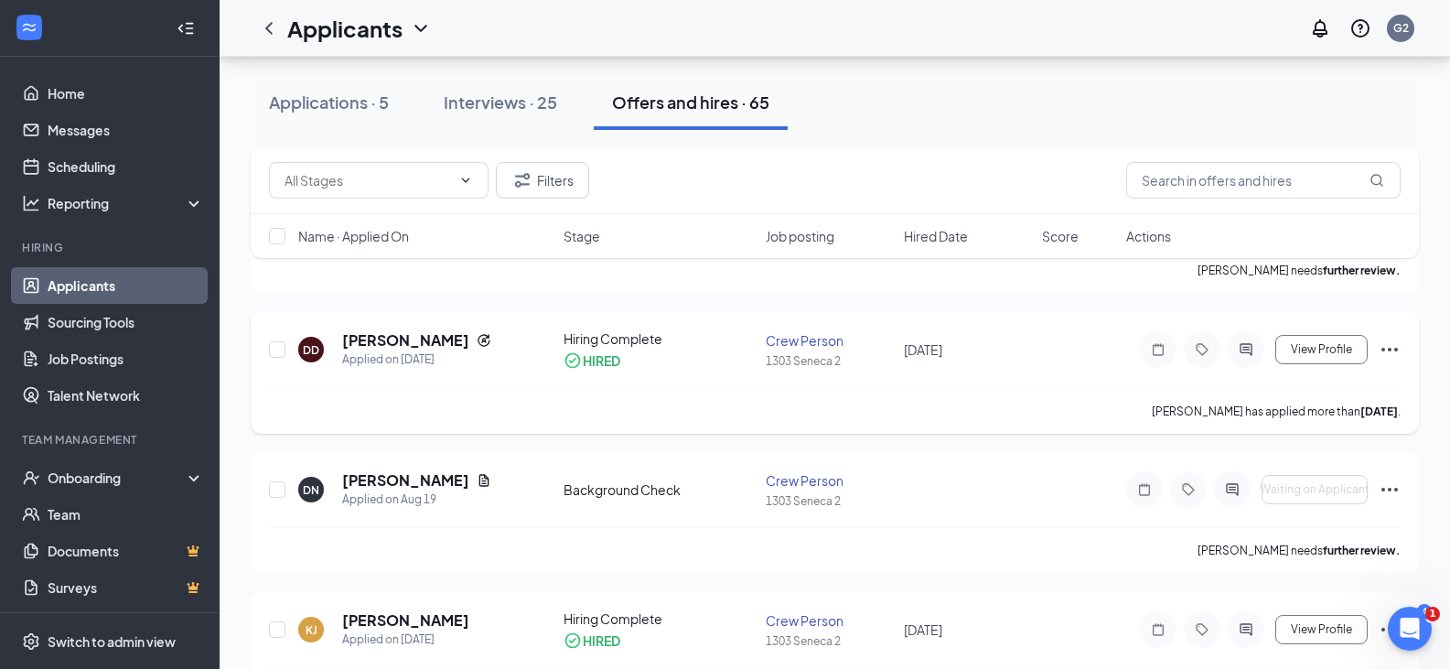
scroll to position [366, 0]
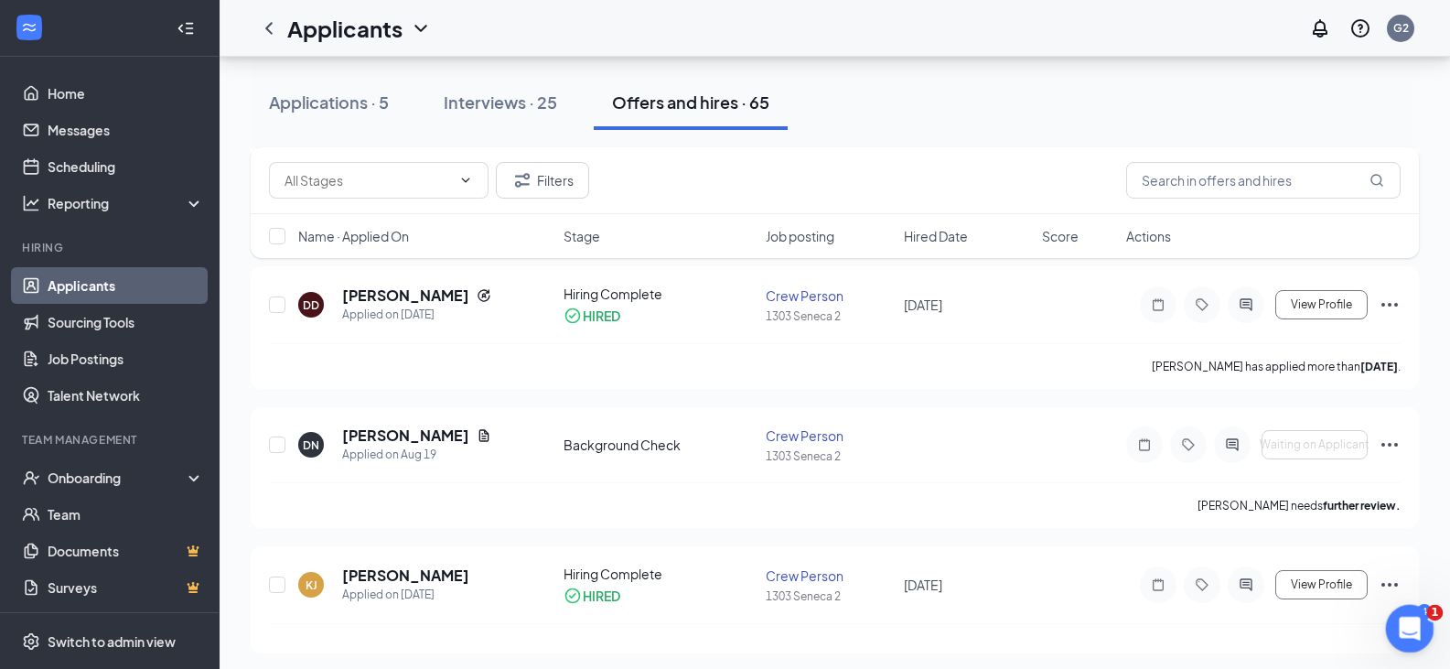
click at [1422, 628] on div "Open Intercom Messenger" at bounding box center [1407, 626] width 60 height 60
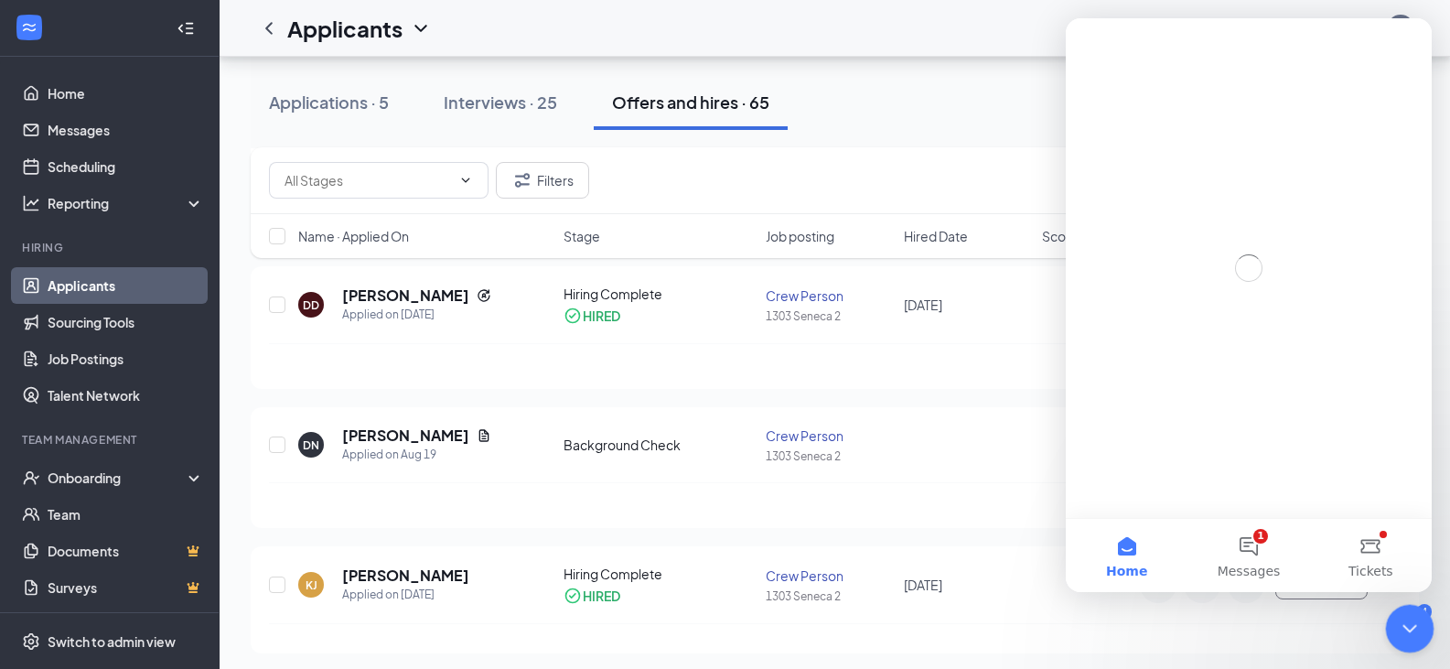
scroll to position [0, 0]
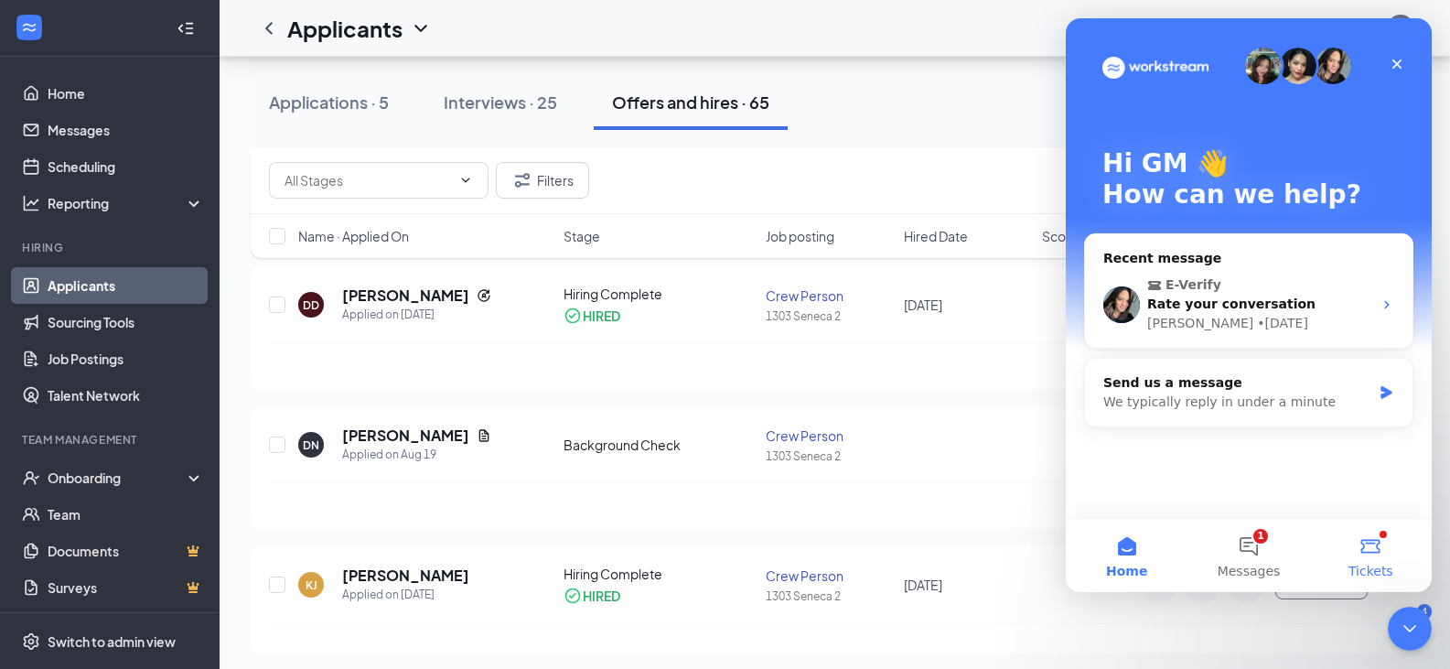
click at [1363, 543] on button "Tickets" at bounding box center [1371, 555] width 122 height 73
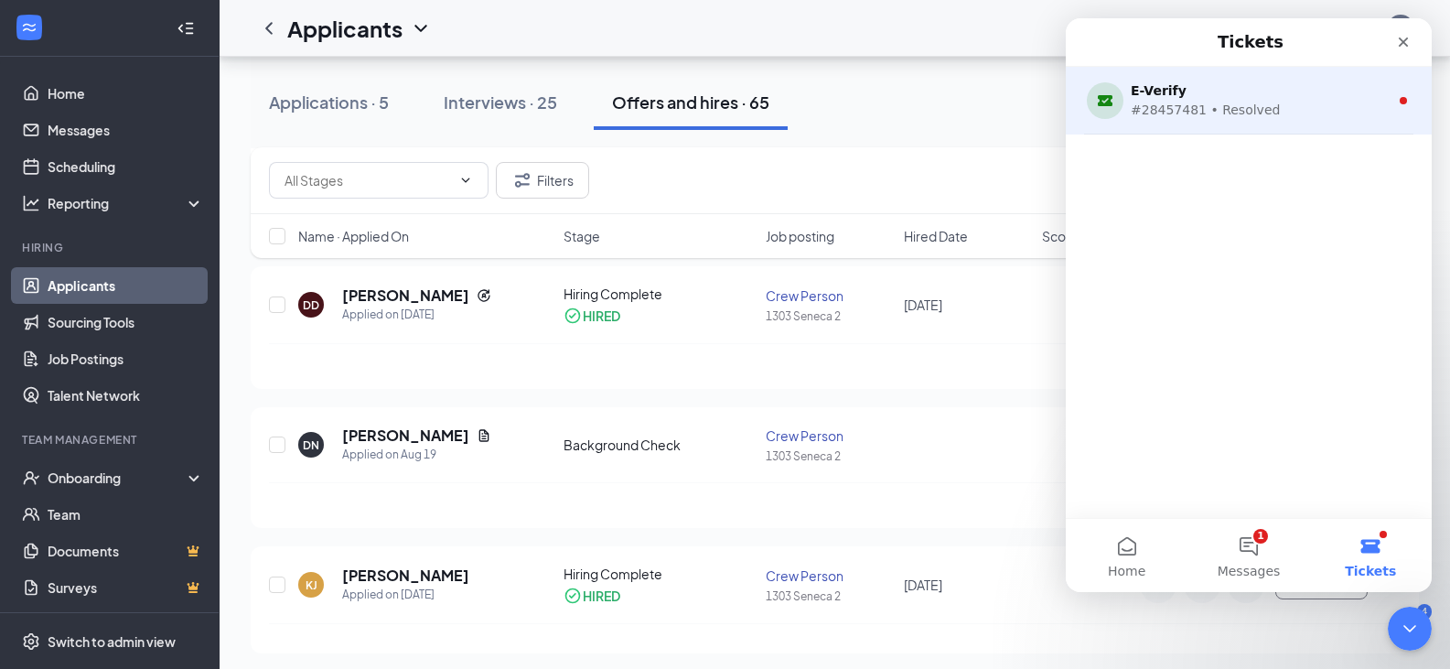
click at [1165, 104] on div "#28457481 • Resolved" at bounding box center [1245, 110] width 229 height 19
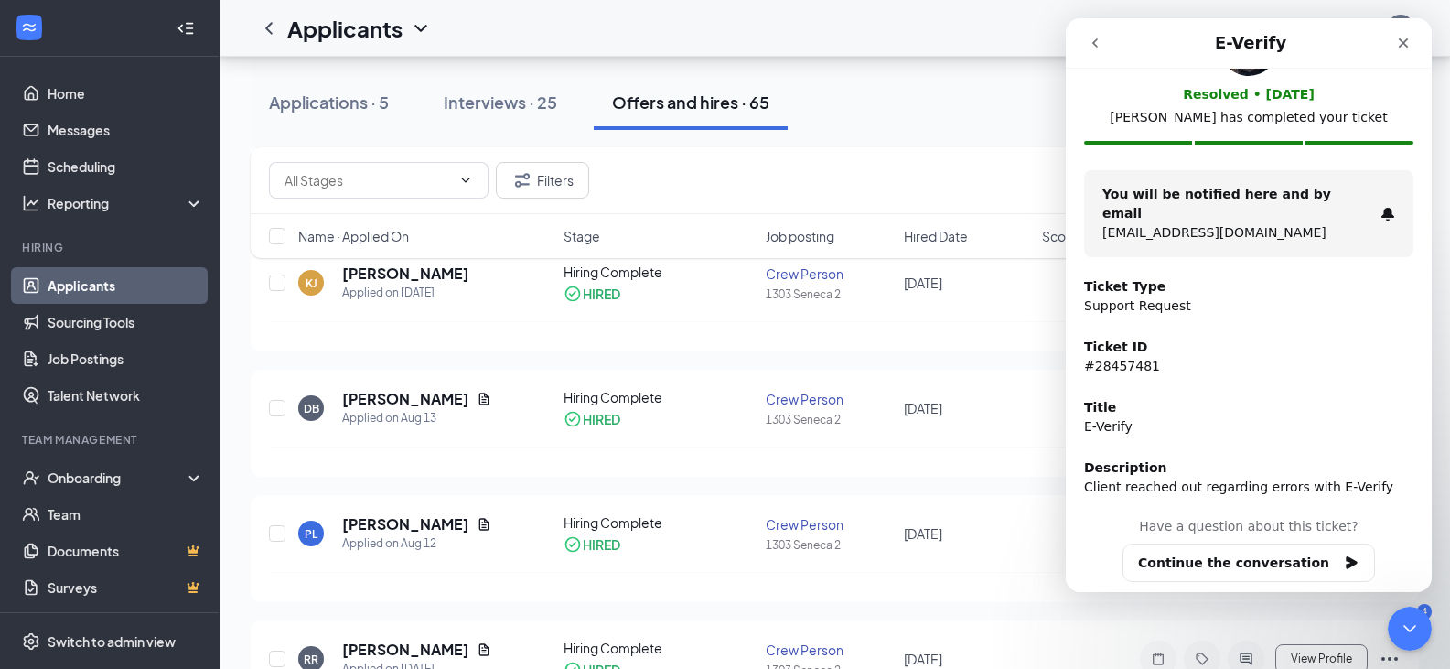
scroll to position [732, 0]
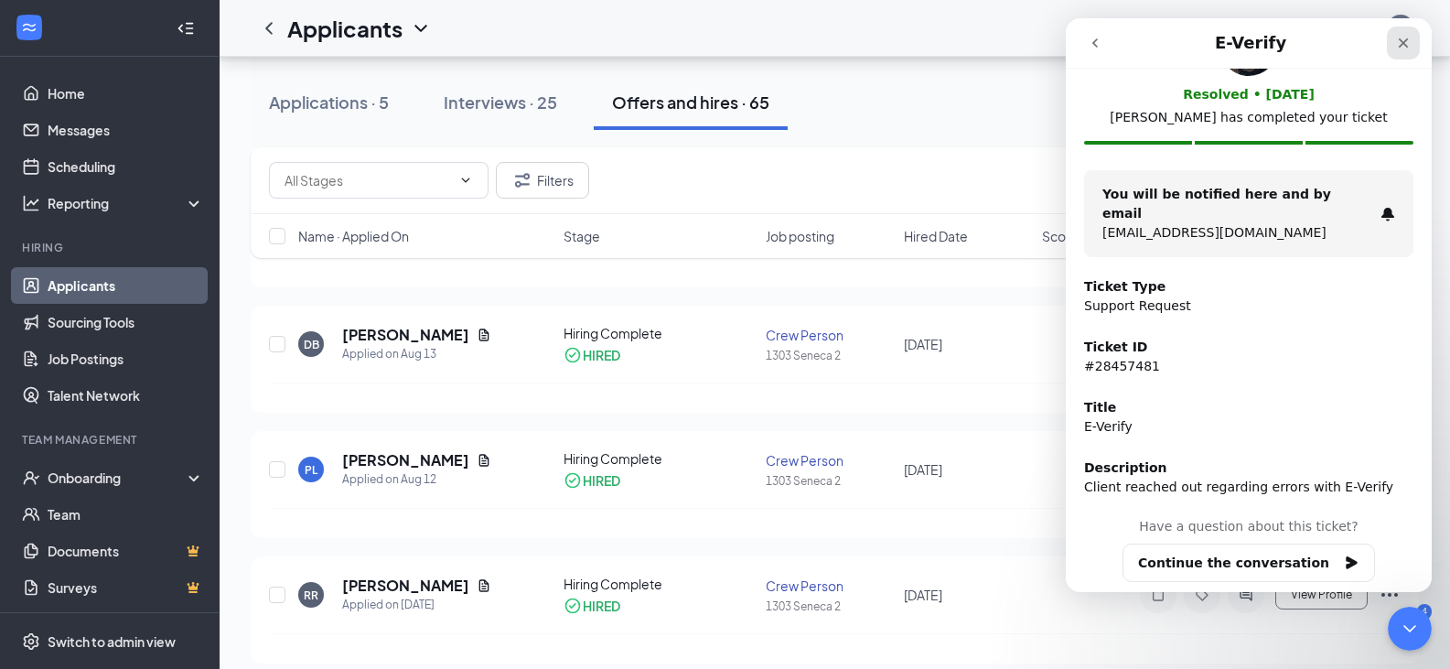
click at [1400, 39] on icon "Close" at bounding box center [1404, 43] width 10 height 10
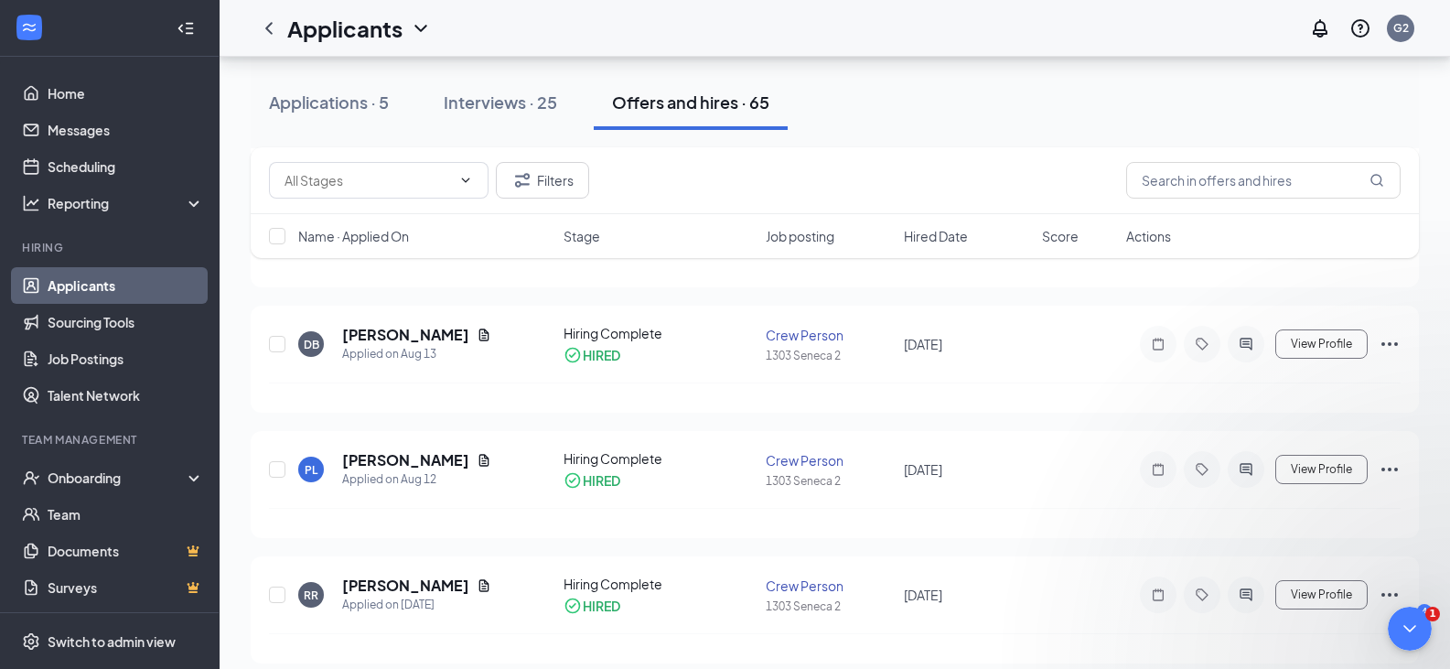
scroll to position [0, 0]
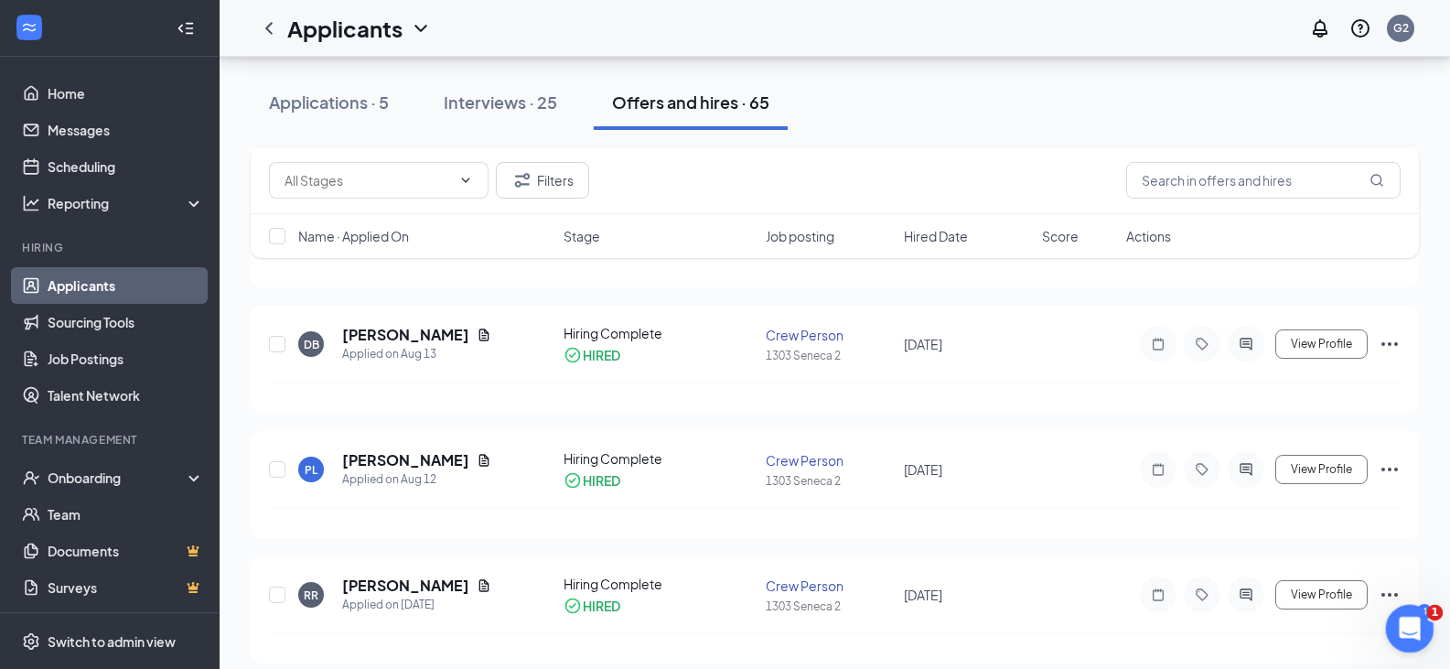
click at [1408, 622] on icon "Open Intercom Messenger" at bounding box center [1407, 625] width 13 height 15
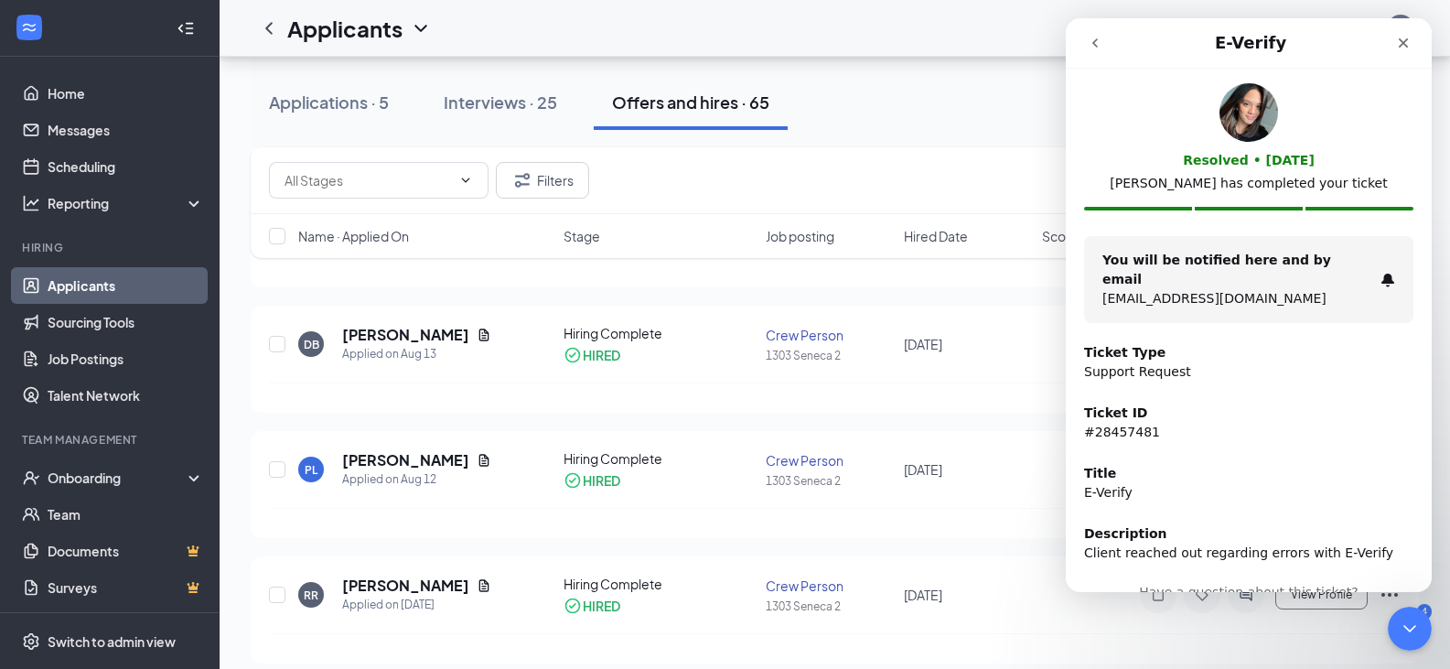
click at [1092, 43] on icon "go back" at bounding box center [1094, 42] width 5 height 9
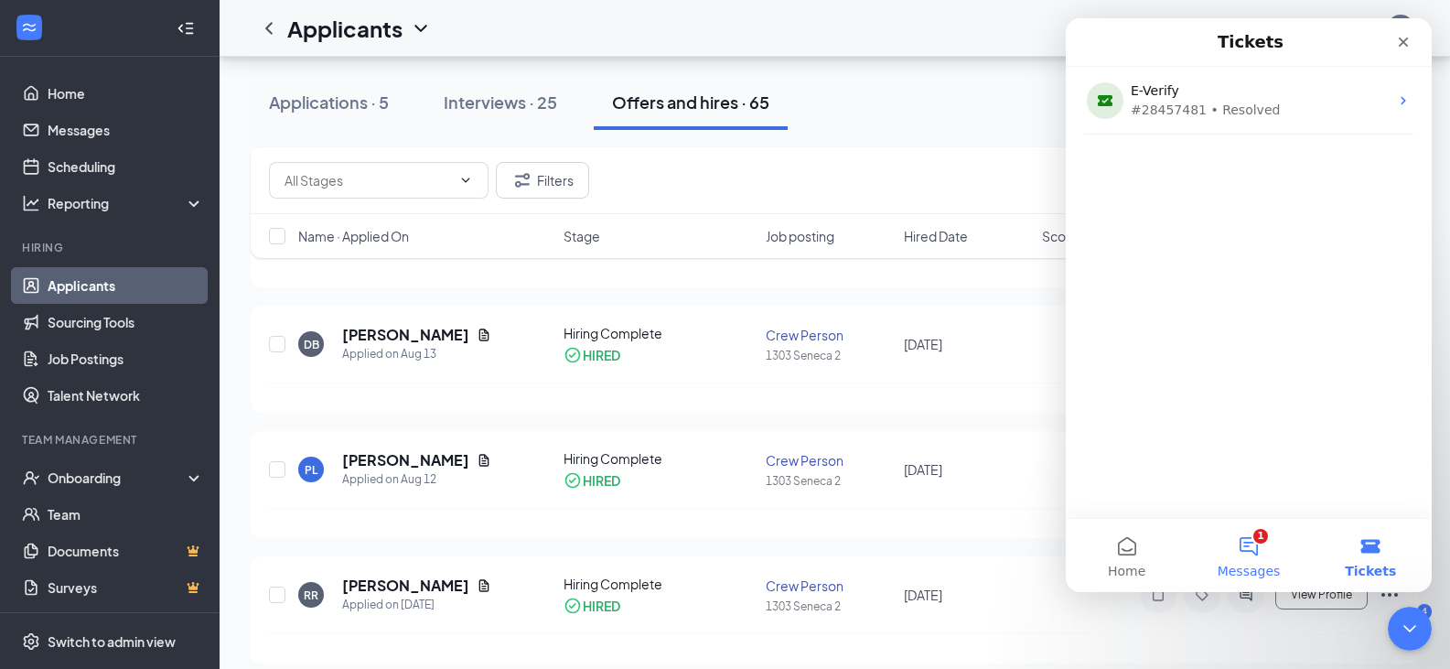
click at [1259, 550] on button "1 Messages" at bounding box center [1248, 555] width 122 height 73
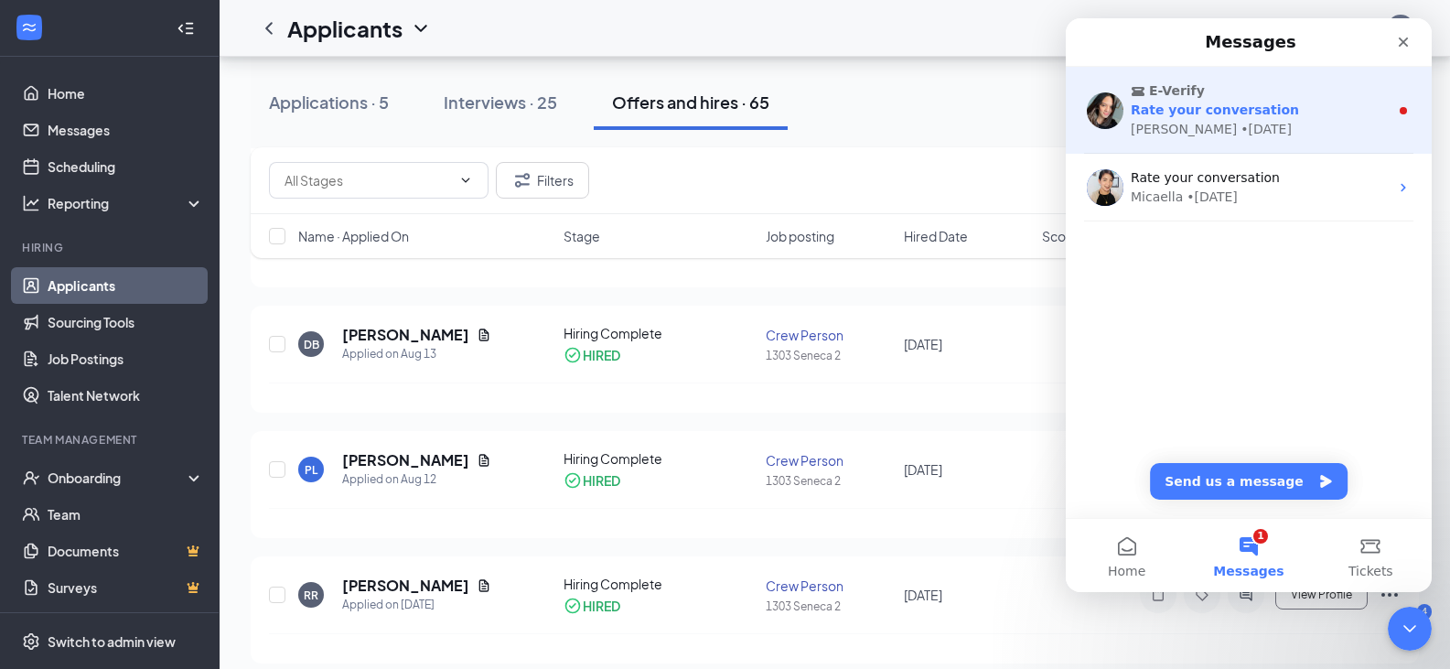
click at [1240, 123] on div "• [DATE]" at bounding box center [1265, 129] width 51 height 19
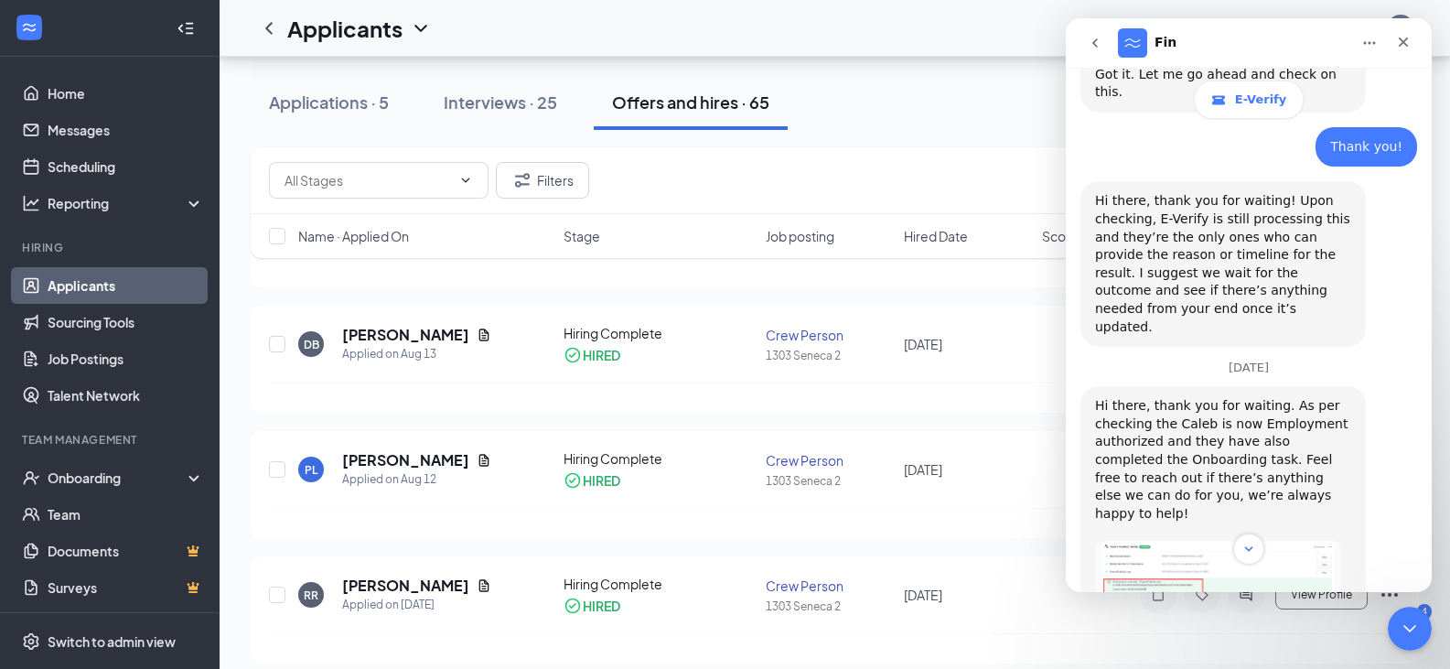
scroll to position [821, 0]
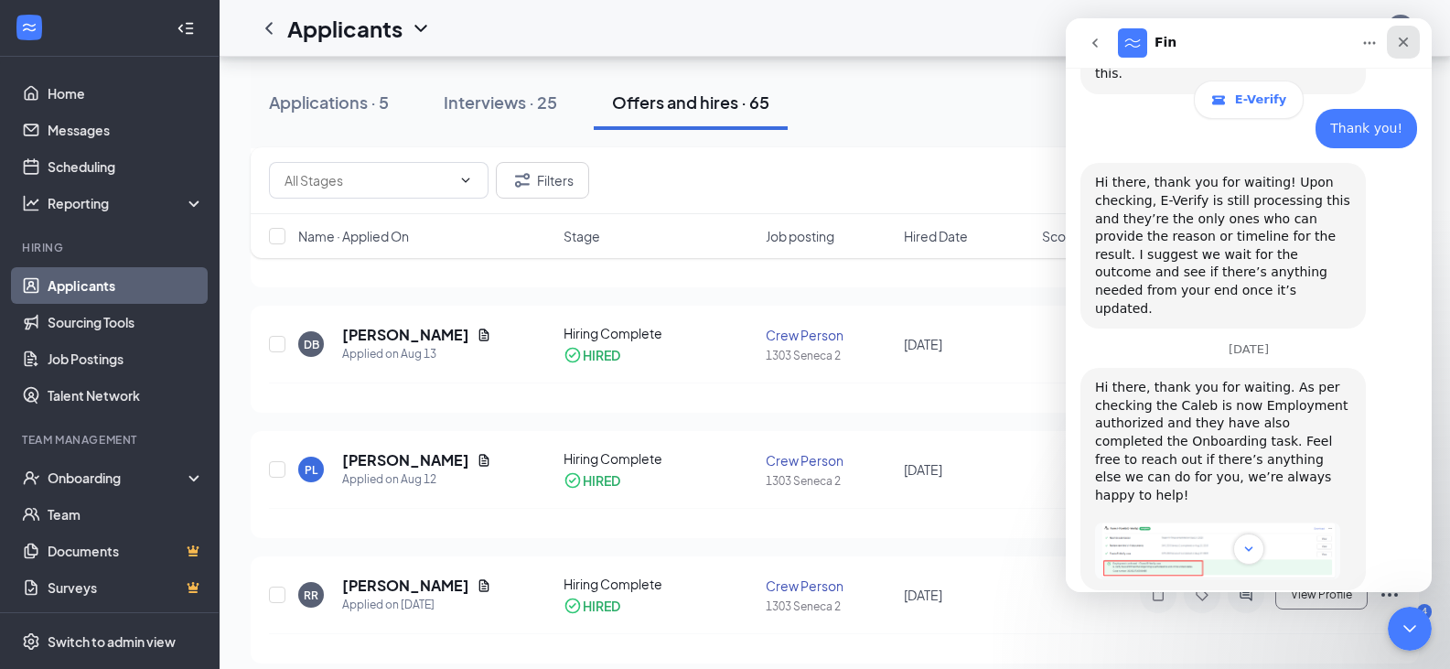
click at [1402, 48] on icon "Close" at bounding box center [1403, 42] width 15 height 15
